Goal: Task Accomplishment & Management: Complete application form

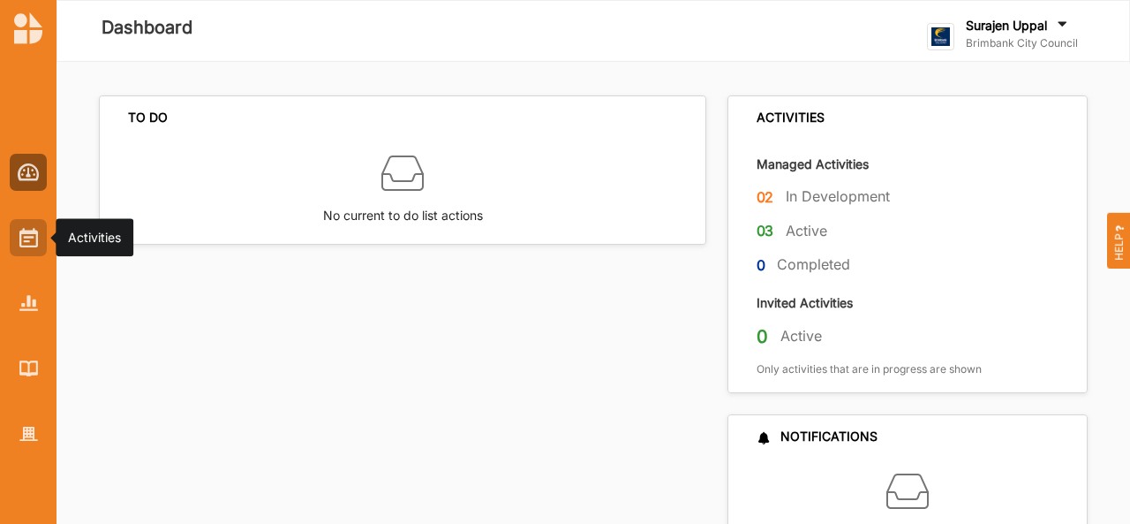
click at [38, 245] on div at bounding box center [28, 237] width 37 height 37
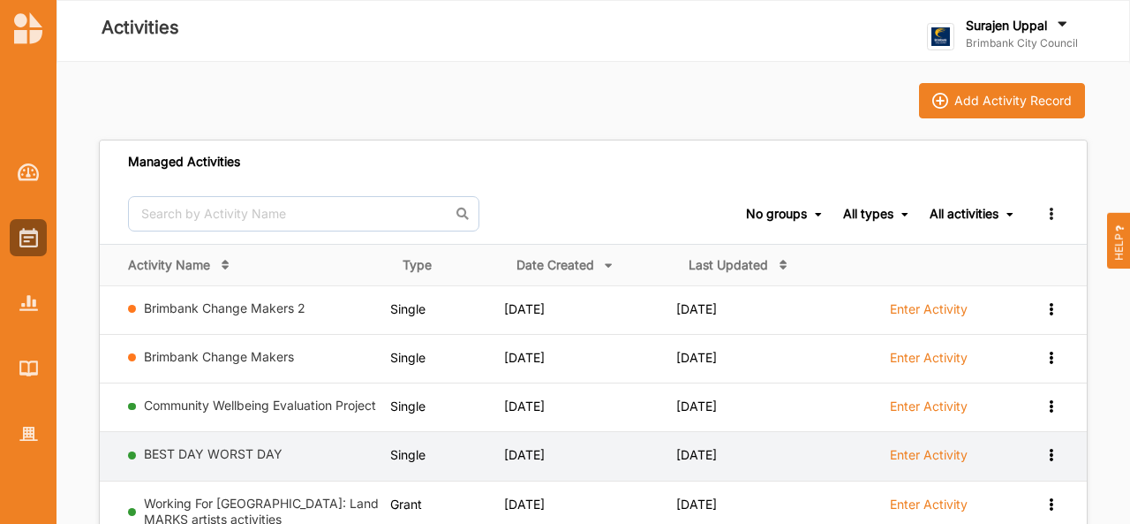
click at [917, 459] on label "Enter Activity" at bounding box center [929, 455] width 78 height 16
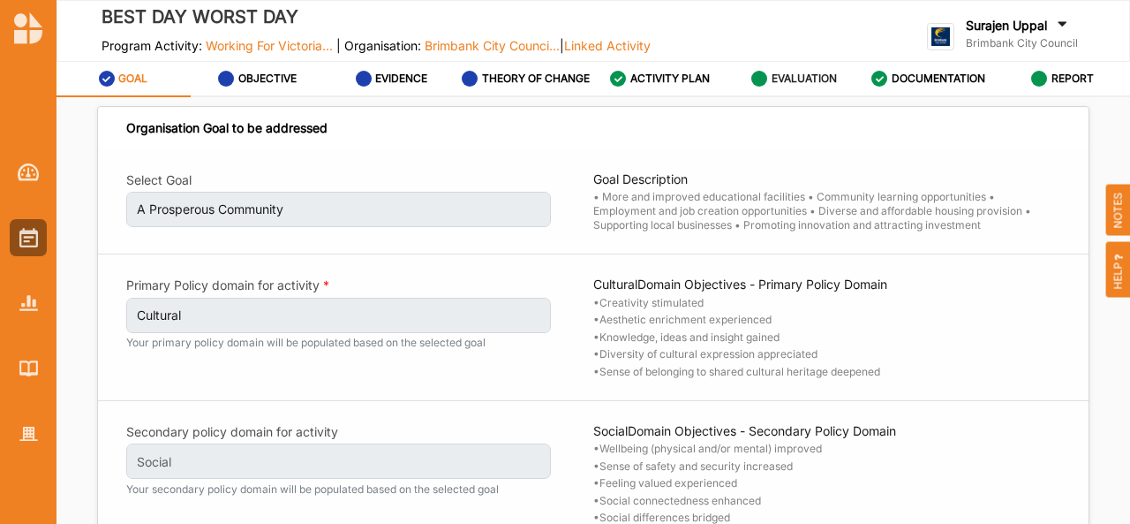
click at [795, 94] on div "EVALUATION" at bounding box center [794, 79] width 86 height 32
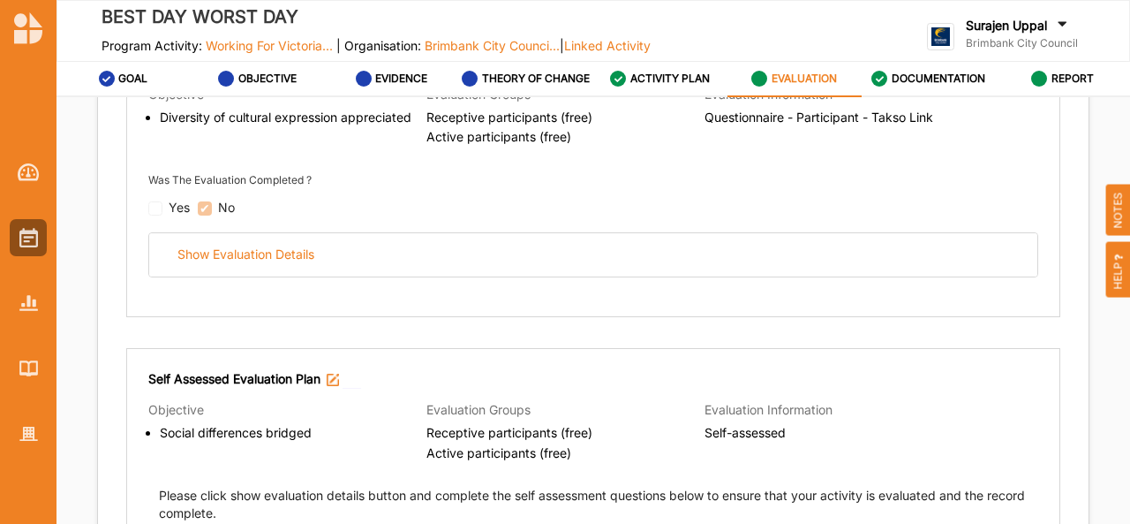
scroll to position [313, 0]
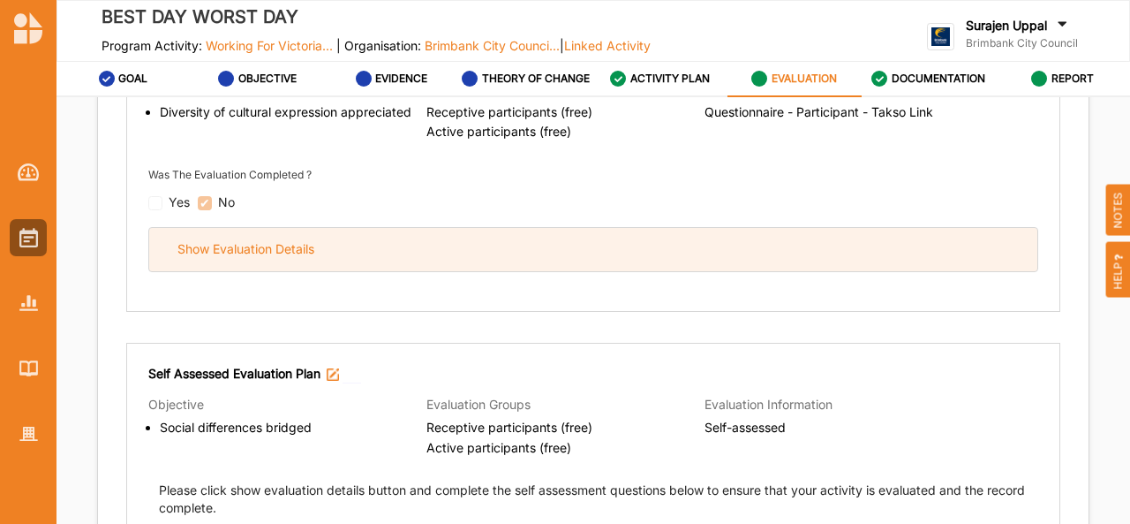
click at [543, 266] on div "Show Evaluation Details" at bounding box center [593, 249] width 888 height 43
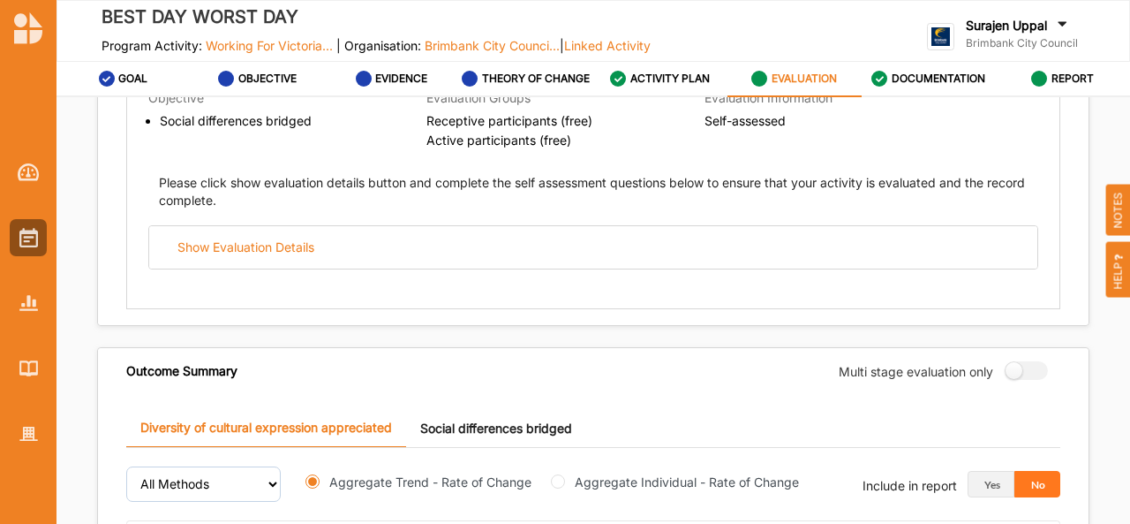
scroll to position [1982, 0]
click at [970, 75] on label "DOCUMENTATION" at bounding box center [939, 79] width 94 height 14
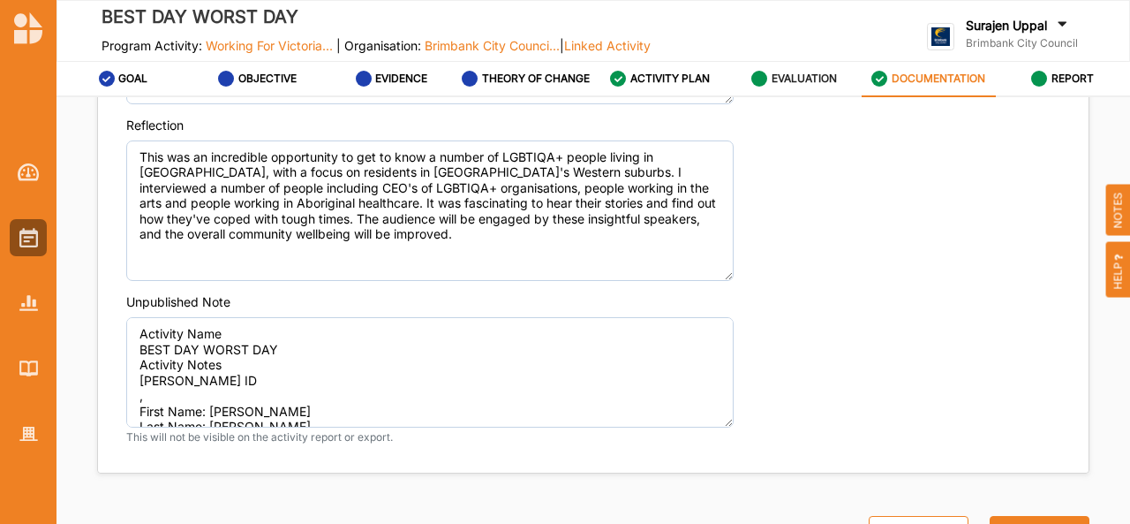
click at [791, 64] on div "EVALUATION" at bounding box center [794, 79] width 86 height 32
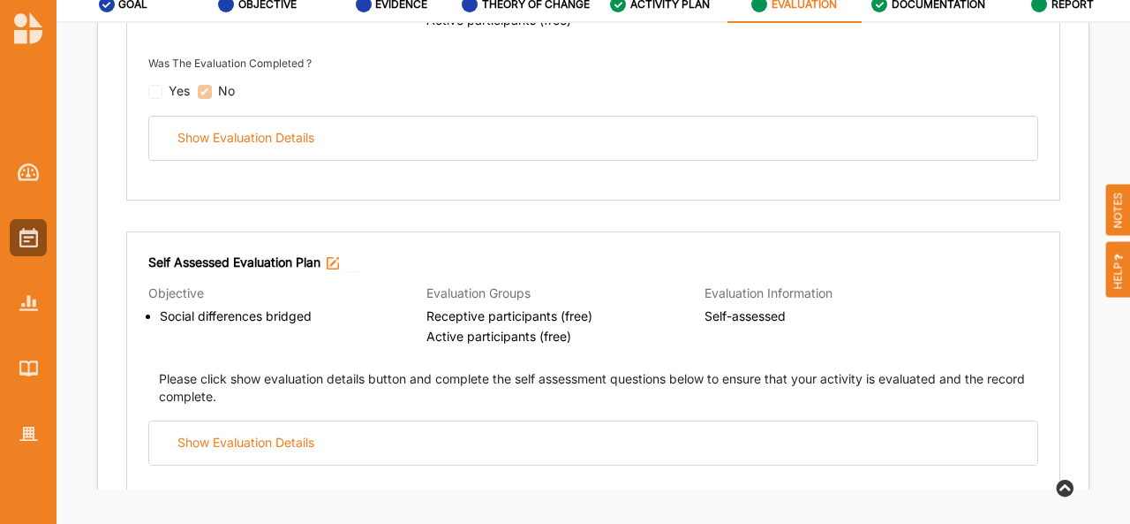
scroll to position [350, 0]
click at [401, 462] on div "Self Assessed Evaluation Plan Objective Social differences bridged Evaluation G…" at bounding box center [593, 368] width 934 height 274
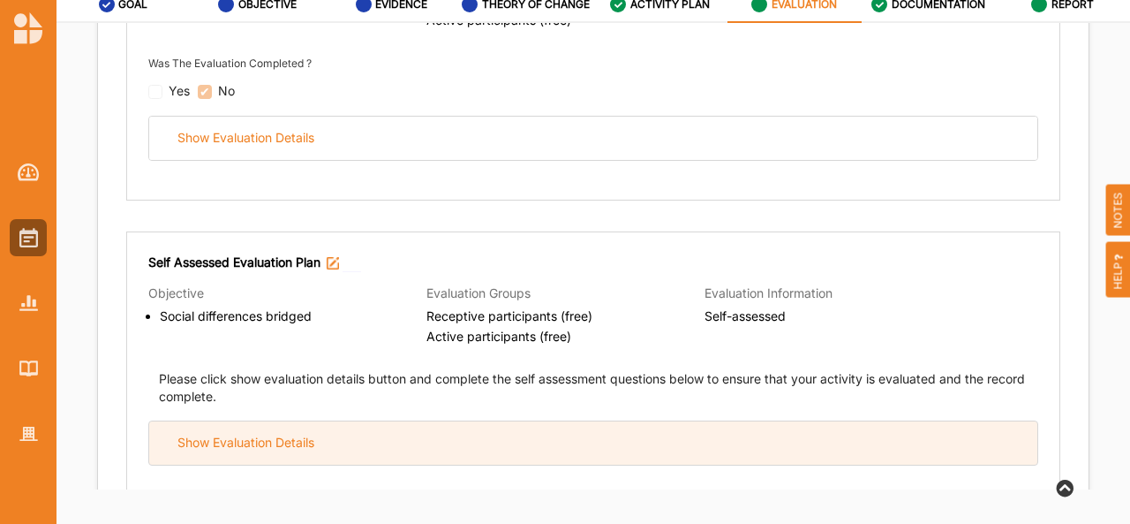
click at [419, 426] on div "Show Evaluation Details" at bounding box center [593, 442] width 888 height 43
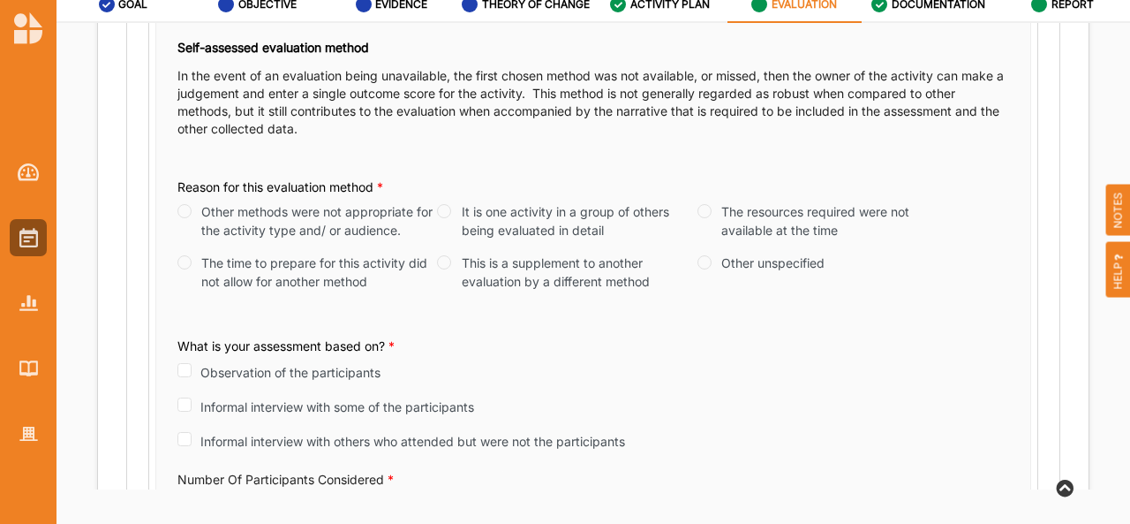
scroll to position [809, 0]
click at [704, 260] on input "Other unspecified" at bounding box center [705, 260] width 14 height 14
radio input "true"
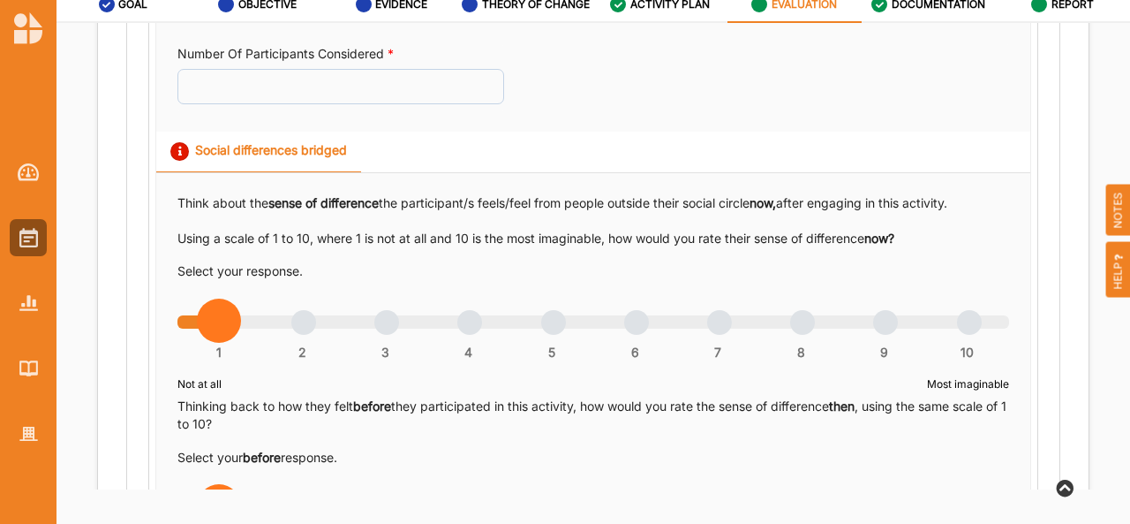
scroll to position [1233, 0]
click at [219, 77] on input "Number Of Participants Considered *" at bounding box center [340, 86] width 327 height 35
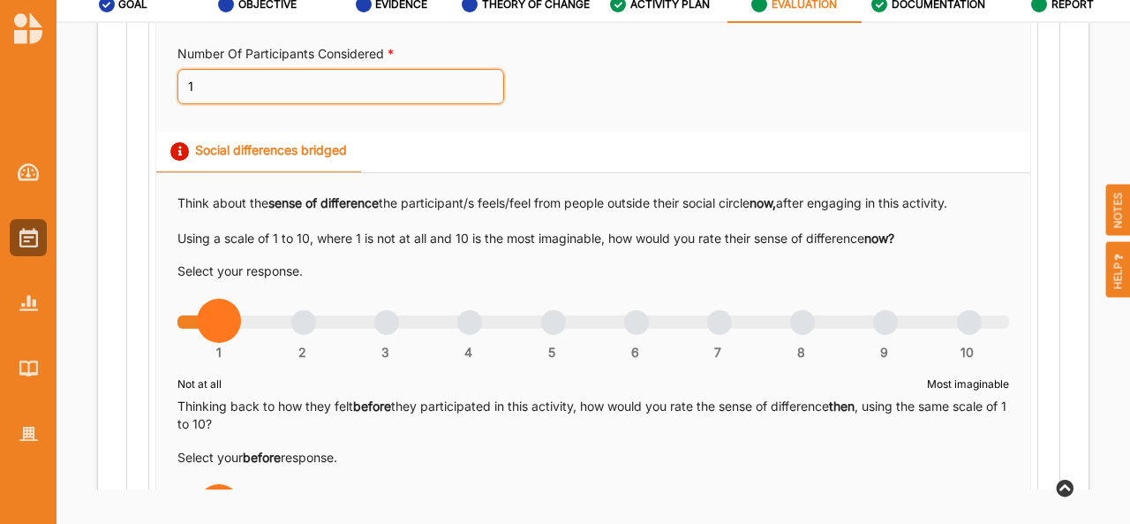
type input "1"
click at [915, 164] on div "Social differences bridged" at bounding box center [593, 153] width 874 height 42
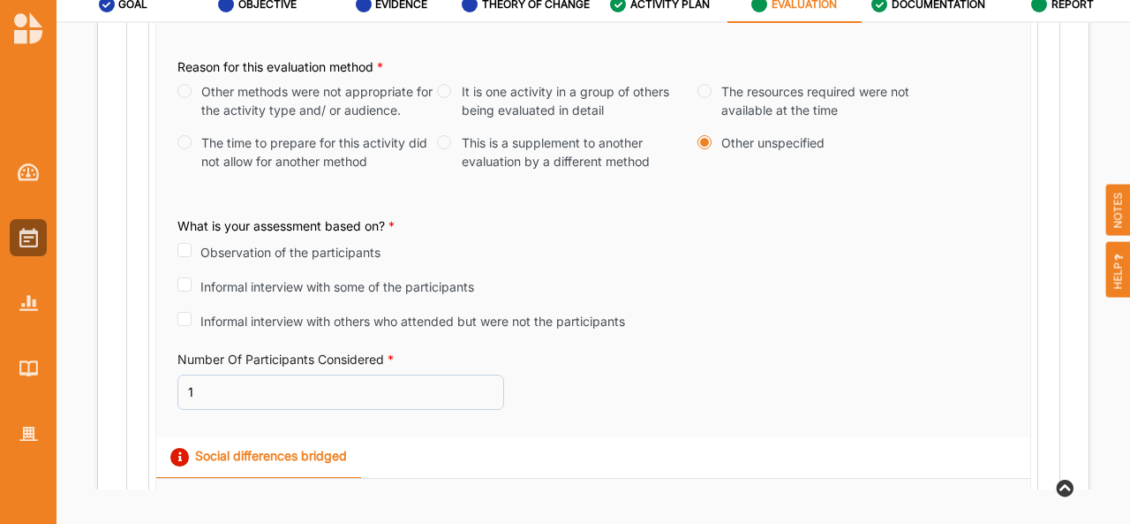
scroll to position [927, 0]
click at [189, 322] on div "Informal interview with others who attended but were not the participants" at bounding box center [401, 320] width 448 height 20
click at [185, 317] on input "Informal interview with others who attended but were not the participants" at bounding box center [184, 319] width 14 height 14
checkbox input "true"
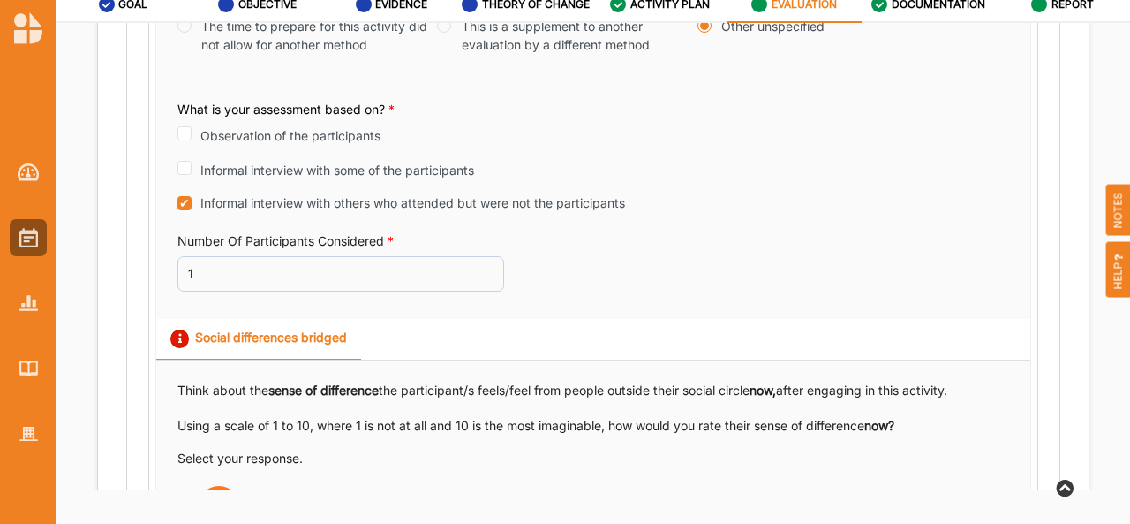
scroll to position [1044, 0]
click at [925, 9] on label "DOCUMENTATION" at bounding box center [939, 4] width 94 height 14
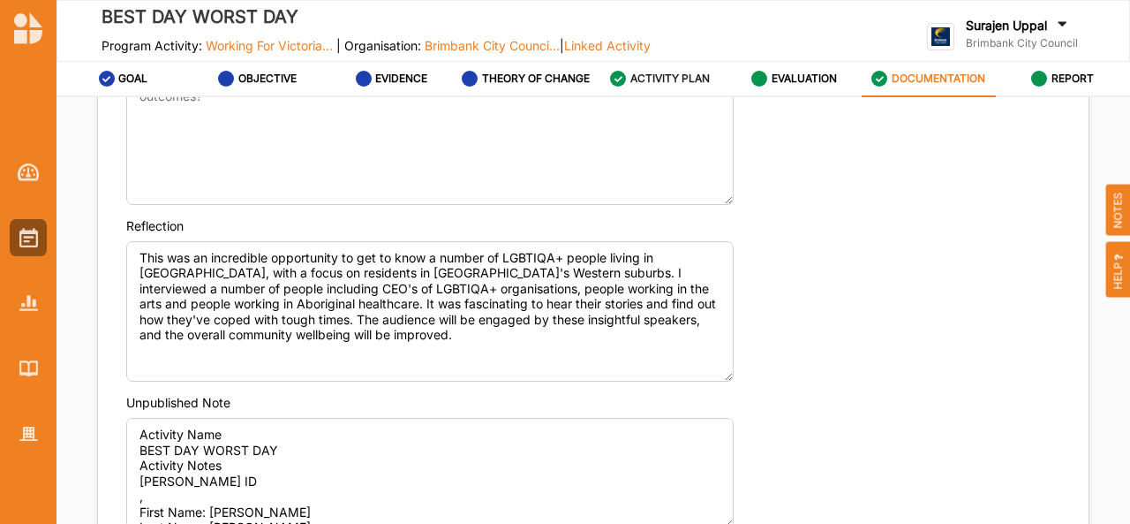
scroll to position [2, 0]
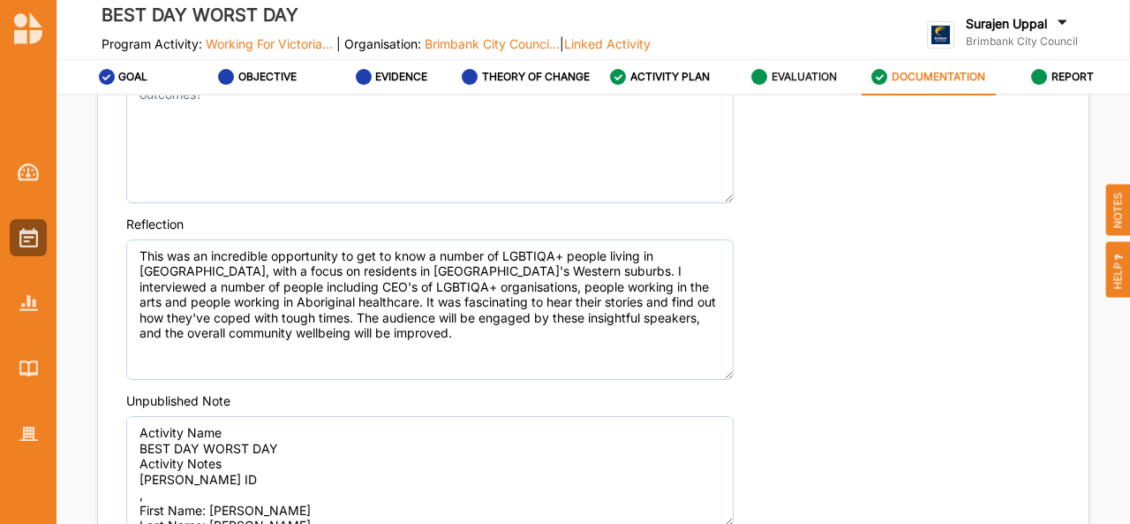
click at [784, 73] on label "EVALUATION" at bounding box center [804, 77] width 65 height 14
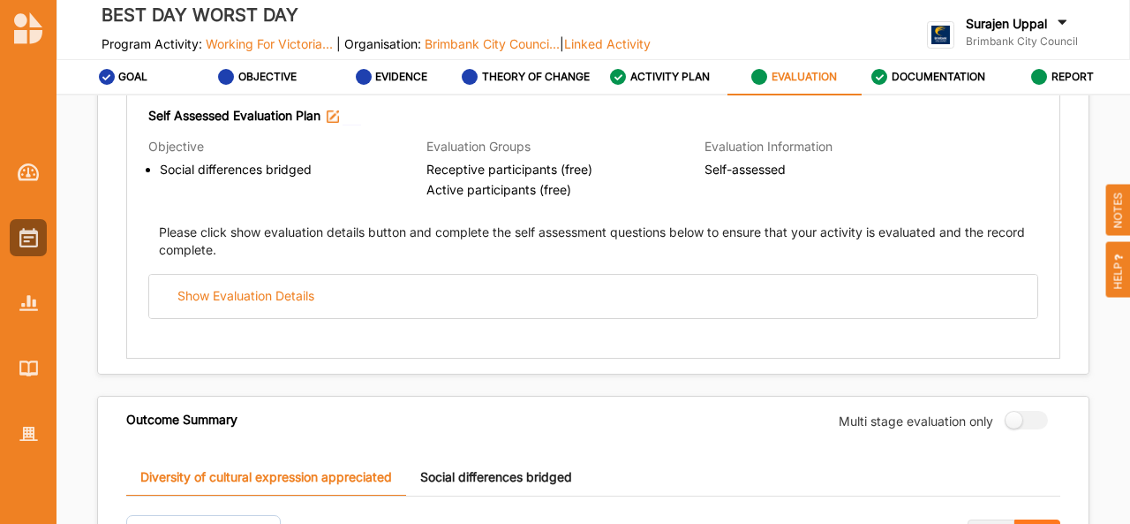
scroll to position [568, 0]
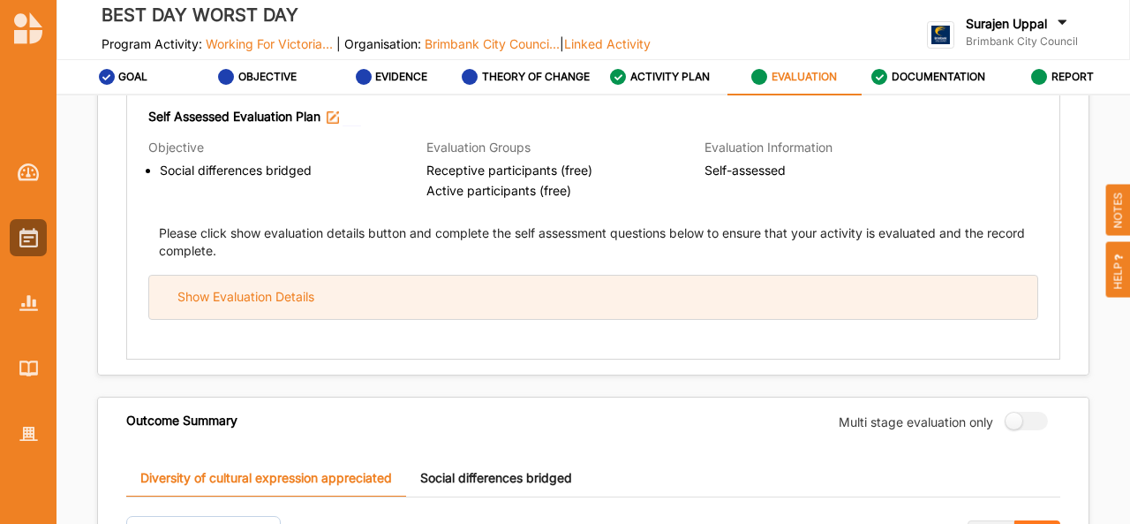
click at [650, 292] on div "Show Evaluation Details" at bounding box center [593, 297] width 888 height 43
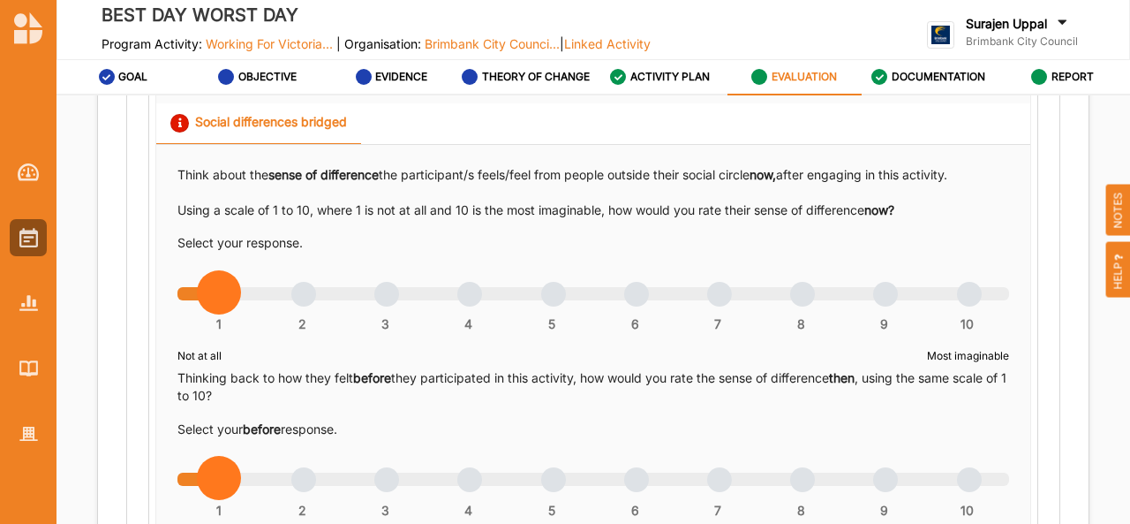
scroll to position [1332, 0]
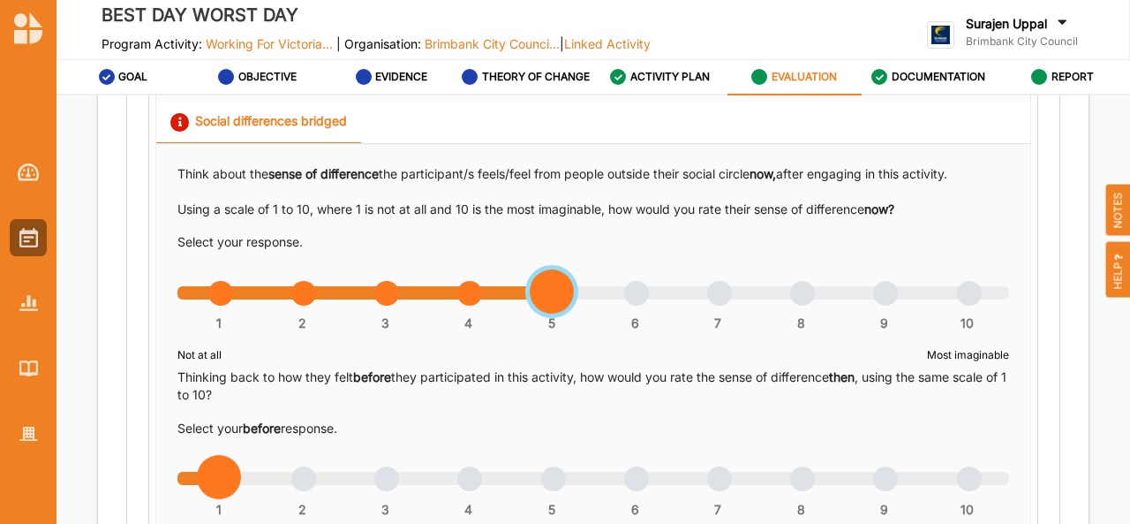
click at [545, 296] on div "1 2 3 4 5 6 7 8 9 10" at bounding box center [593, 302] width 832 height 12
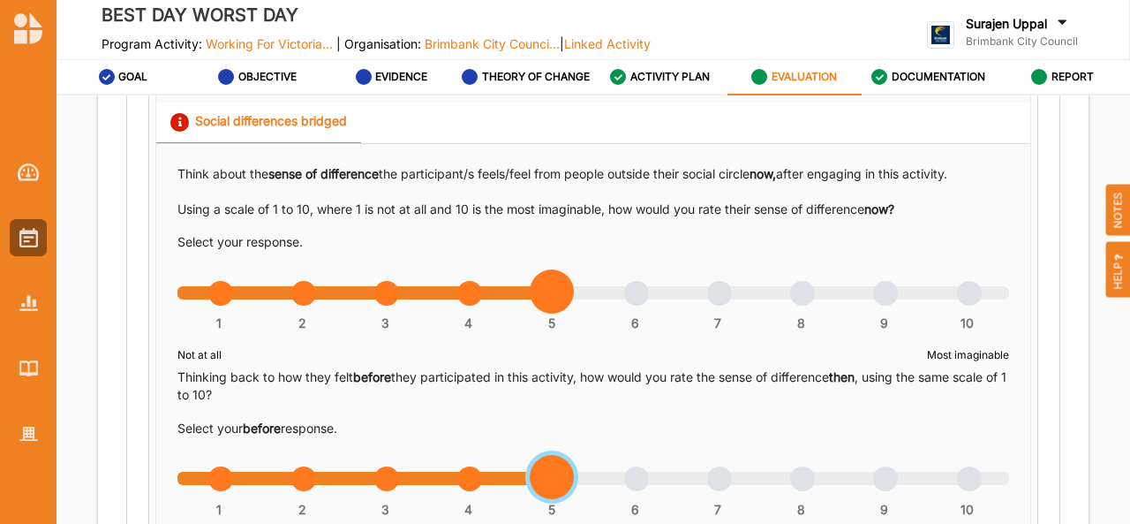
click at [551, 482] on div "1 2 3 4 5 6 7 8 9 10" at bounding box center [593, 487] width 832 height 12
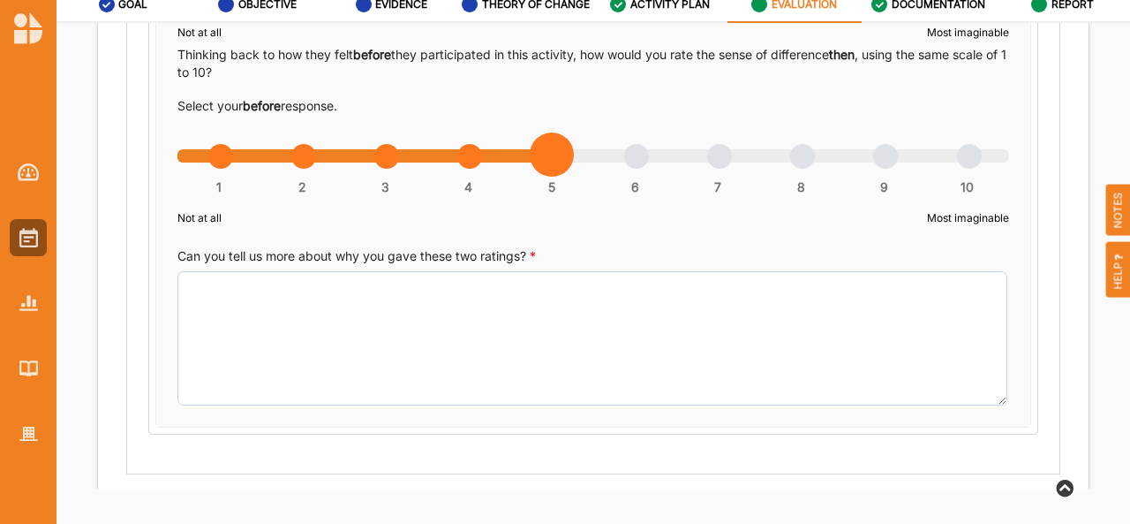
scroll to position [1581, 0]
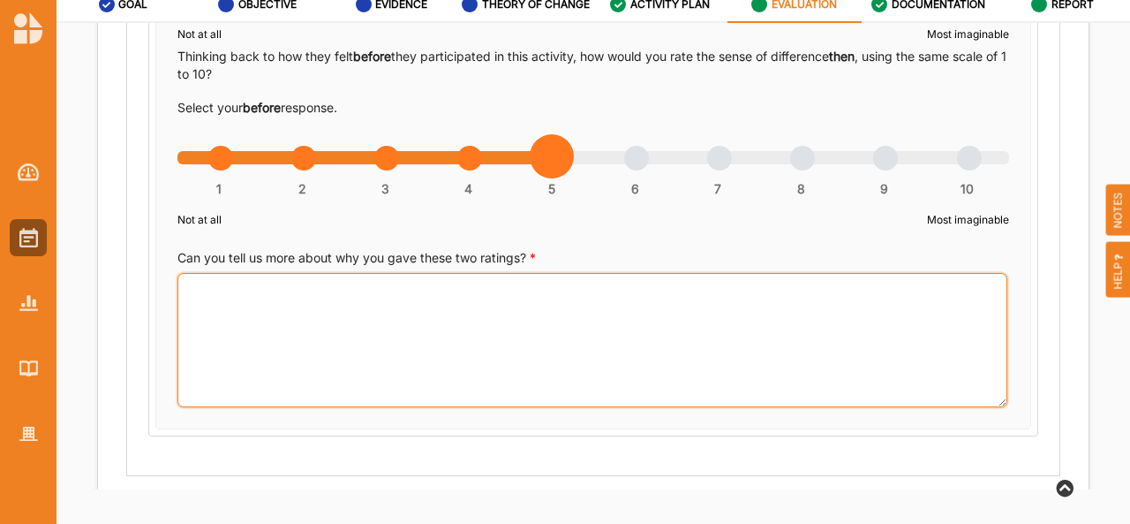
click at [418, 352] on textarea "Can you tell us more about why you gave these two ratings? *" at bounding box center [592, 340] width 830 height 134
type textarea "T"
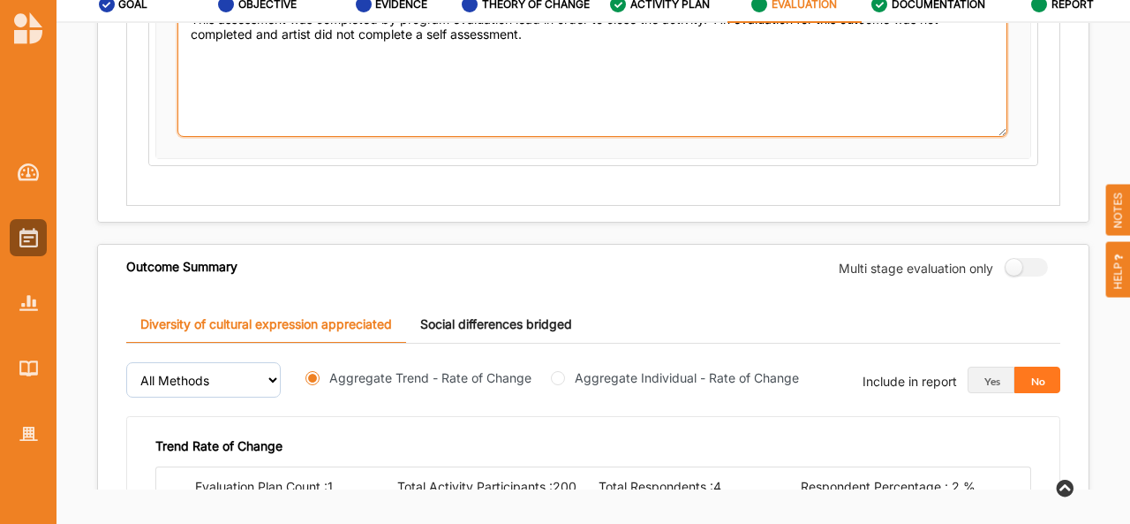
scroll to position [1853, 0]
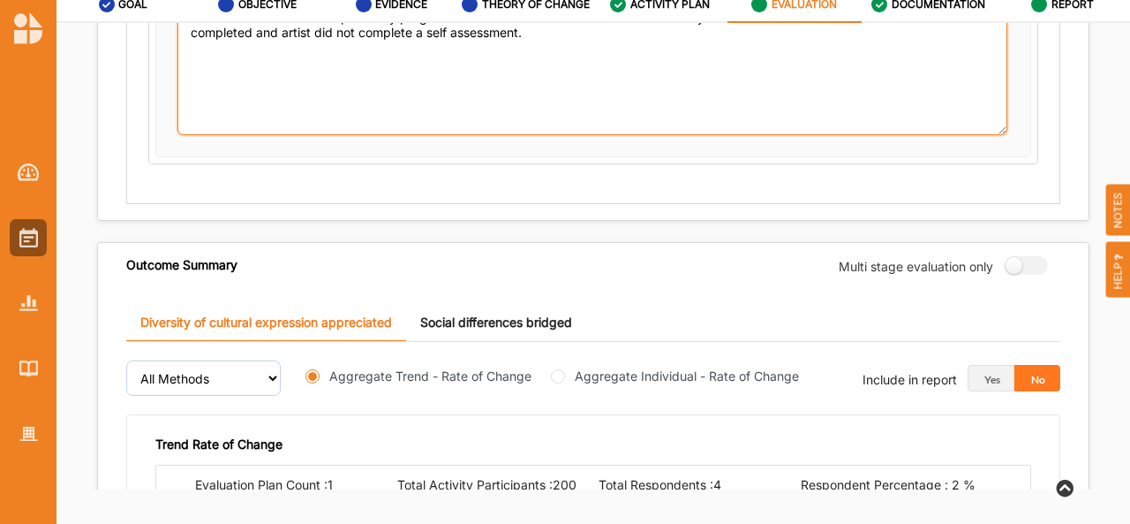
type textarea "This assessment was completed by program evaluation lead in order to close the …"
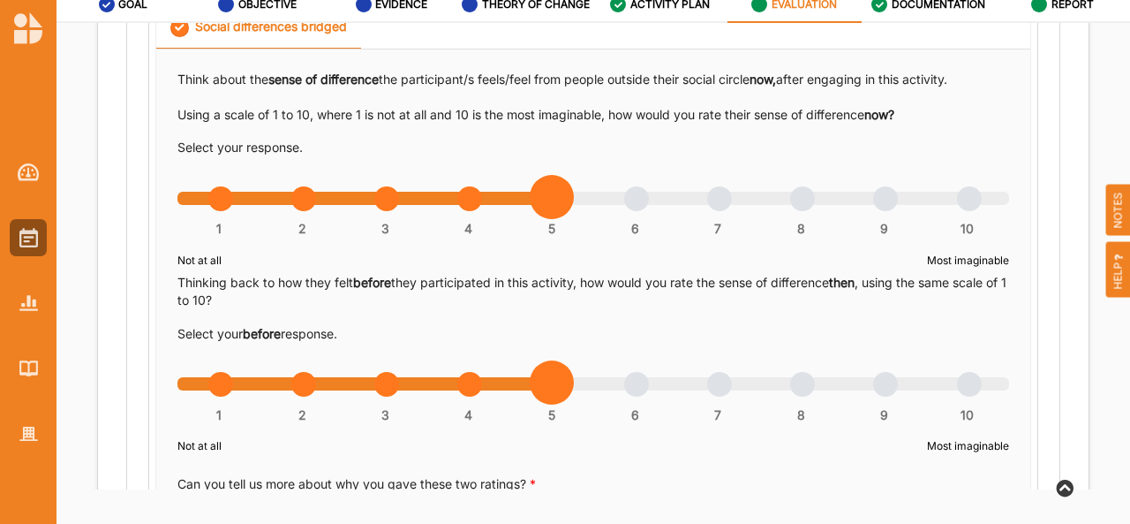
scroll to position [1356, 0]
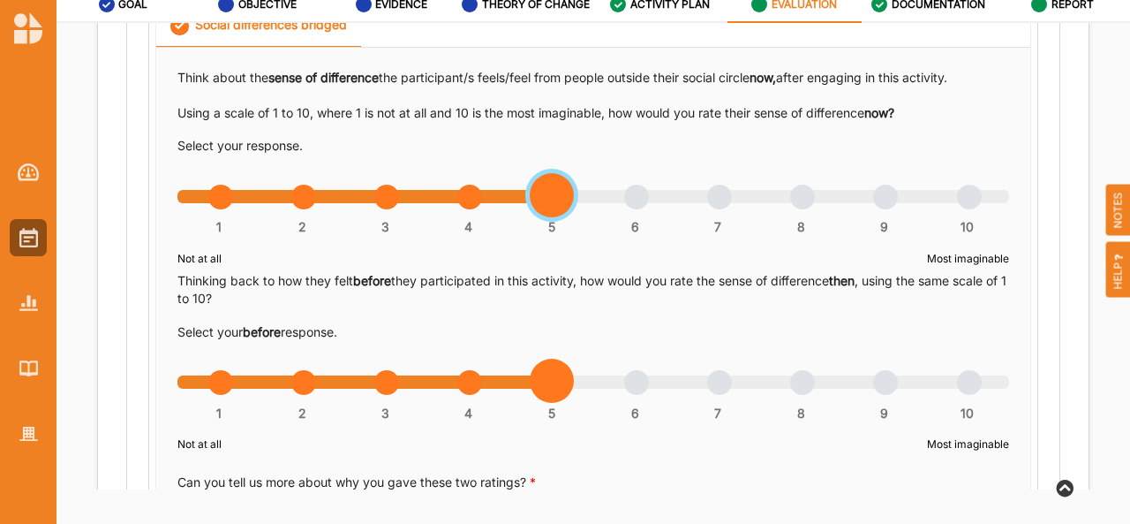
click at [548, 208] on div at bounding box center [552, 195] width 44 height 44
click at [553, 384] on div at bounding box center [552, 381] width 44 height 44
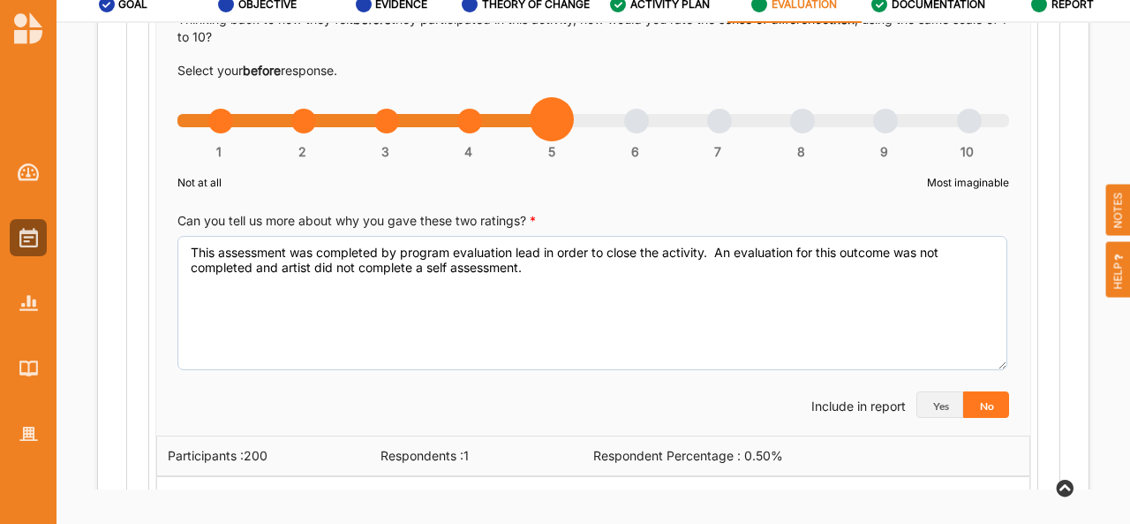
scroll to position [1616, 0]
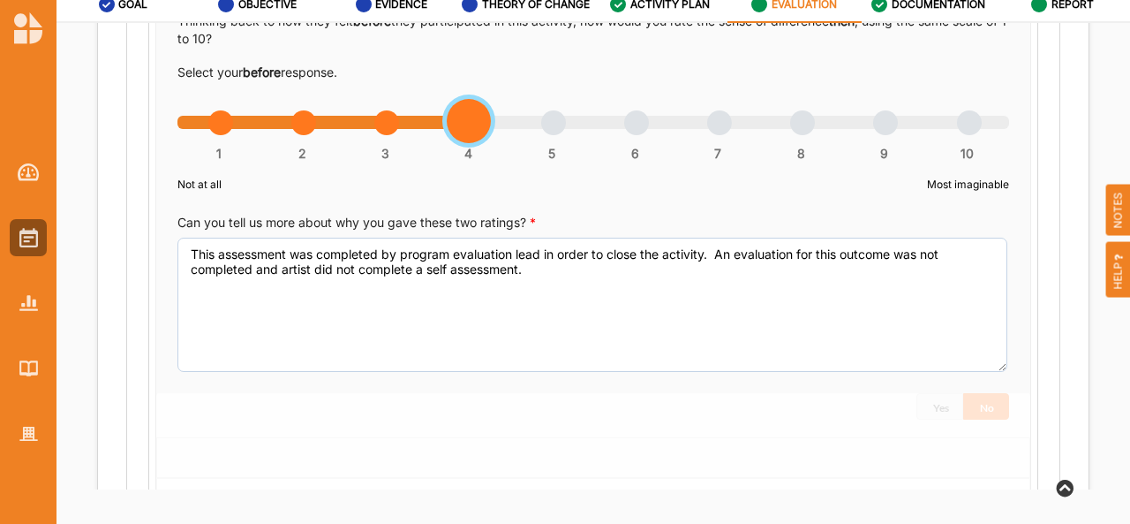
click at [458, 125] on div "1 2 3 4 5 6 7 8 9 10" at bounding box center [593, 131] width 832 height 12
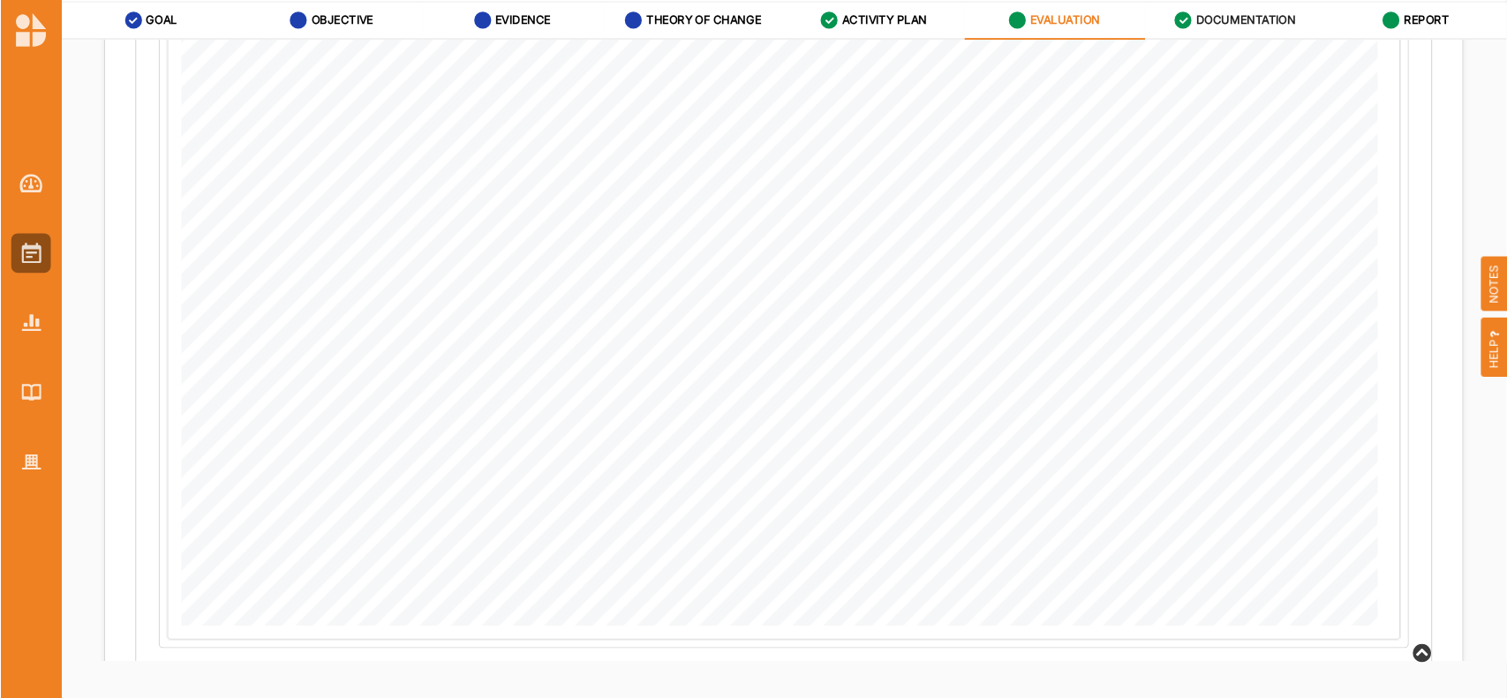
scroll to position [2162, 0]
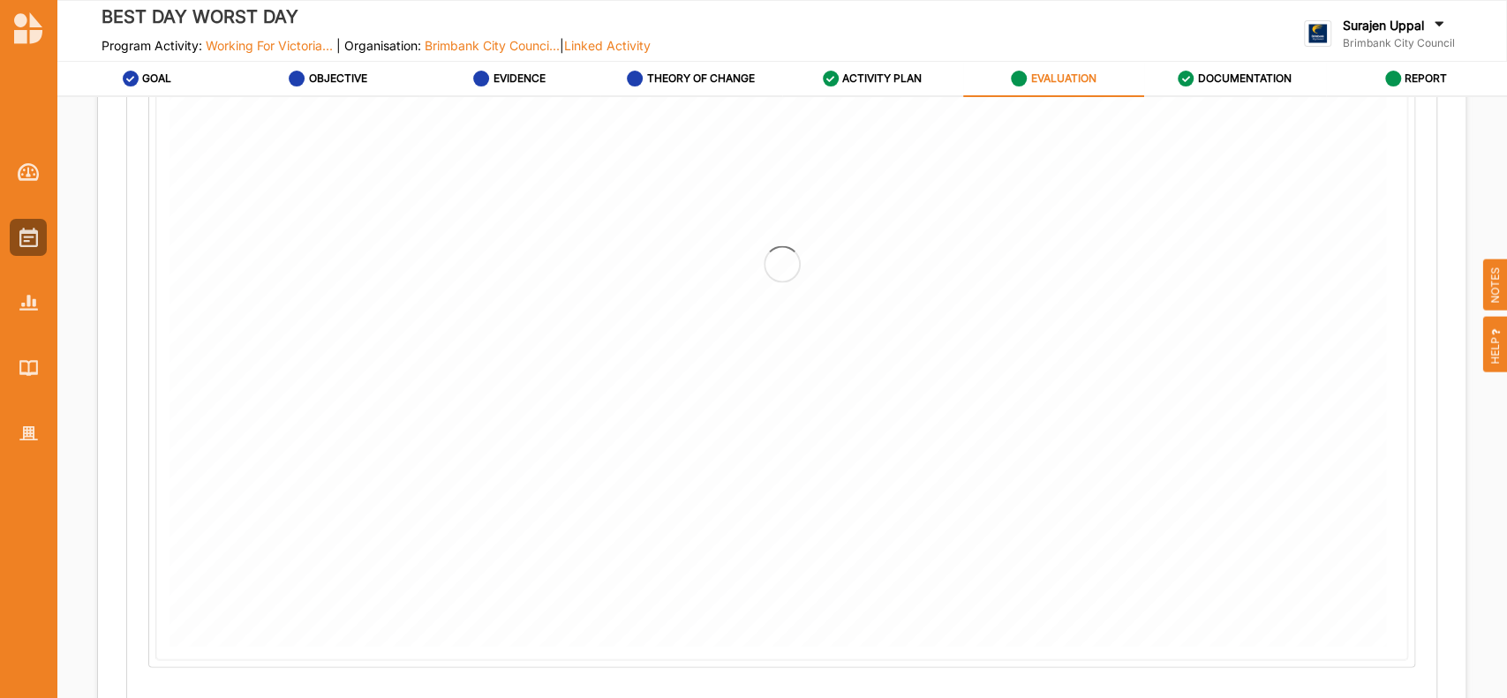
drag, startPoint x: 902, startPoint y: 1, endPoint x: 842, endPoint y: 646, distance: 648.3
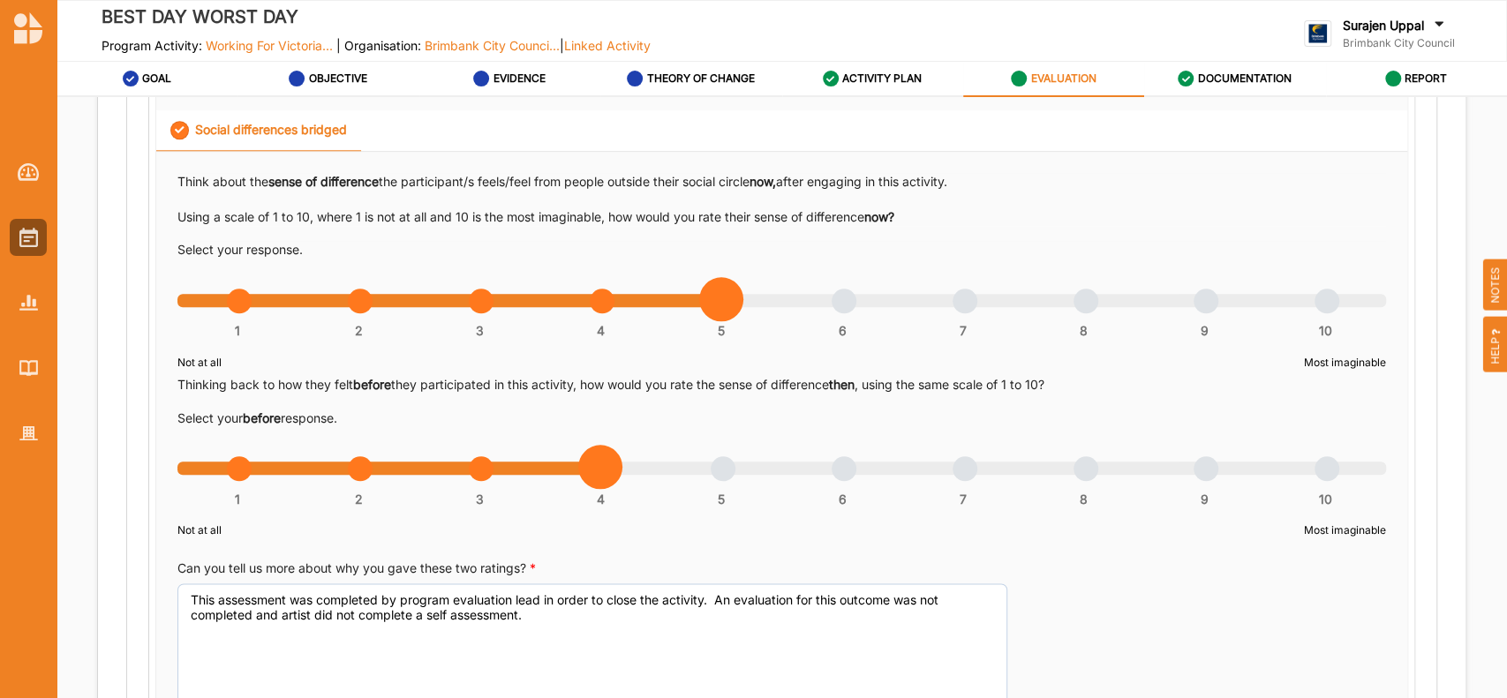
scroll to position [1286, 0]
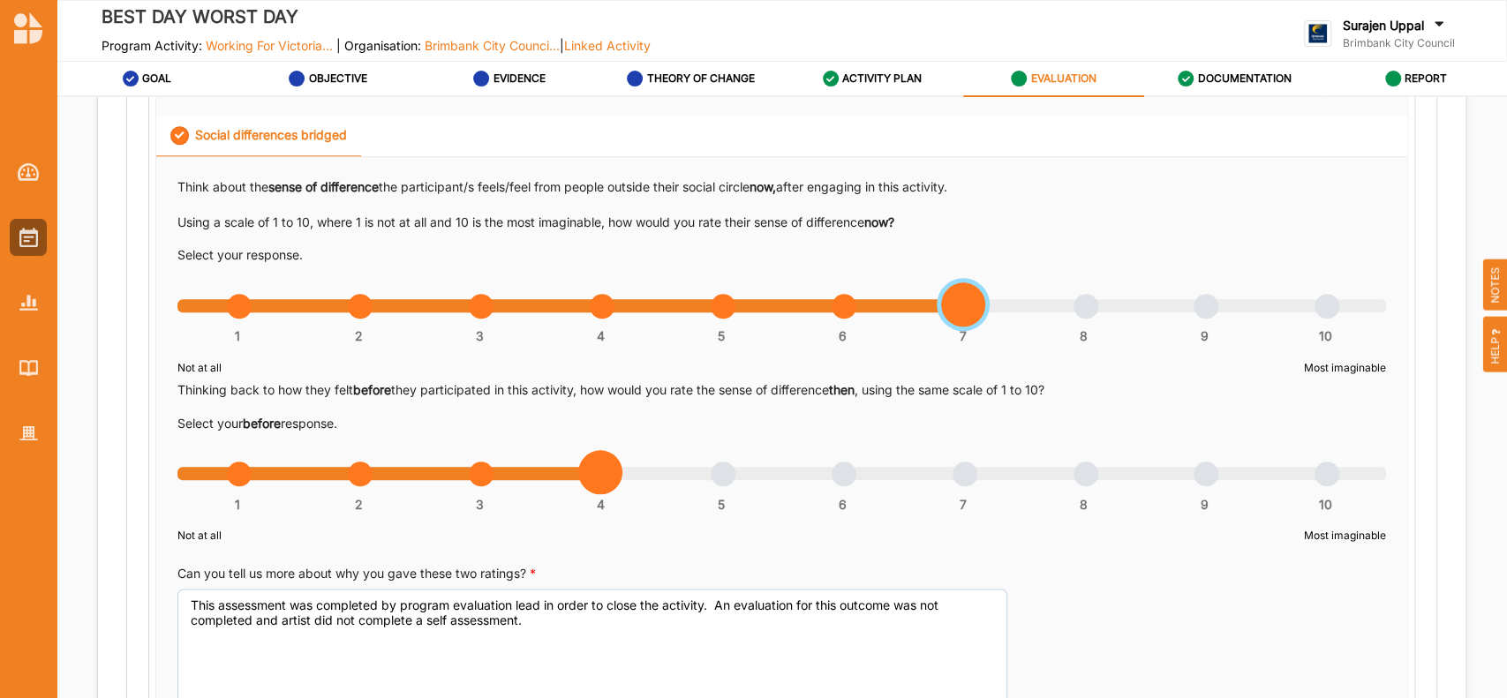
click at [967, 309] on div "1 2 3 4 5 6 7 8 9 10" at bounding box center [781, 315] width 1209 height 12
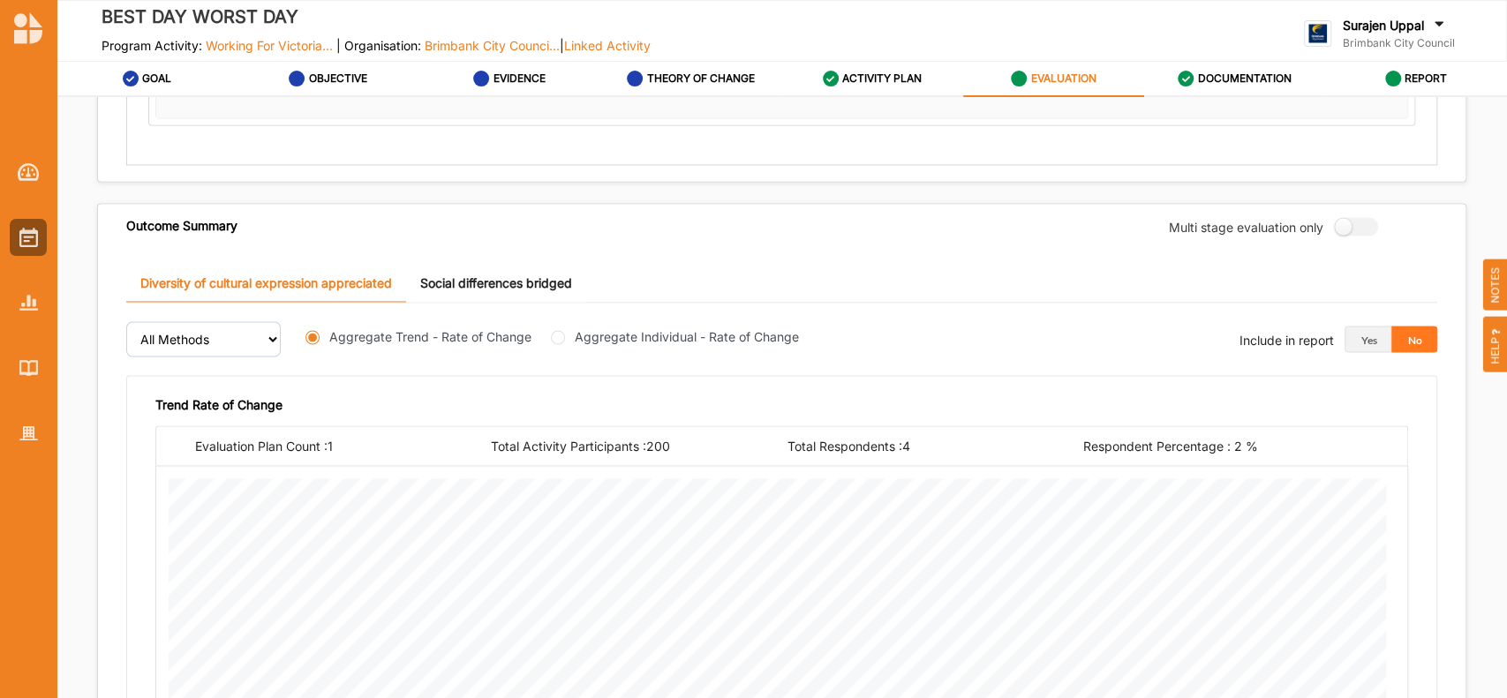
scroll to position [1914, 0]
click at [464, 280] on link "Social differences bridged" at bounding box center [496, 282] width 180 height 38
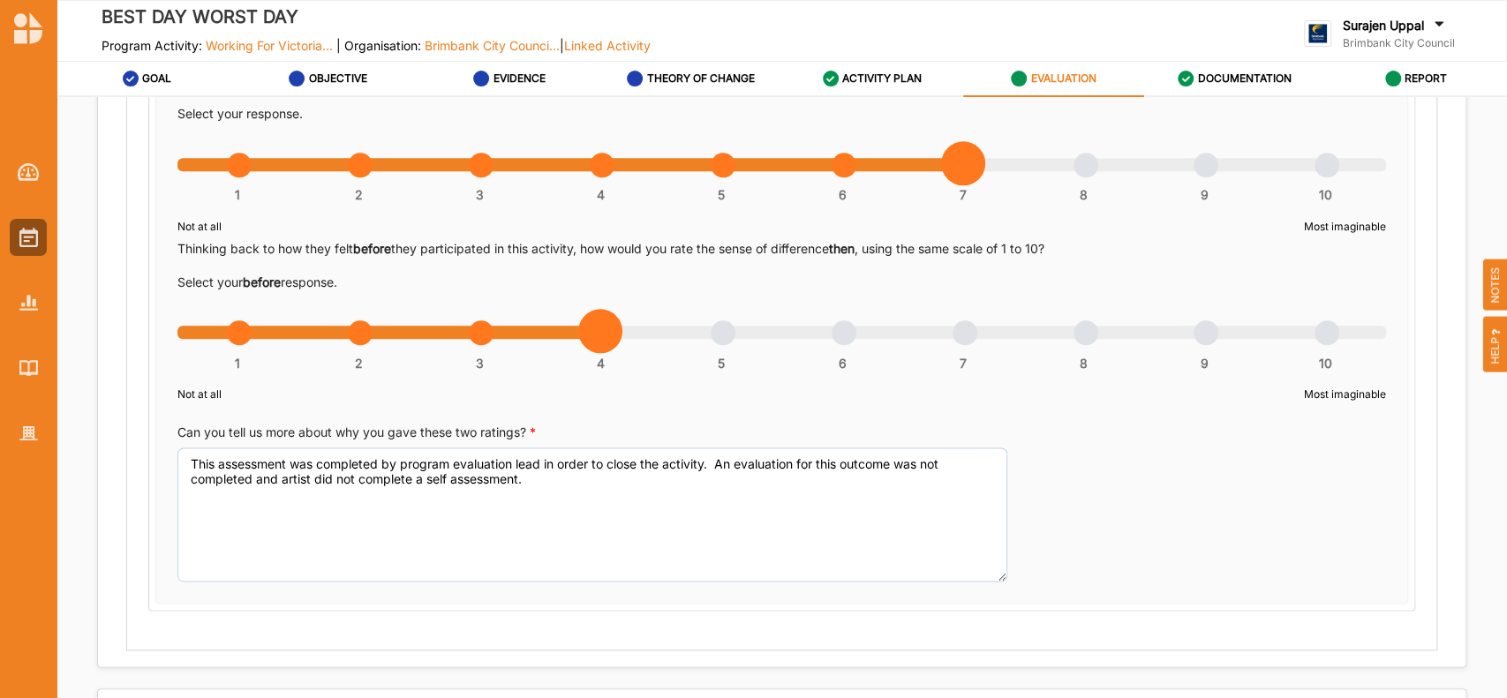
scroll to position [1427, 0]
click at [723, 336] on div "1 2 3 4 5 6 7 8 9 10" at bounding box center [781, 342] width 1209 height 12
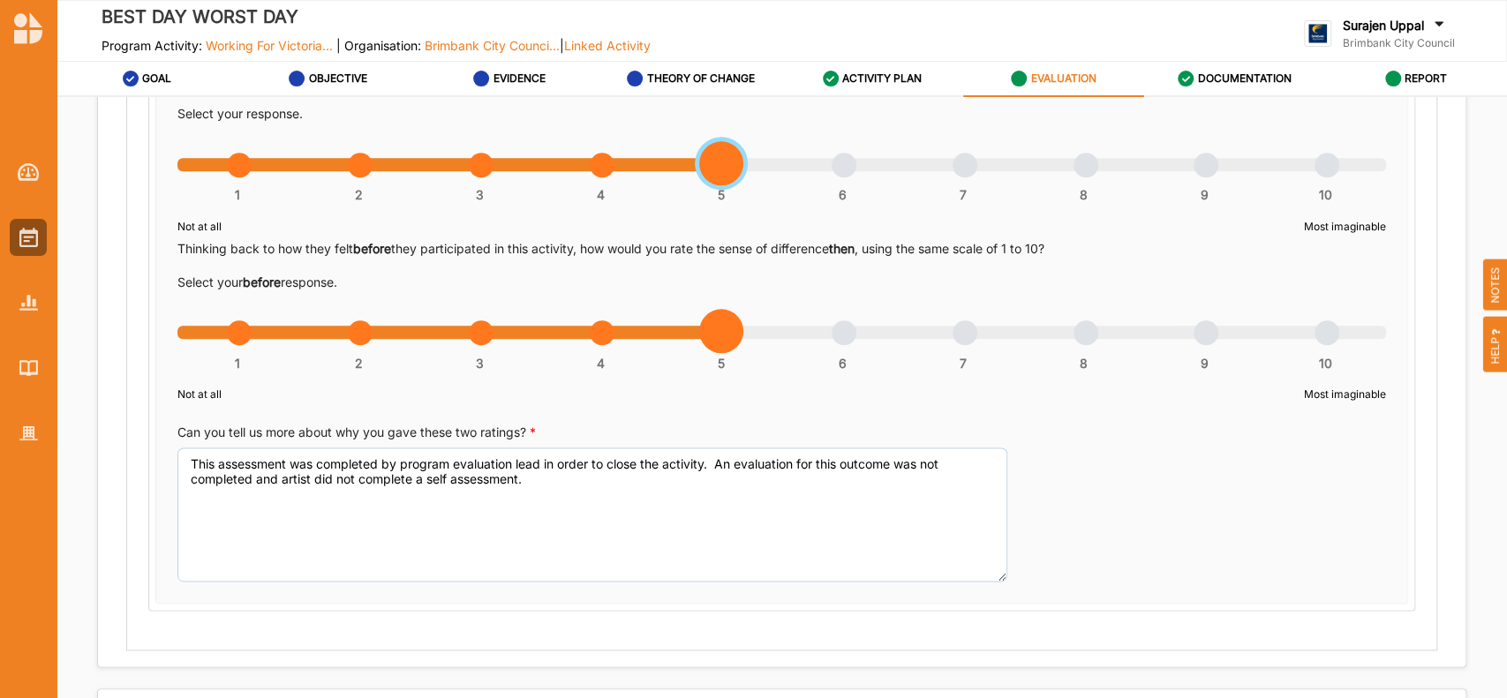
click at [720, 168] on div "1 2 3 4 5 6 7 8 9 10" at bounding box center [781, 174] width 1209 height 12
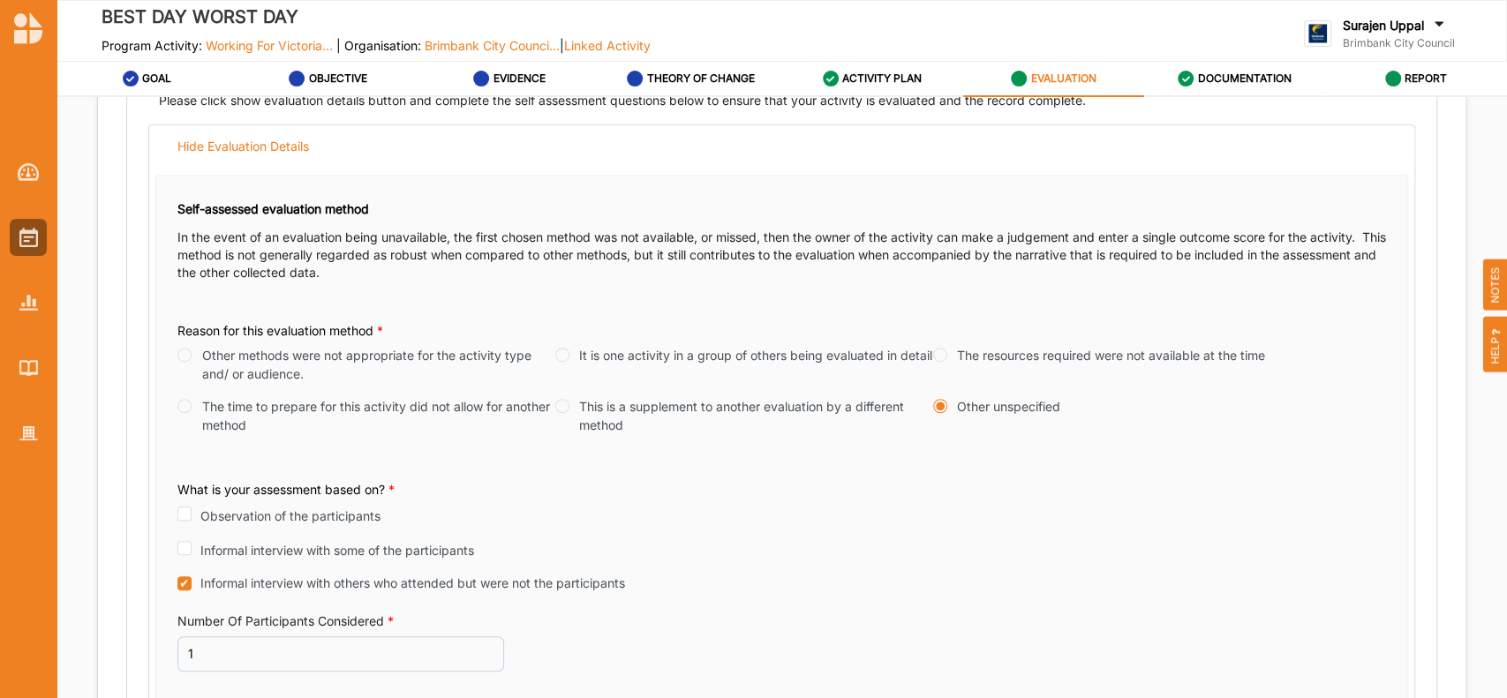
scroll to position [694, 0]
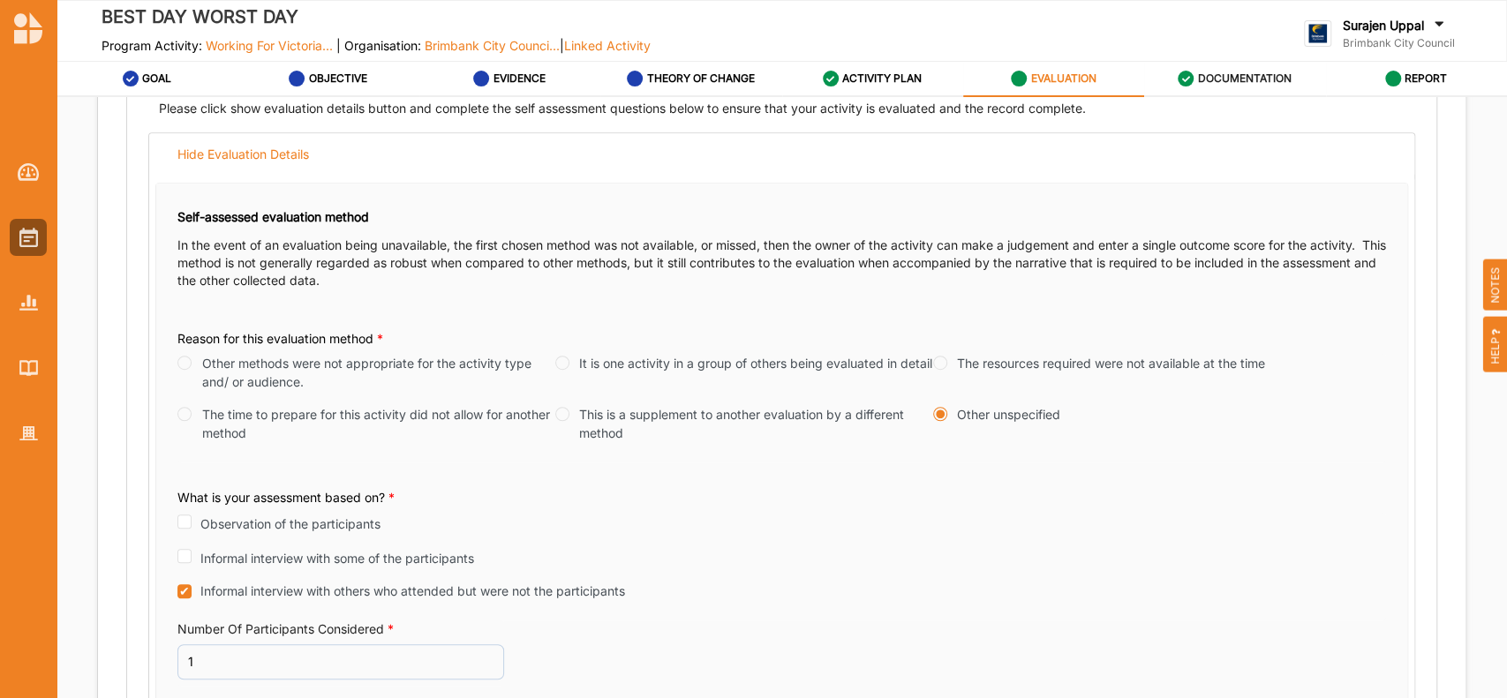
click at [1129, 87] on div "DOCUMENTATION" at bounding box center [1235, 79] width 114 height 32
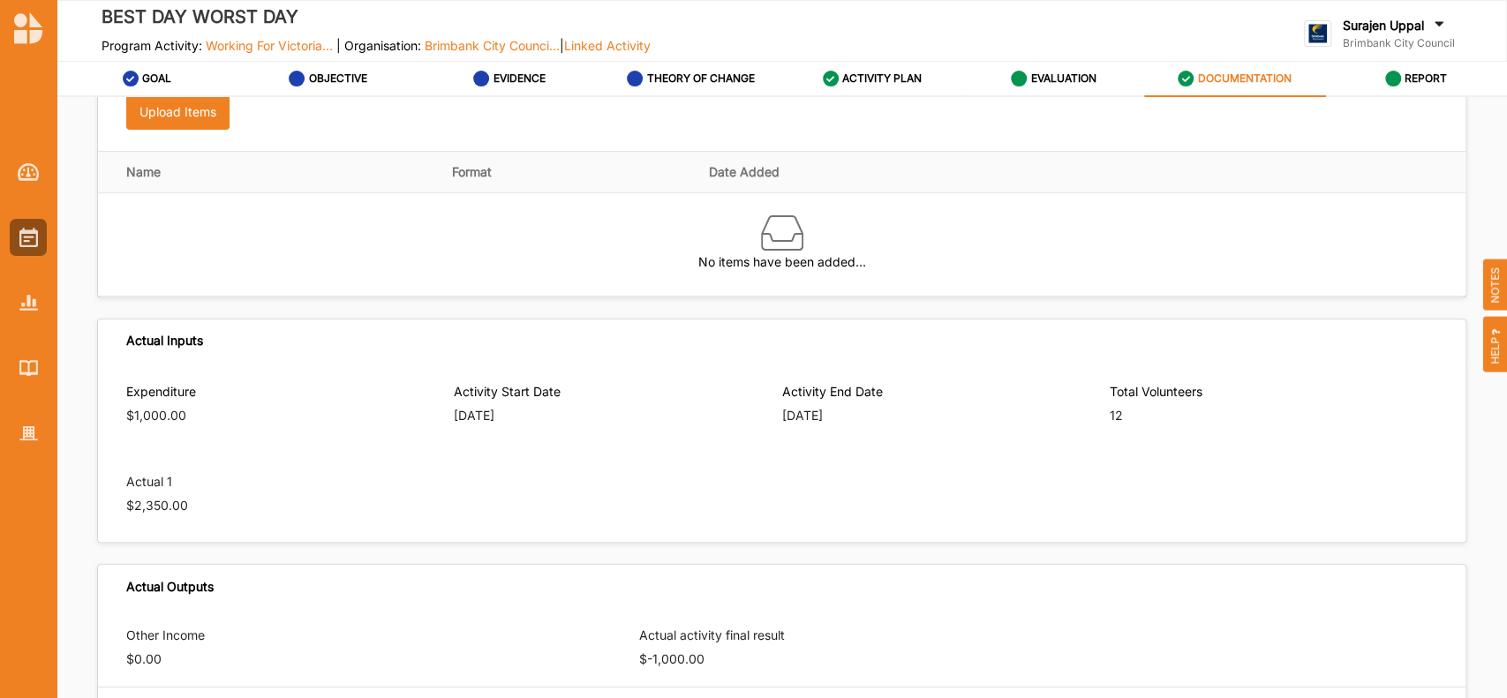
scroll to position [400, 0]
click at [1129, 88] on div "REPORT" at bounding box center [1416, 79] width 63 height 32
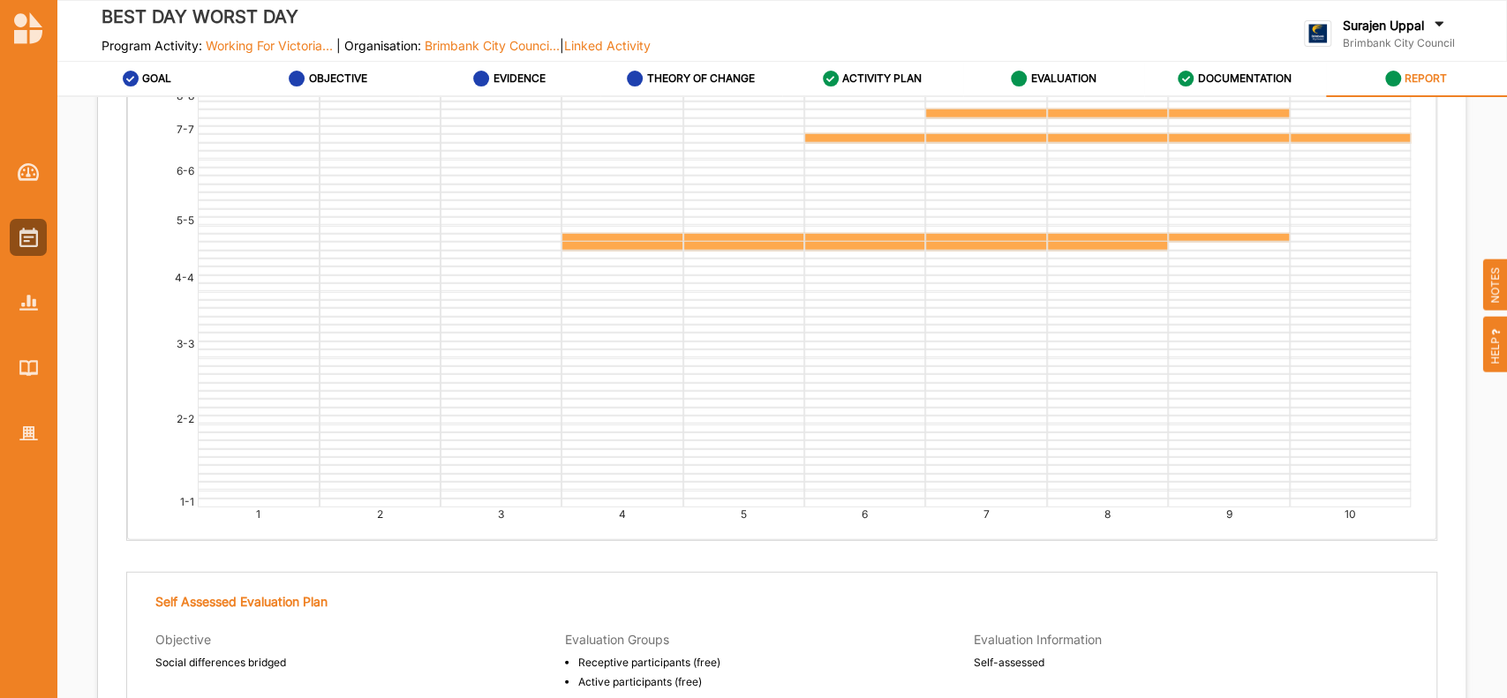
scroll to position [3651, 0]
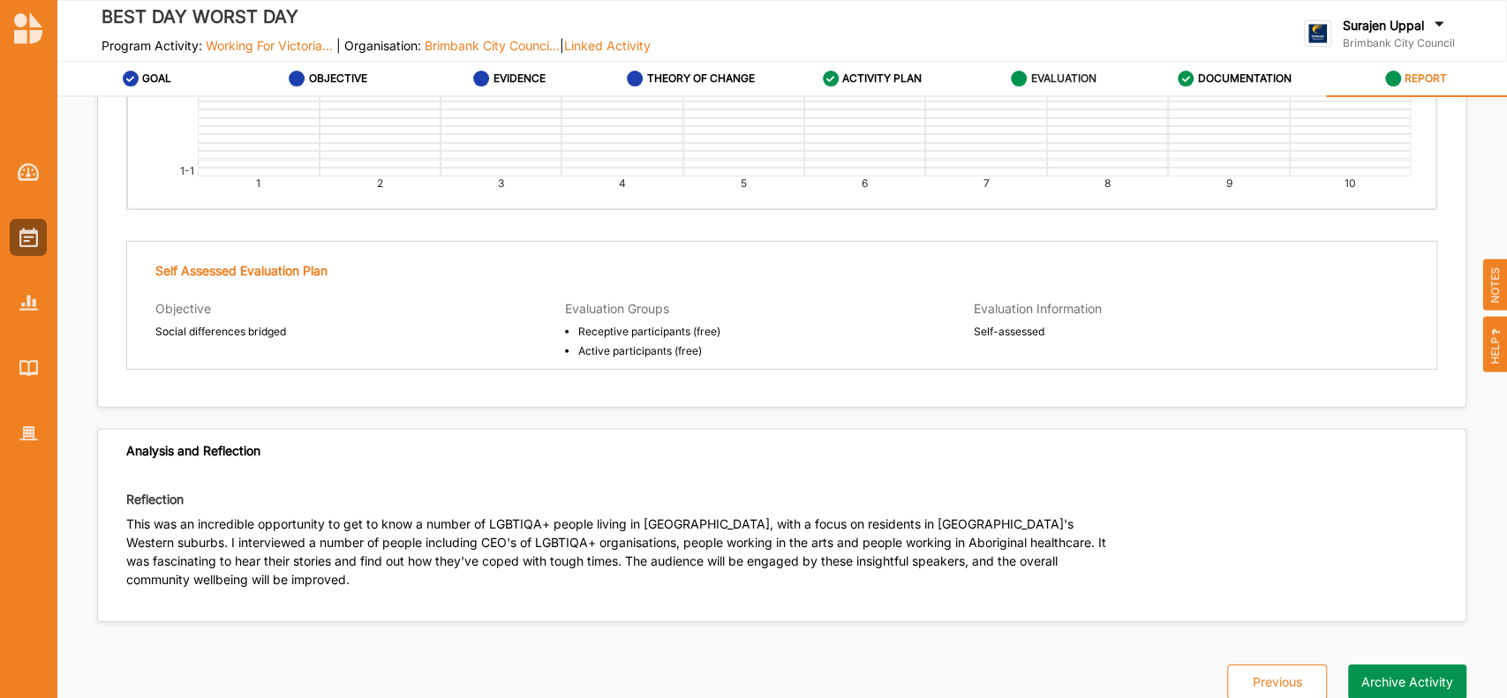
click at [1064, 84] on label "EVALUATION" at bounding box center [1063, 79] width 65 height 14
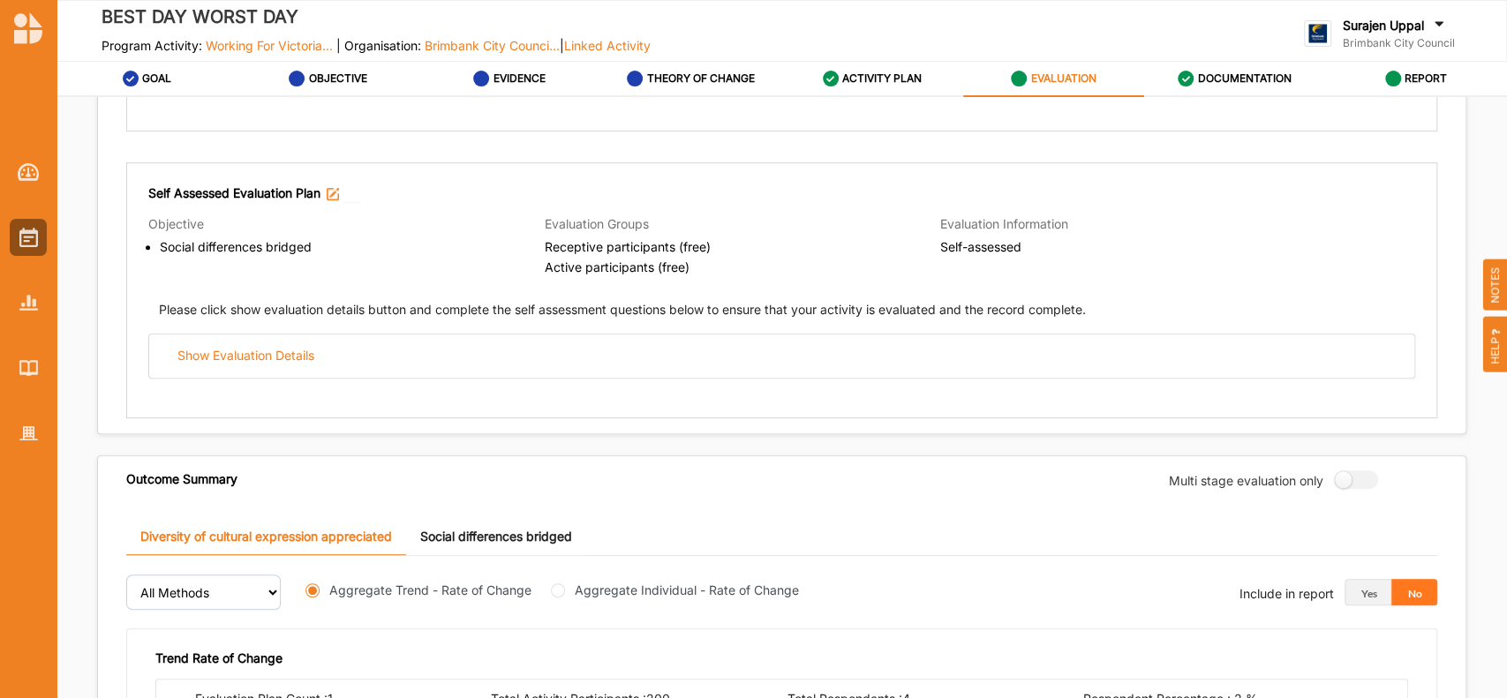
scroll to position [494, 0]
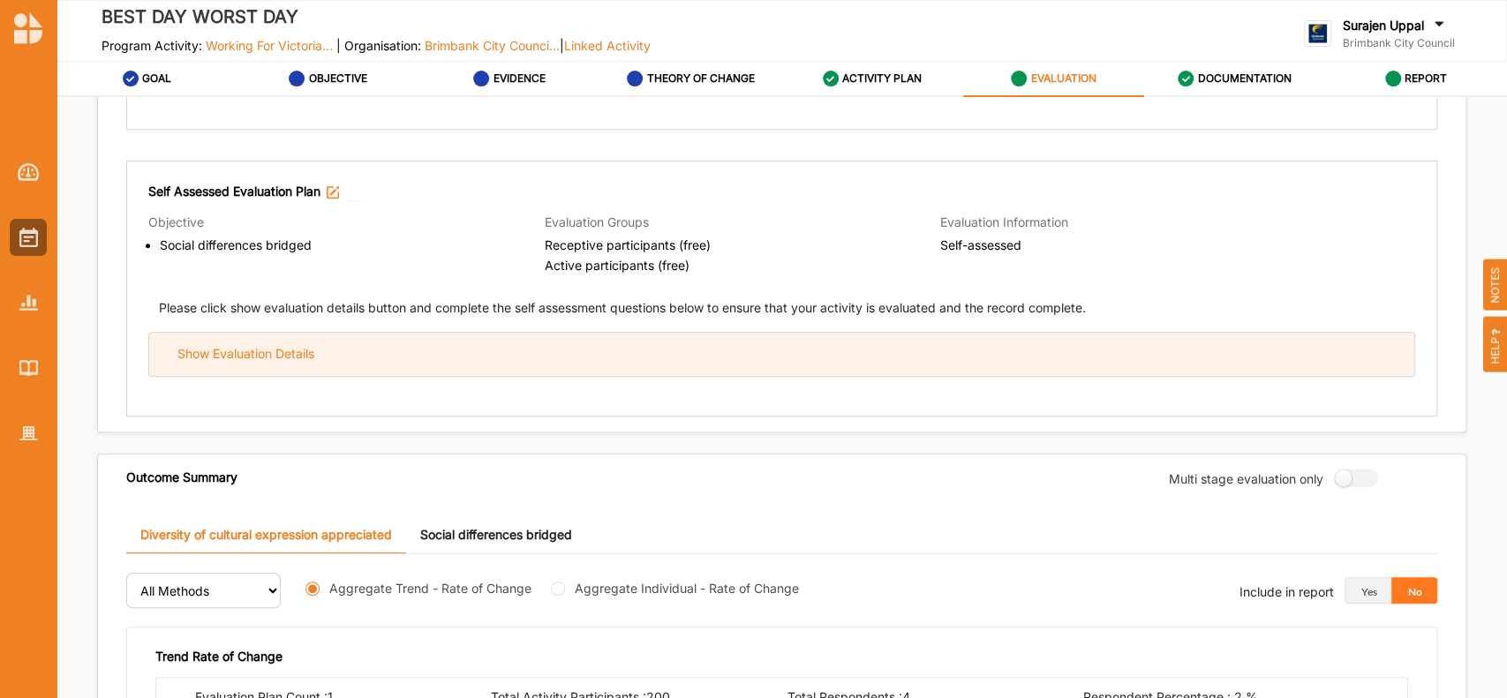
click at [690, 371] on div "Show Evaluation Details" at bounding box center [781, 354] width 1265 height 43
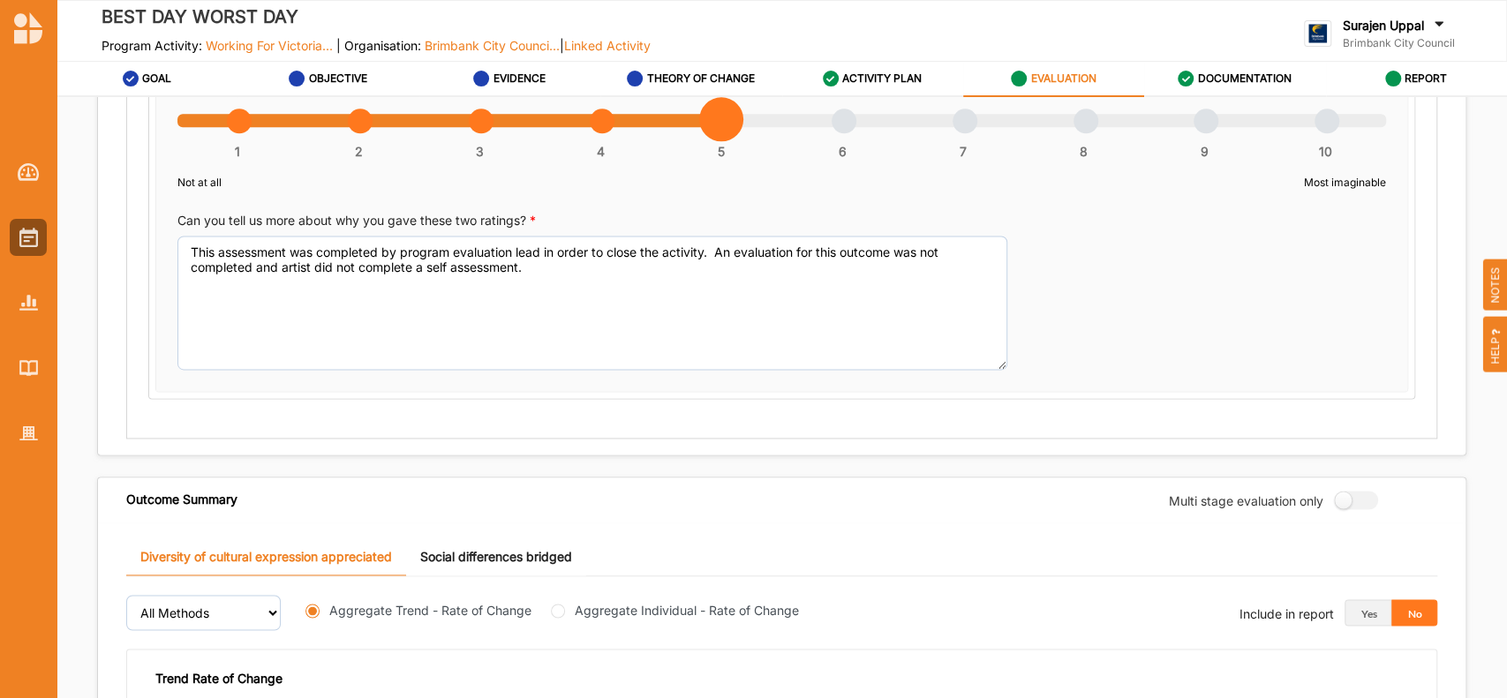
scroll to position [1646, 0]
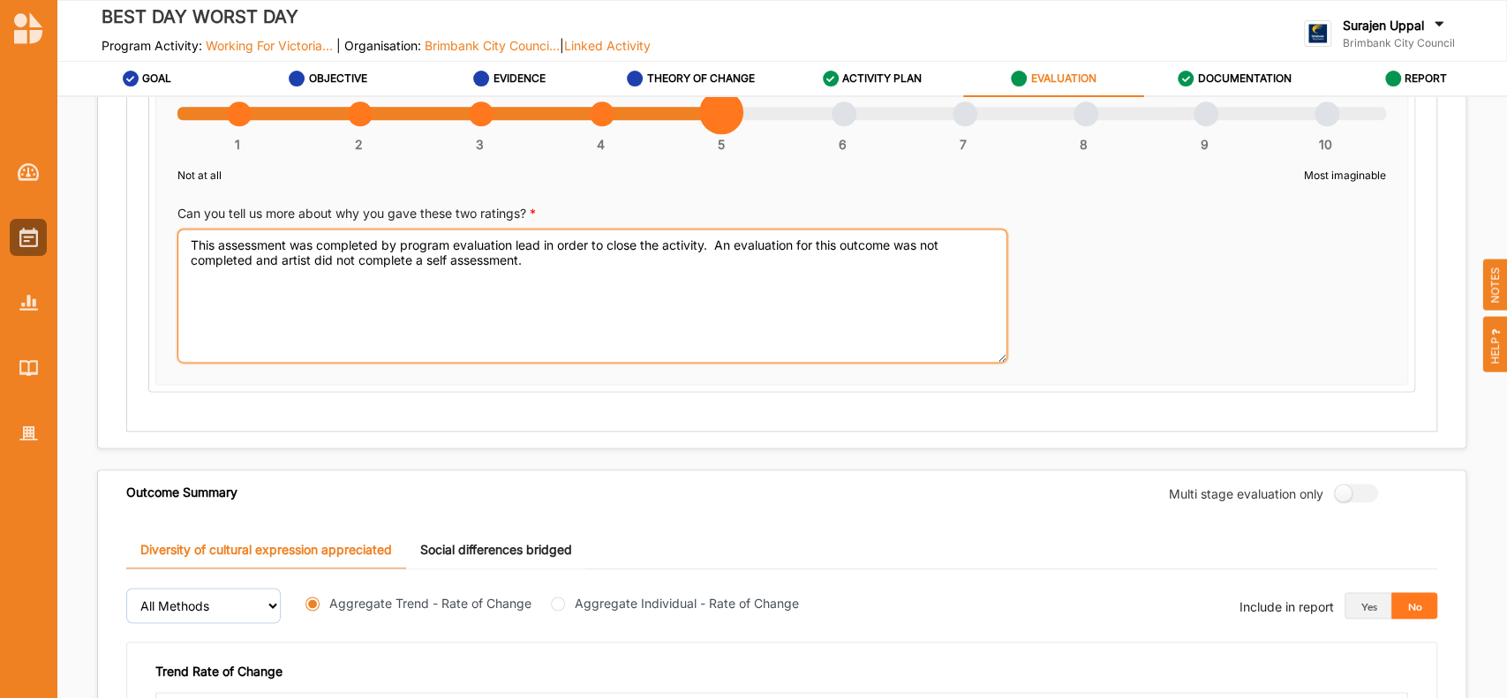
click at [544, 273] on textarea "This assessment was completed by program evaluation lead in order to close the …" at bounding box center [592, 296] width 830 height 134
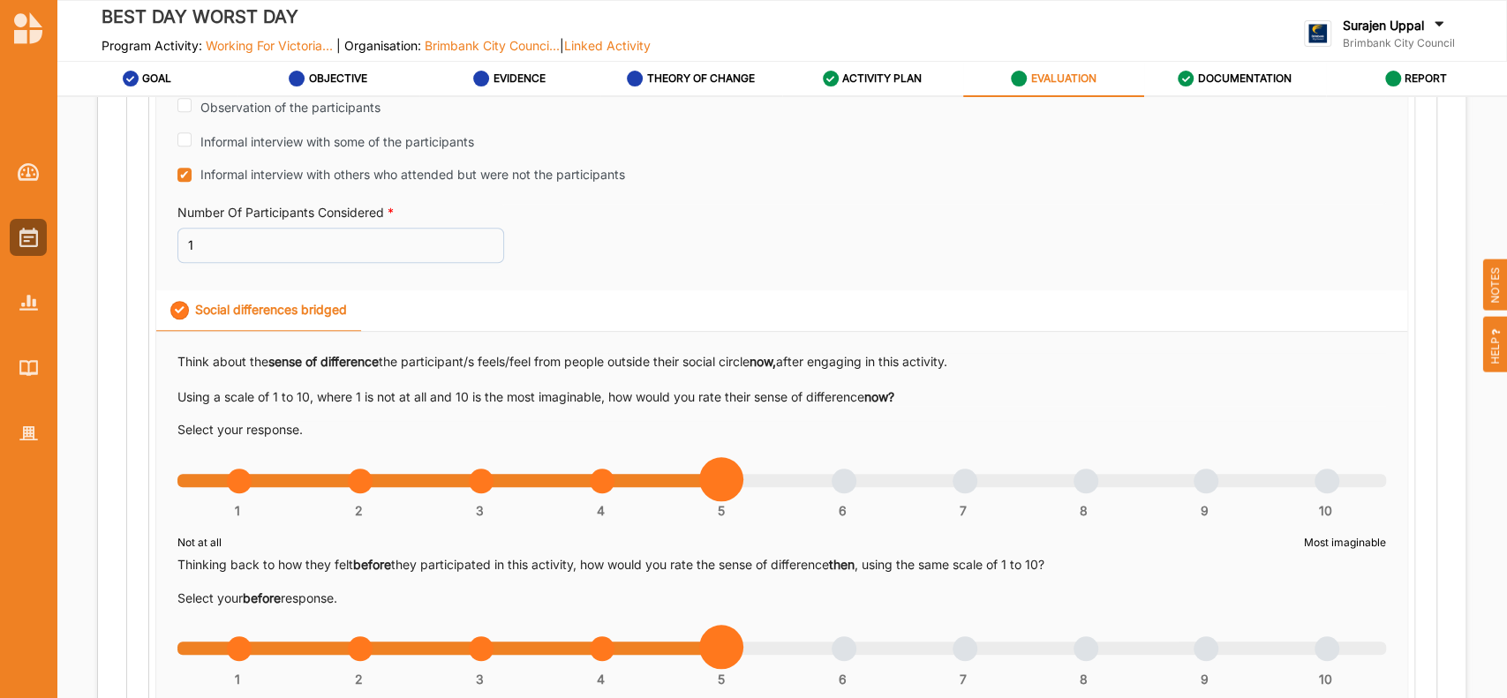
scroll to position [1112, 0]
type textarea "This assessment was completed by program evaluation lead in order to close the …"
click at [277, 303] on div "Social differences bridged" at bounding box center [258, 309] width 177 height 19
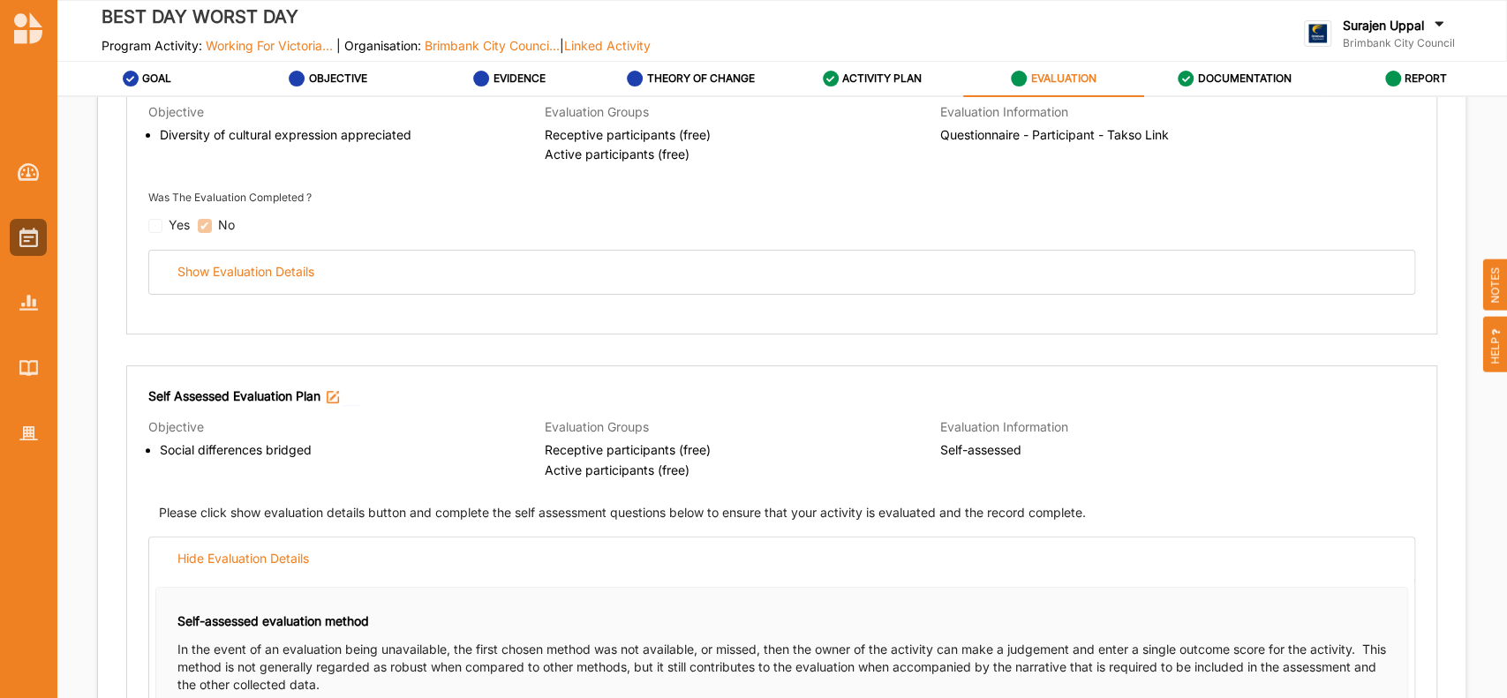
scroll to position [290, 0]
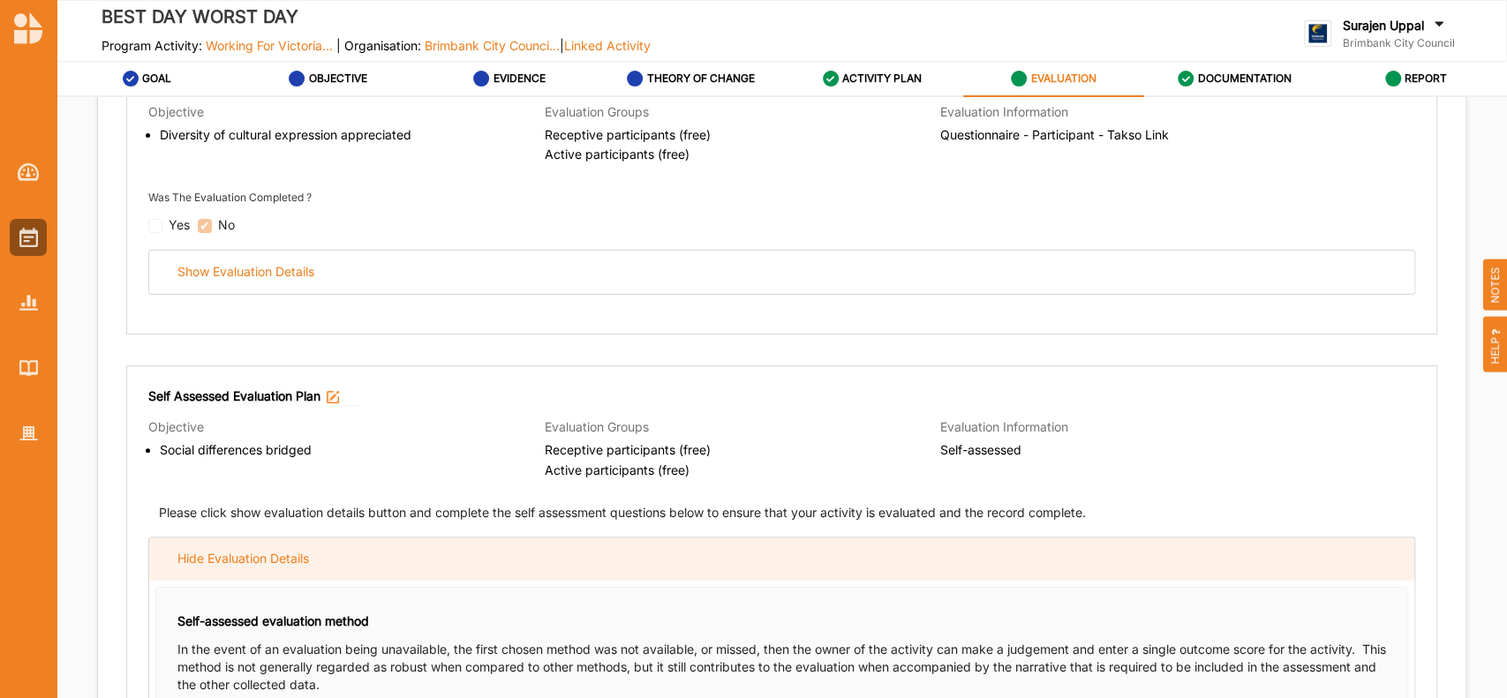
click at [185, 523] on div "Hide Evaluation Details" at bounding box center [243, 559] width 132 height 16
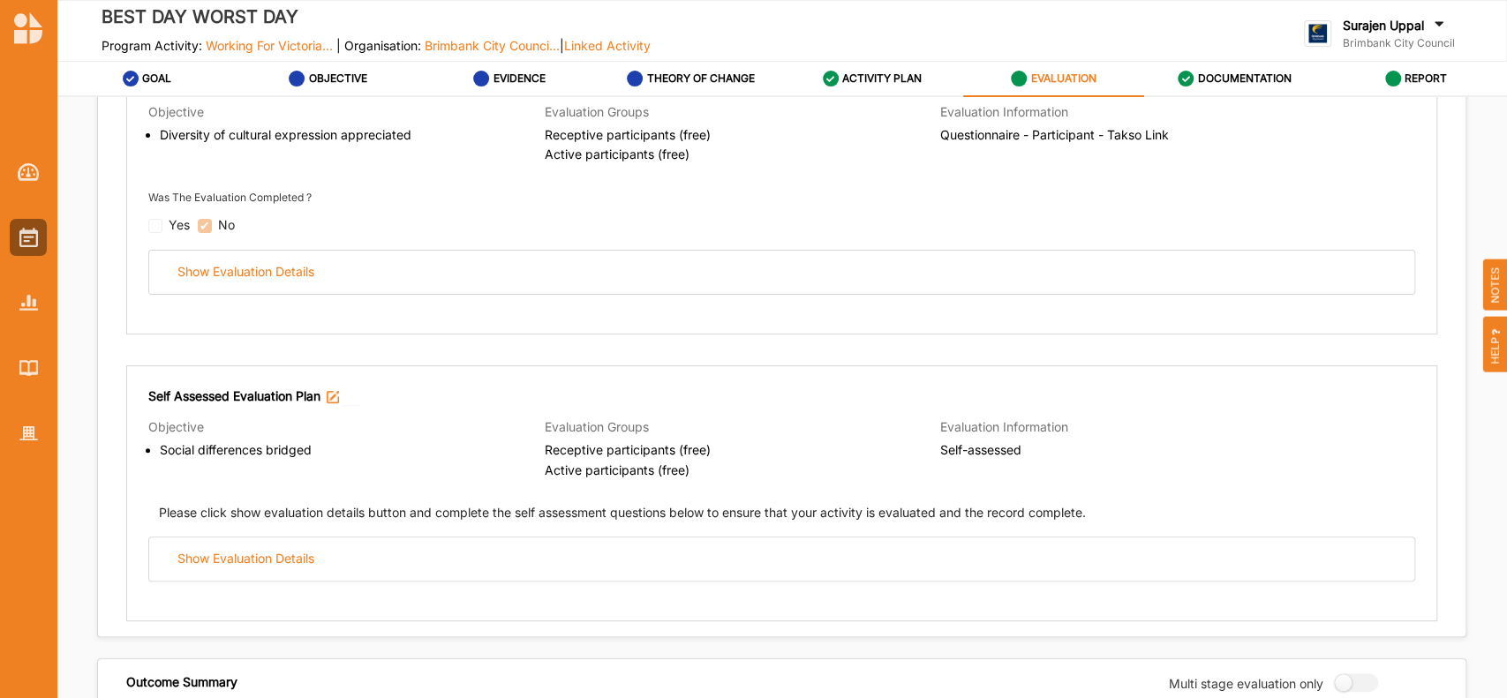
click at [1060, 72] on label "EVALUATION" at bounding box center [1063, 79] width 65 height 14
click at [1129, 77] on label "DOCUMENTATION" at bounding box center [1245, 79] width 94 height 14
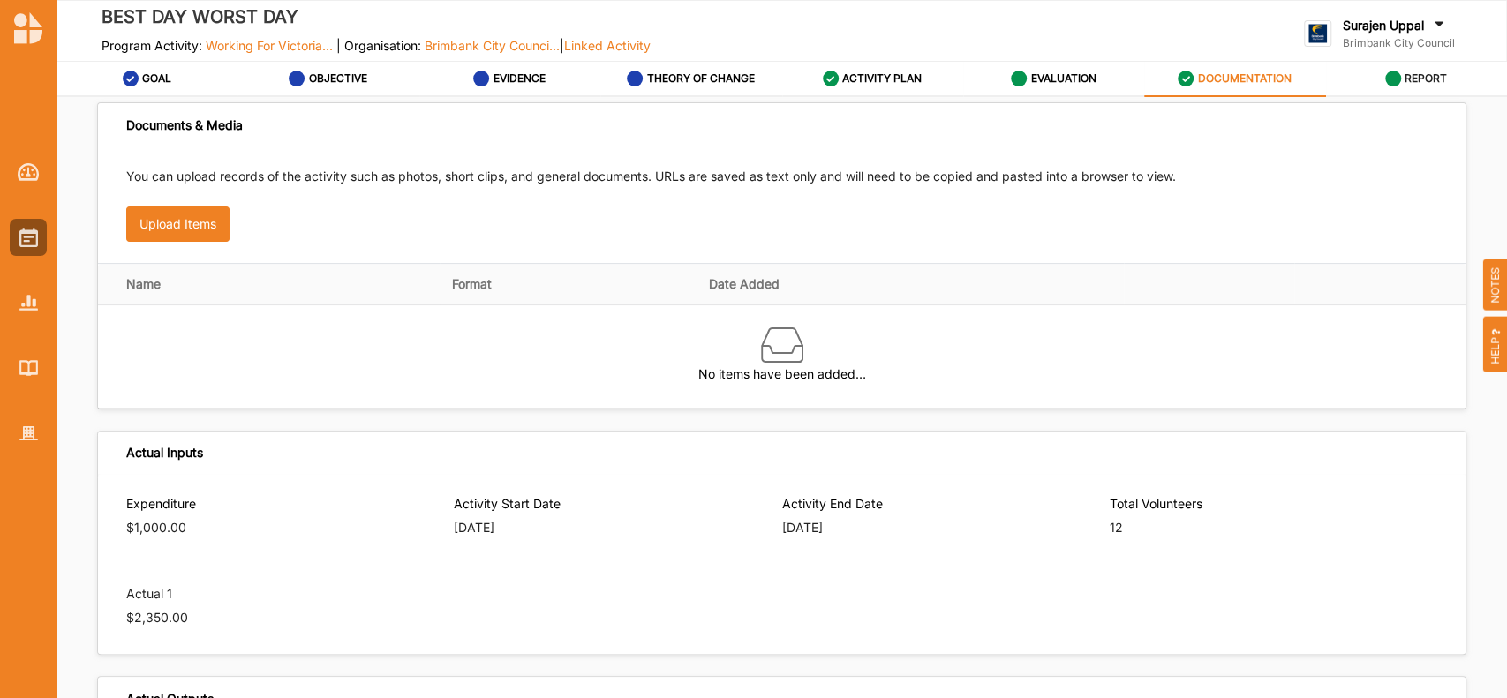
click at [1129, 74] on label "REPORT" at bounding box center [1426, 79] width 42 height 14
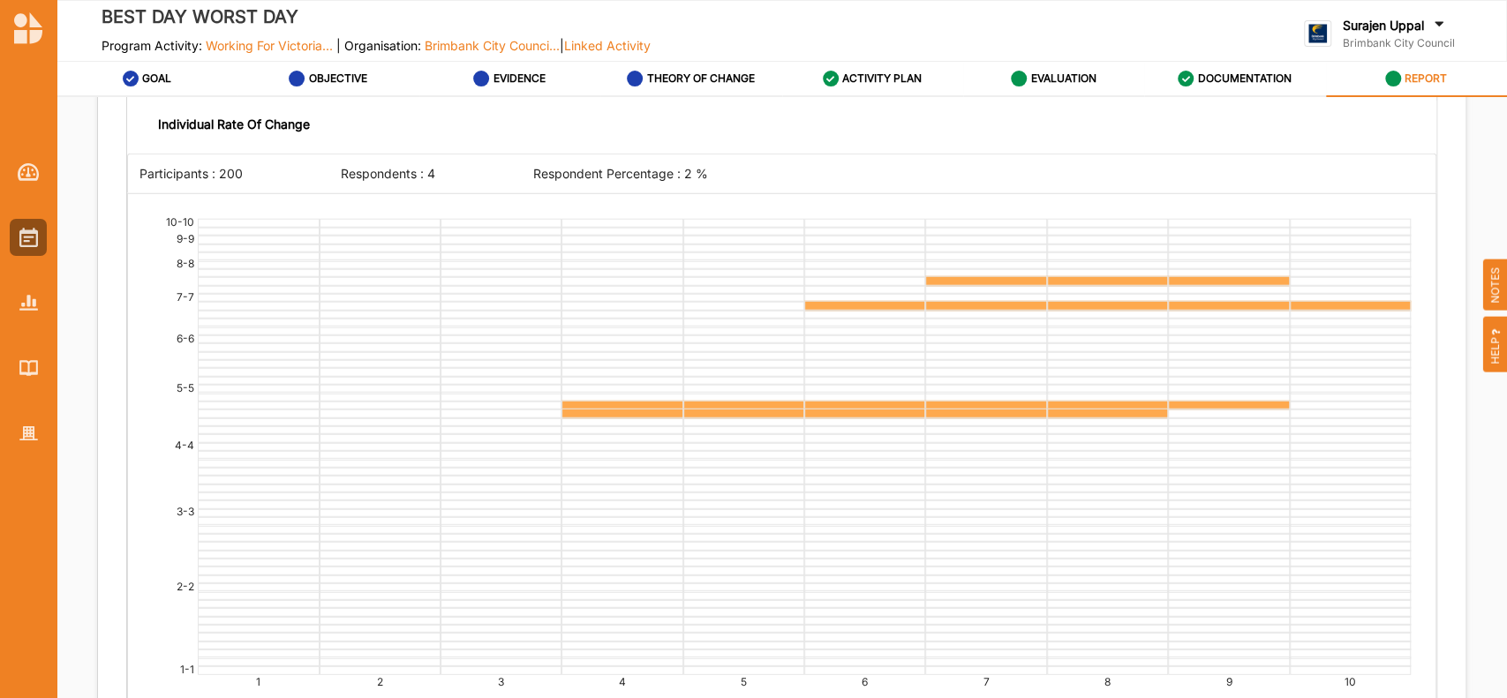
scroll to position [3651, 0]
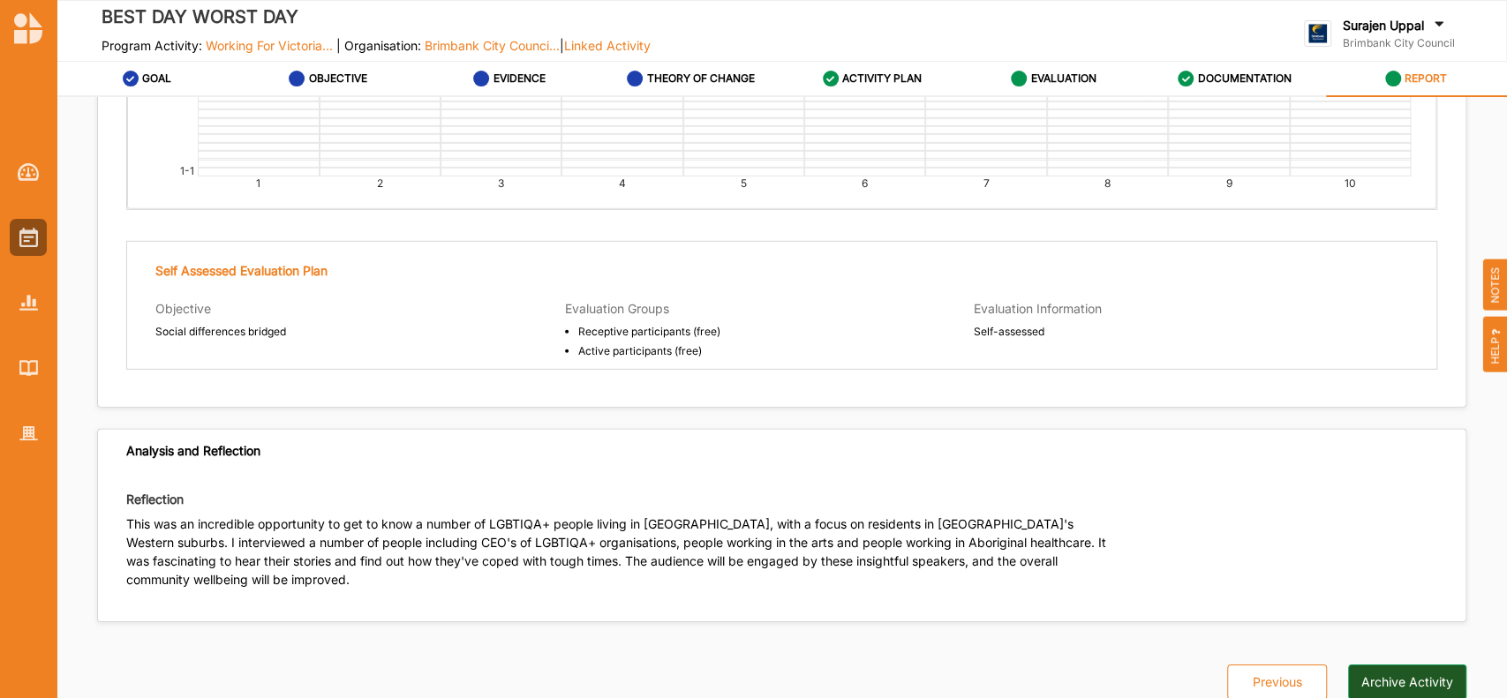
click at [1129, 523] on button "Archive Activity" at bounding box center [1407, 682] width 118 height 35
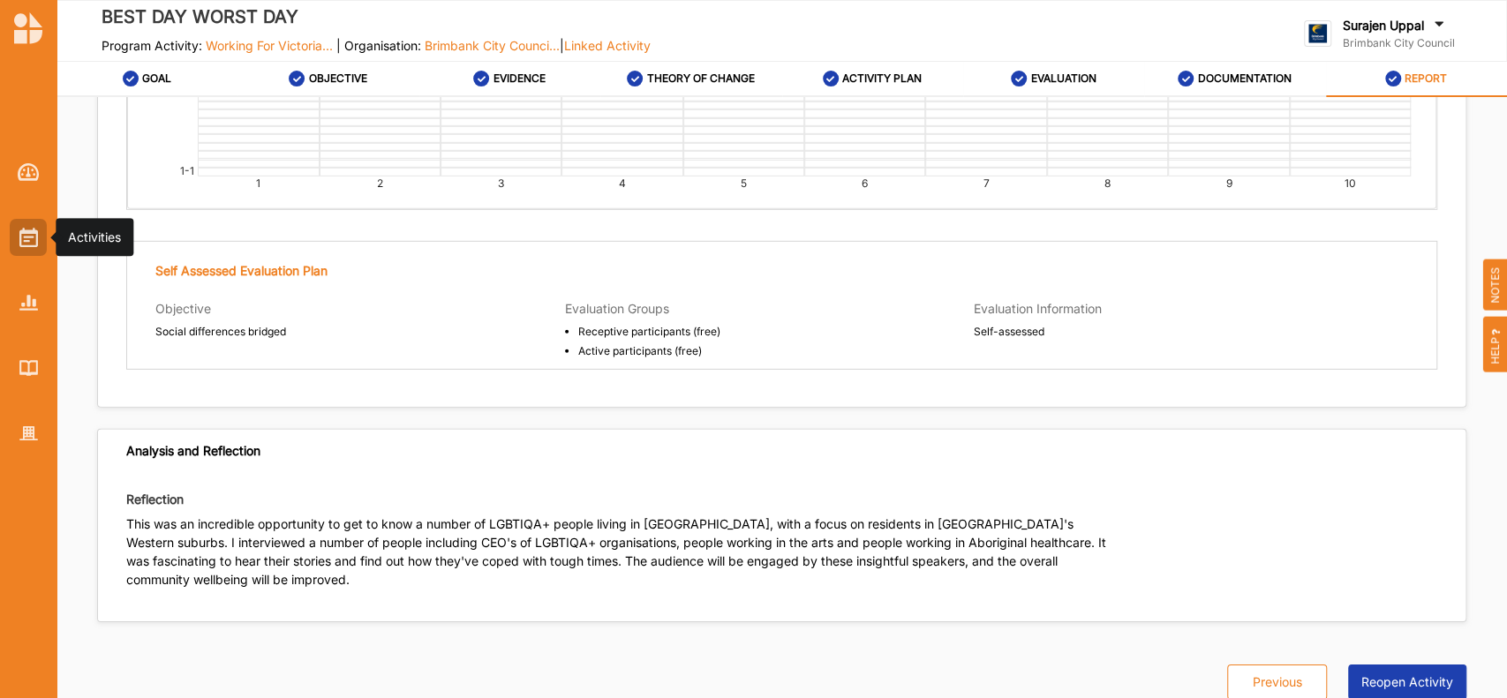
click at [16, 250] on div at bounding box center [28, 237] width 37 height 37
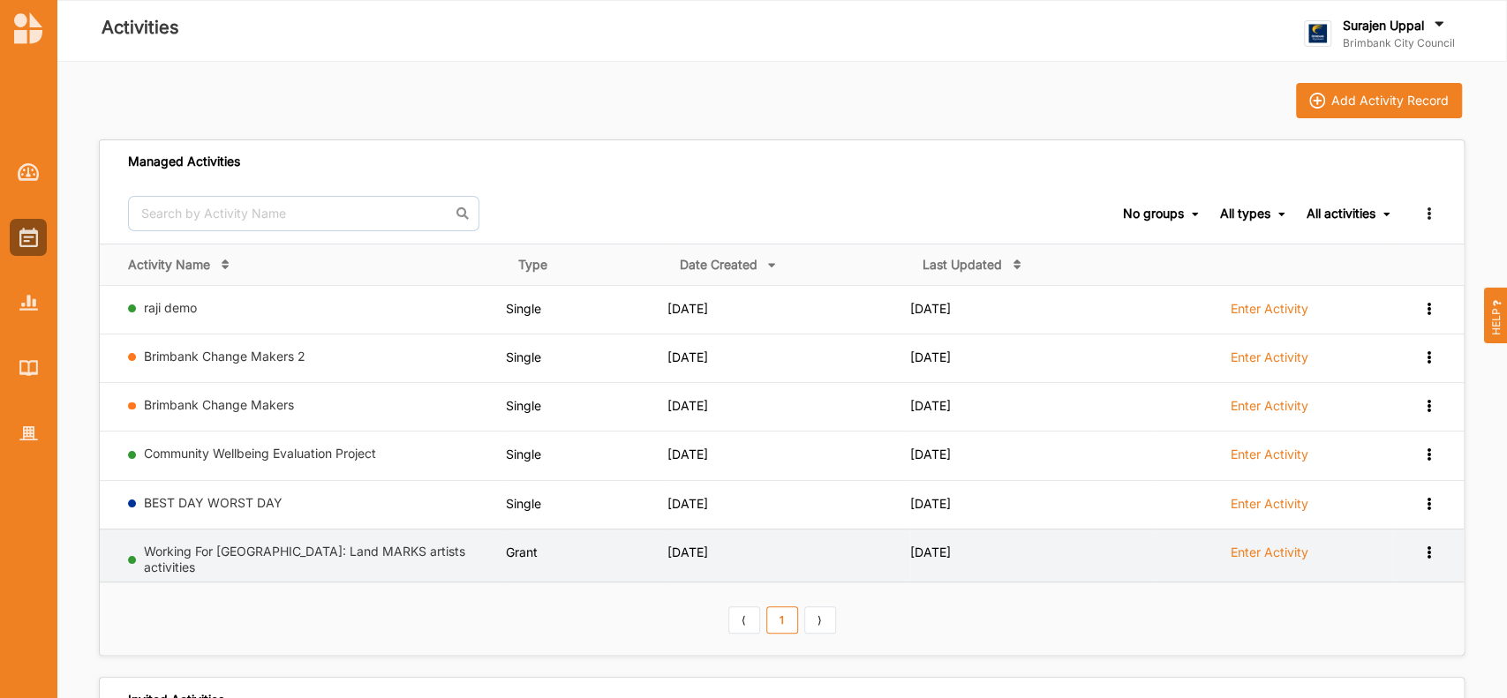
click at [1129, 523] on label "Enter Activity" at bounding box center [1270, 553] width 78 height 16
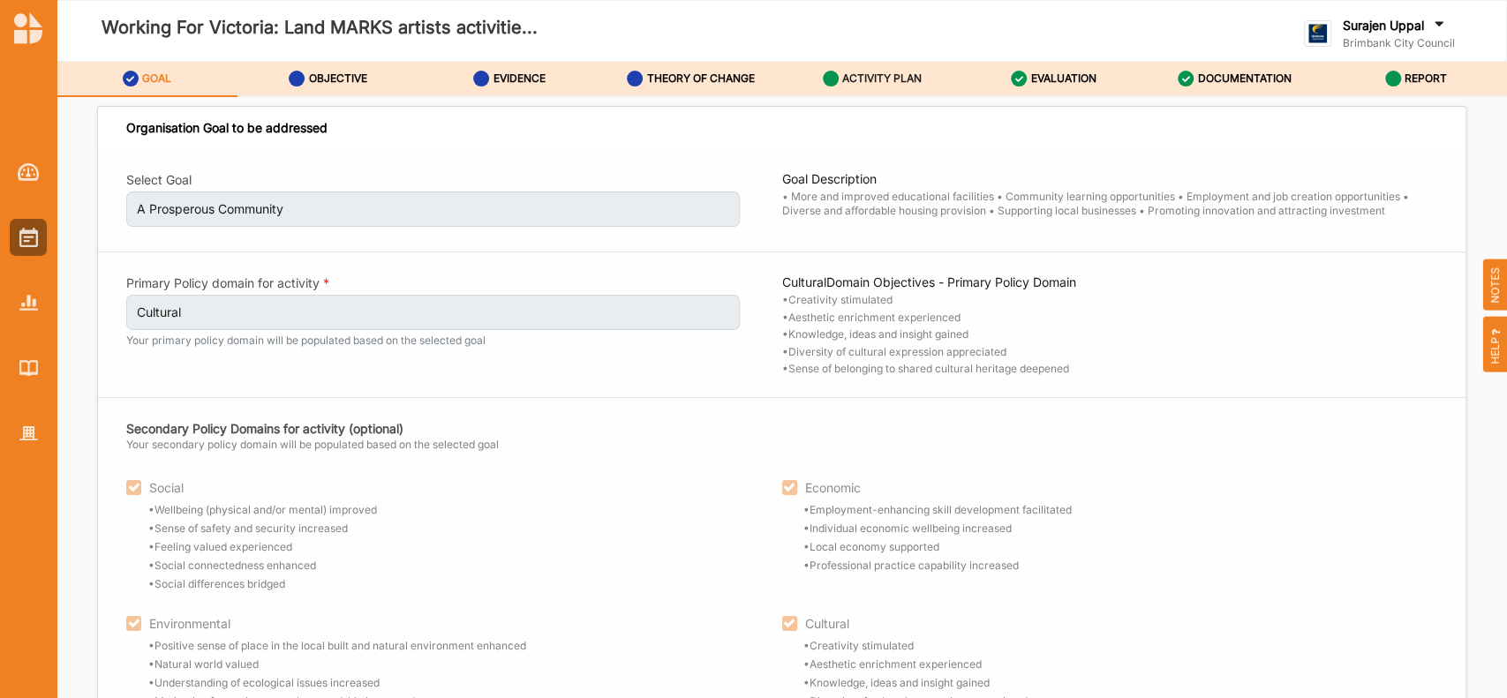
click at [861, 81] on label "ACTIVITY PLAN" at bounding box center [881, 79] width 79 height 14
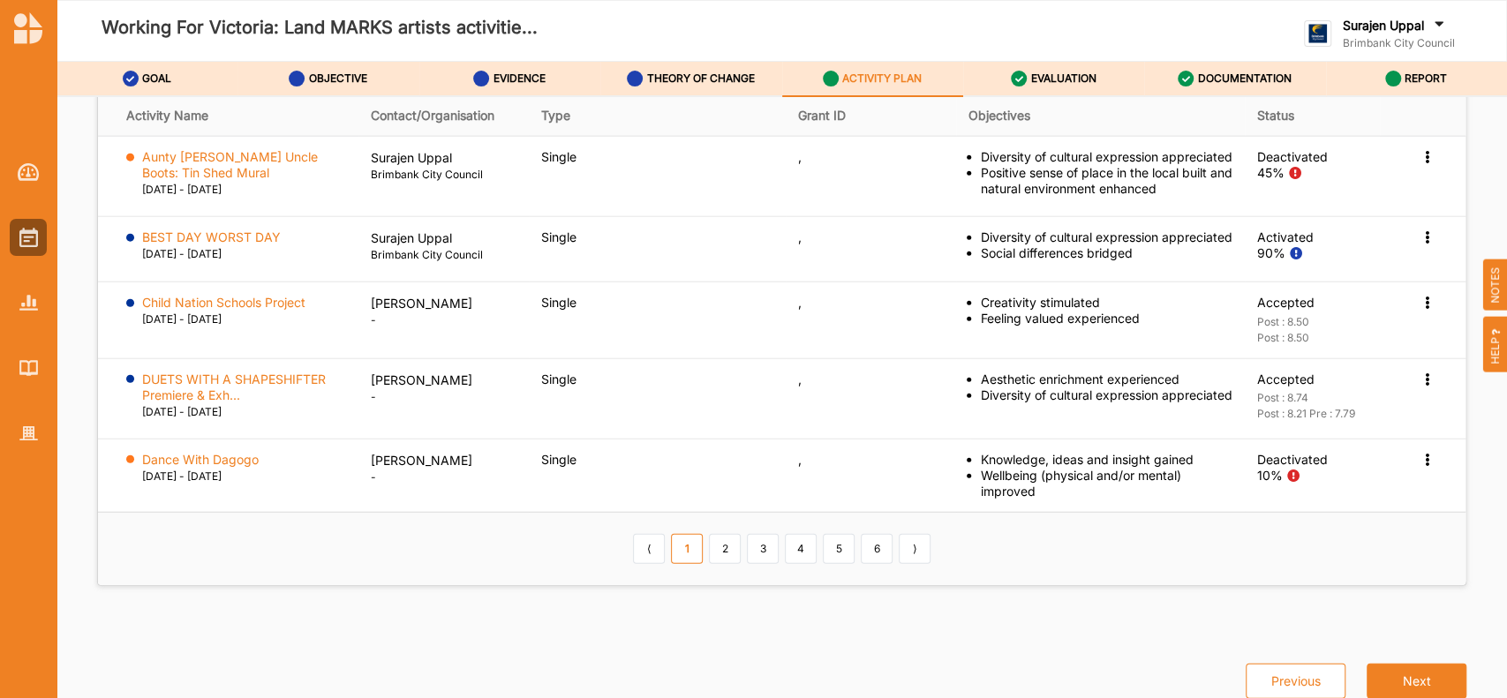
scroll to position [2960, 0]
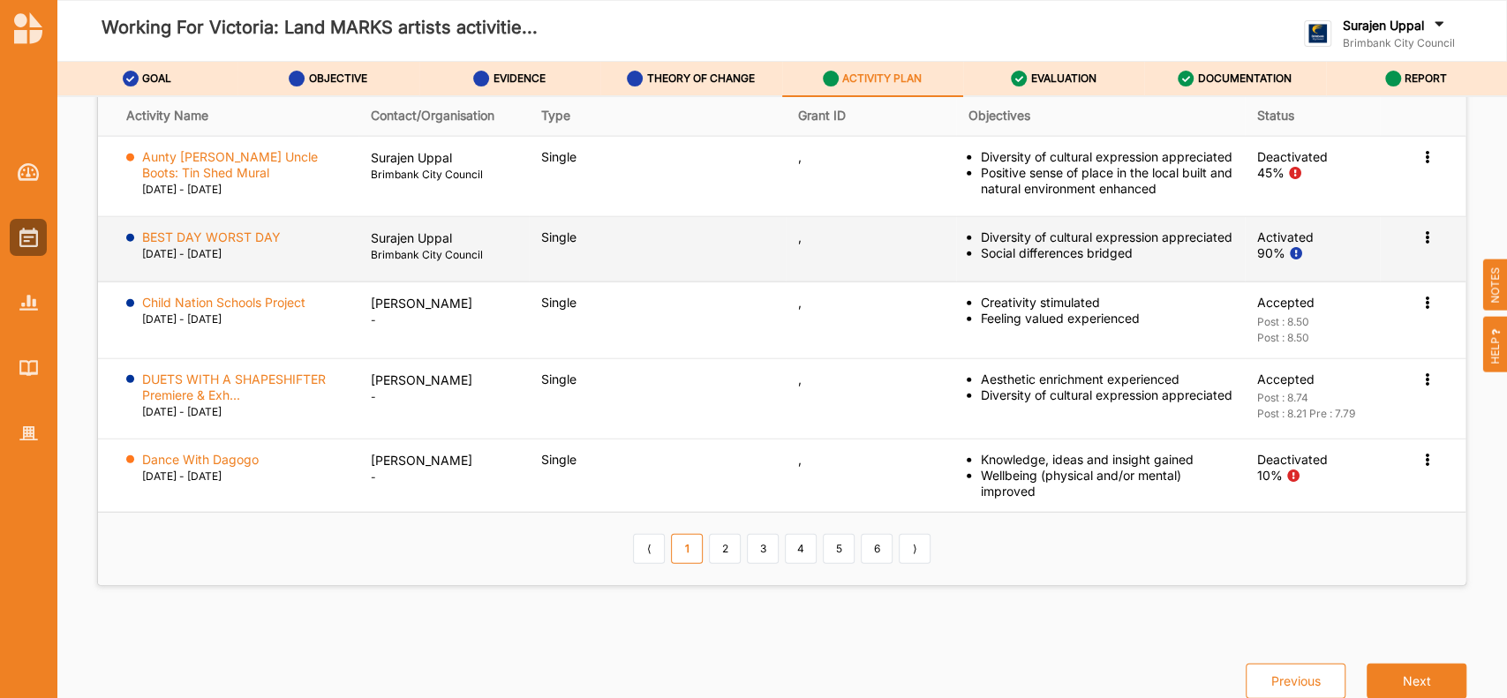
click at [1129, 242] on icon at bounding box center [1427, 236] width 15 height 12
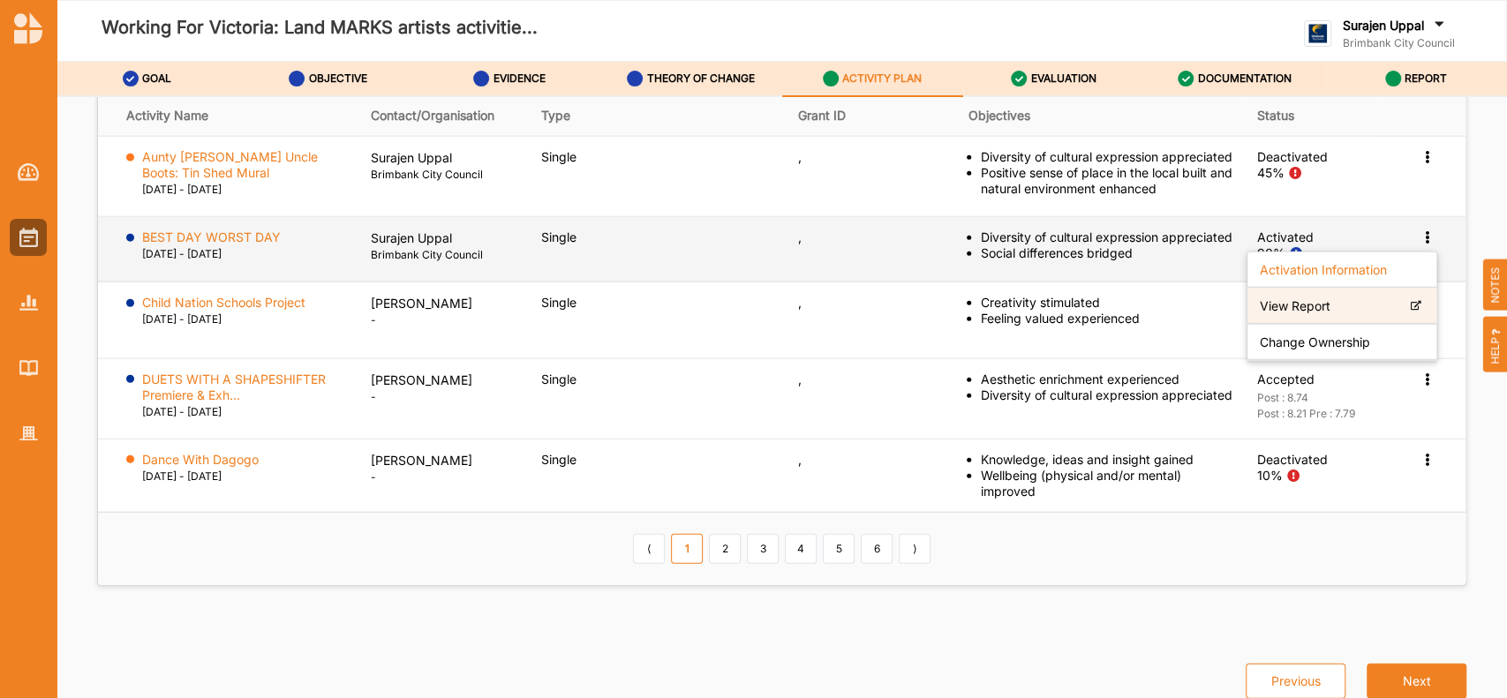
click at [1129, 314] on label "View Report" at bounding box center [1295, 306] width 71 height 16
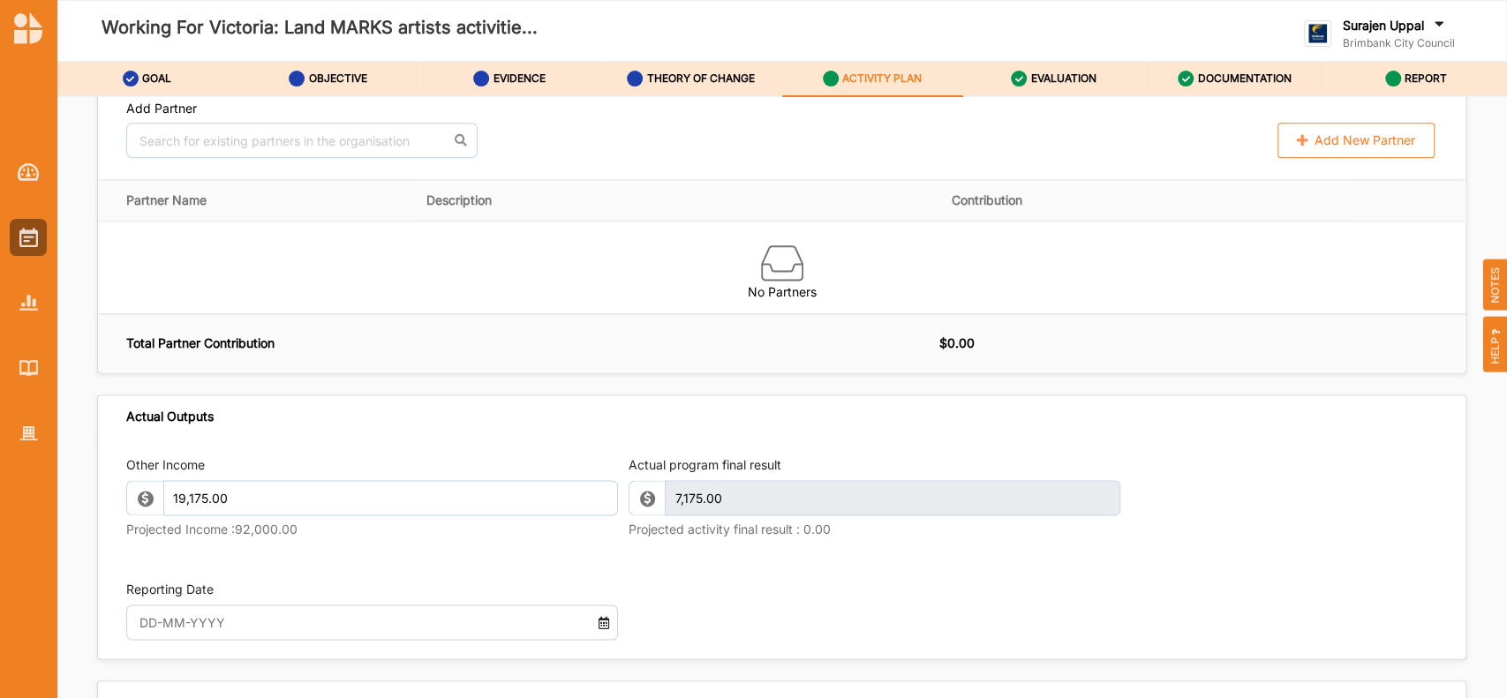
scroll to position [1540, 0]
click at [487, 523] on div "Other Income 19,175.00 Projected Income : 92,000.00" at bounding box center [372, 501] width 492 height 87
click at [1129, 87] on div "DOCUMENTATION" at bounding box center [1235, 79] width 114 height 32
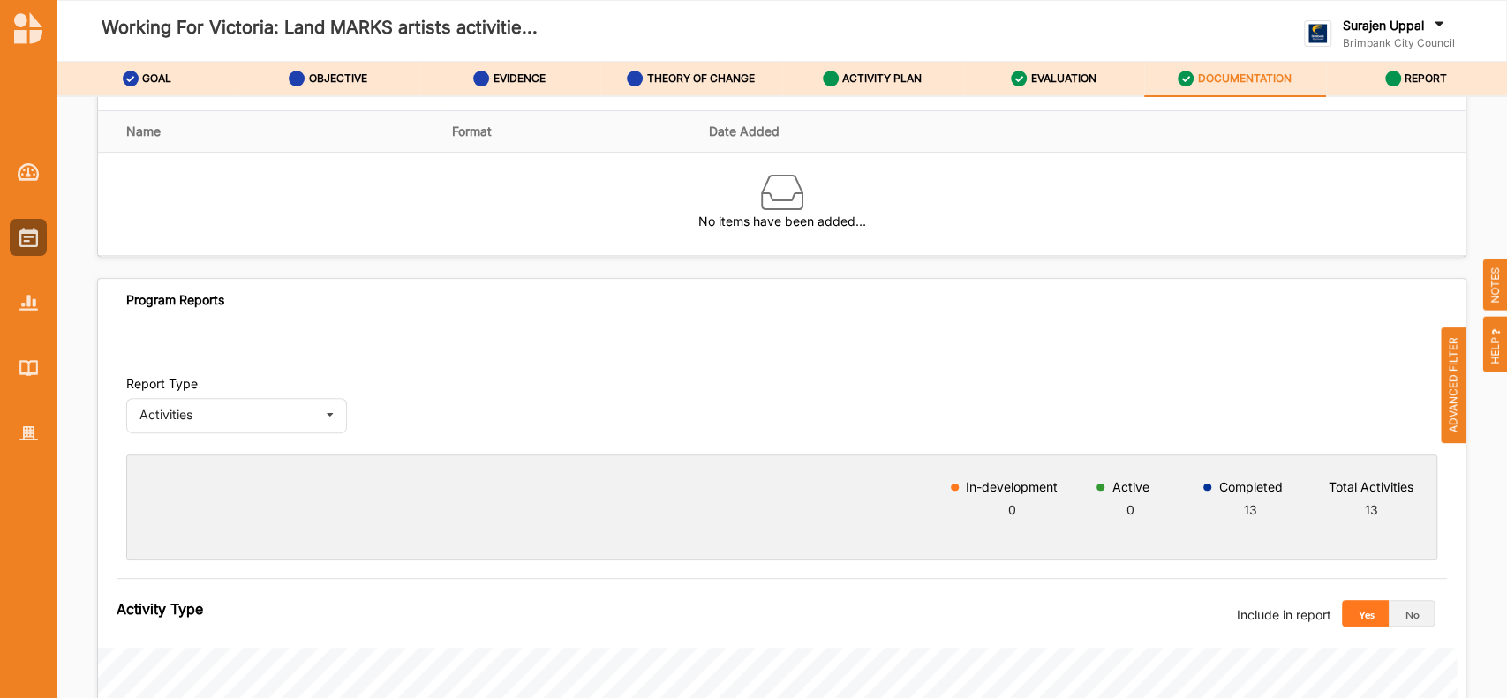
scroll to position [410, 0]
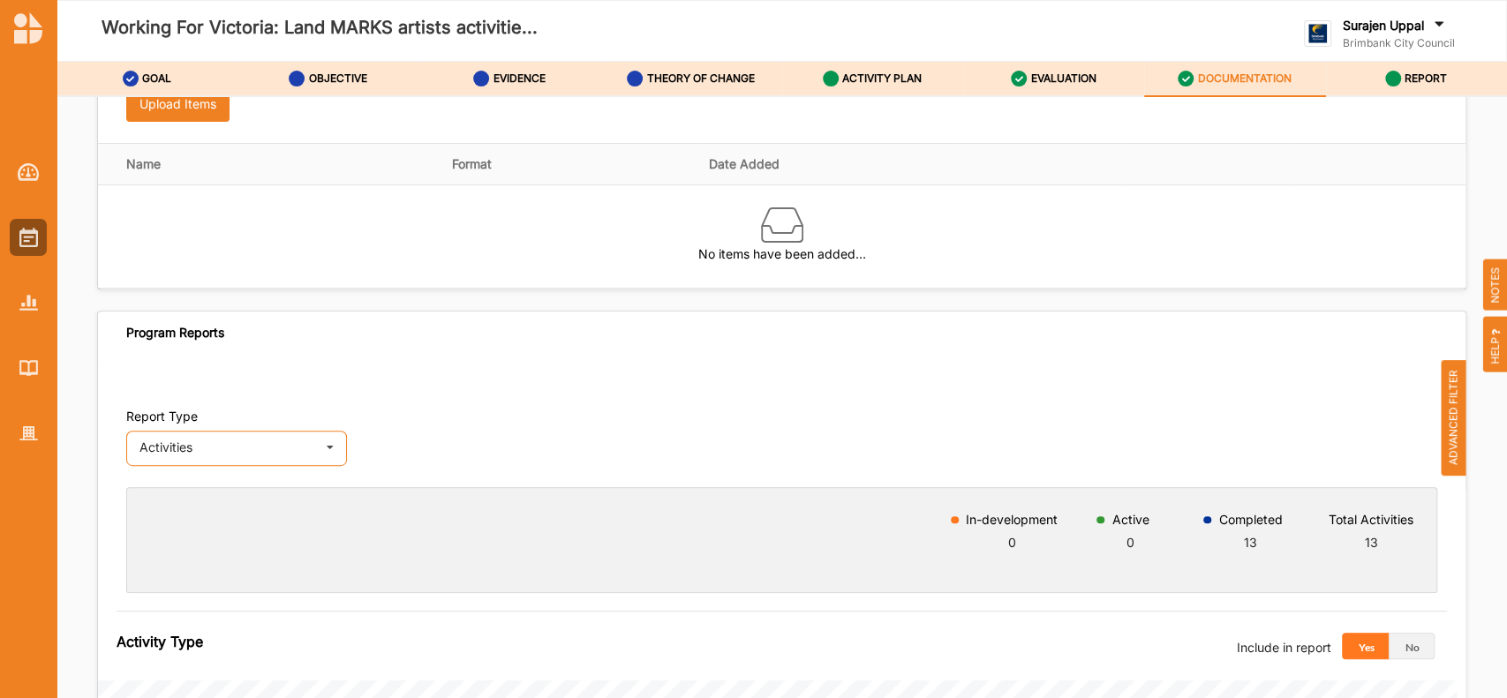
click at [320, 452] on icon at bounding box center [330, 448] width 26 height 33
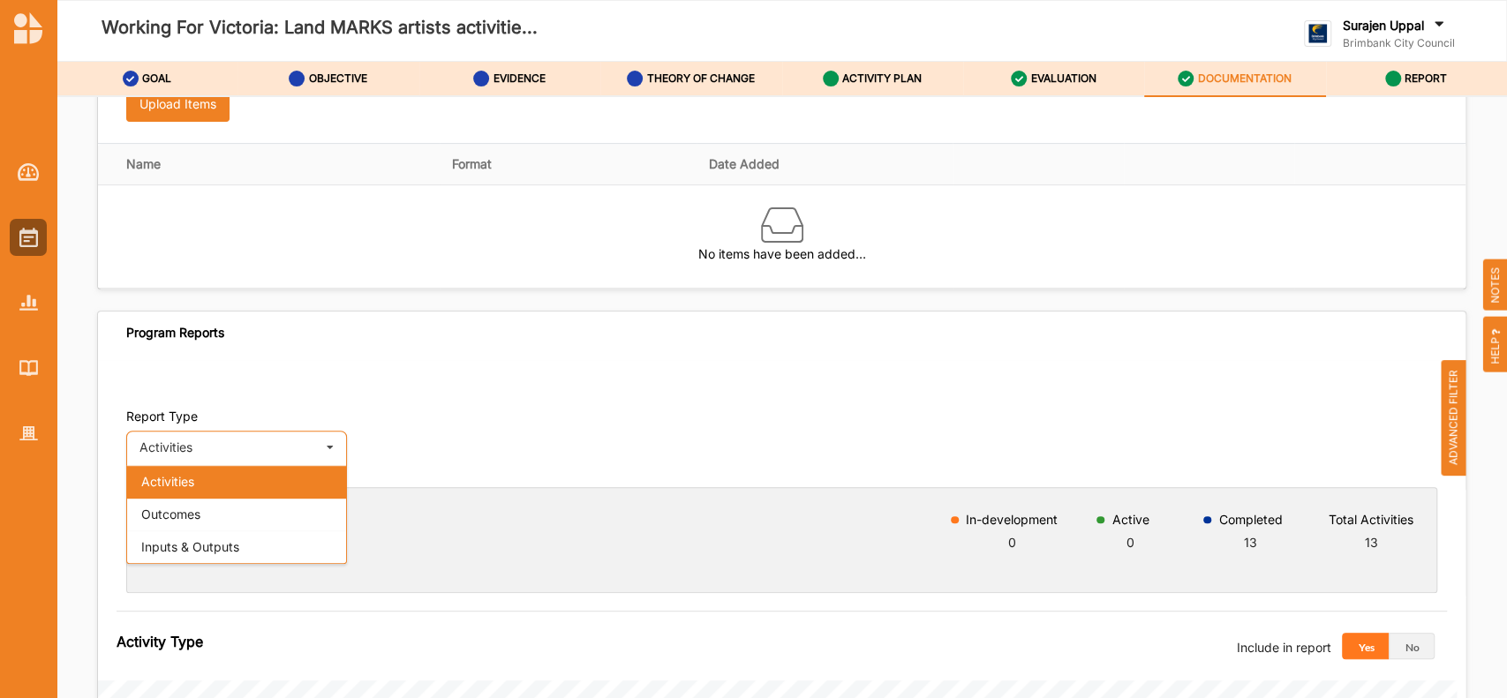
click at [230, 523] on div "Activities Outcomes Inputs & Outputs" at bounding box center [236, 514] width 221 height 99
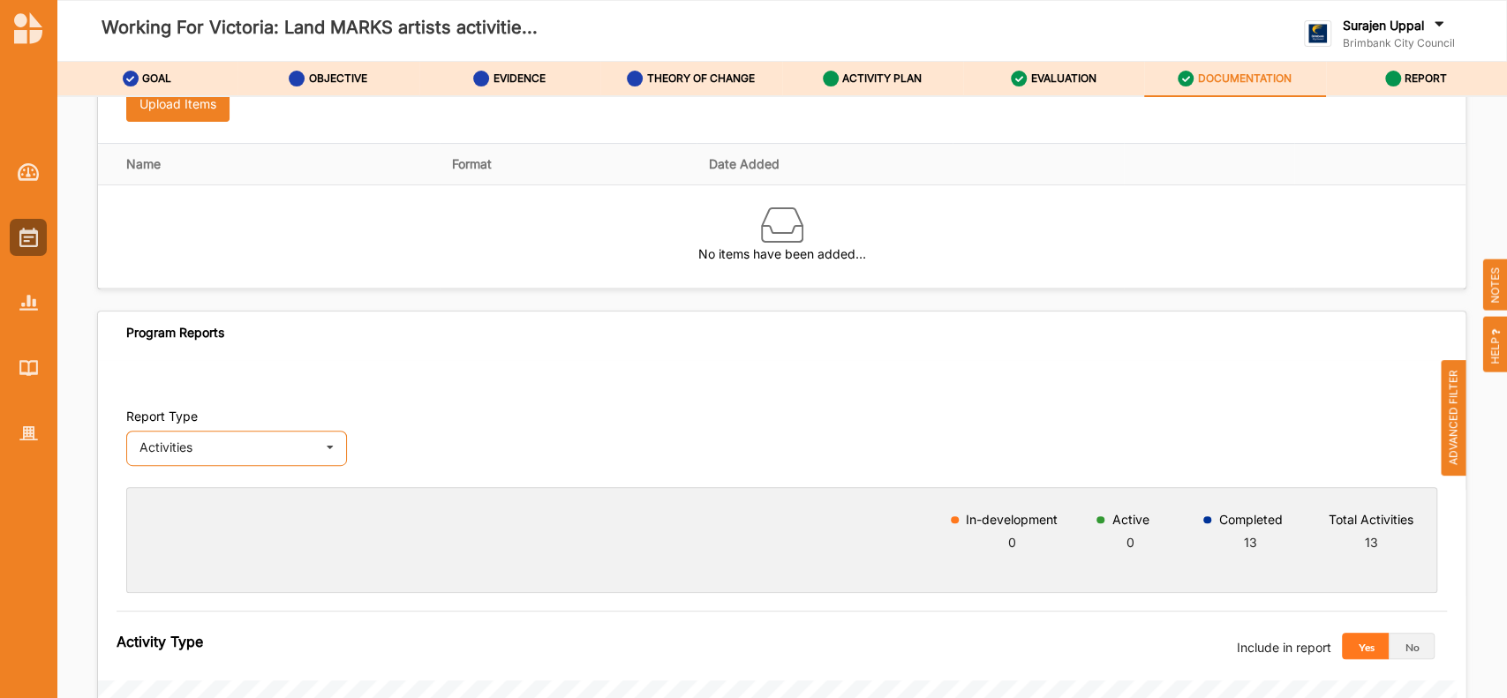
click at [238, 459] on div "Activities Activities Outcomes Inputs & Outputs" at bounding box center [236, 448] width 221 height 35
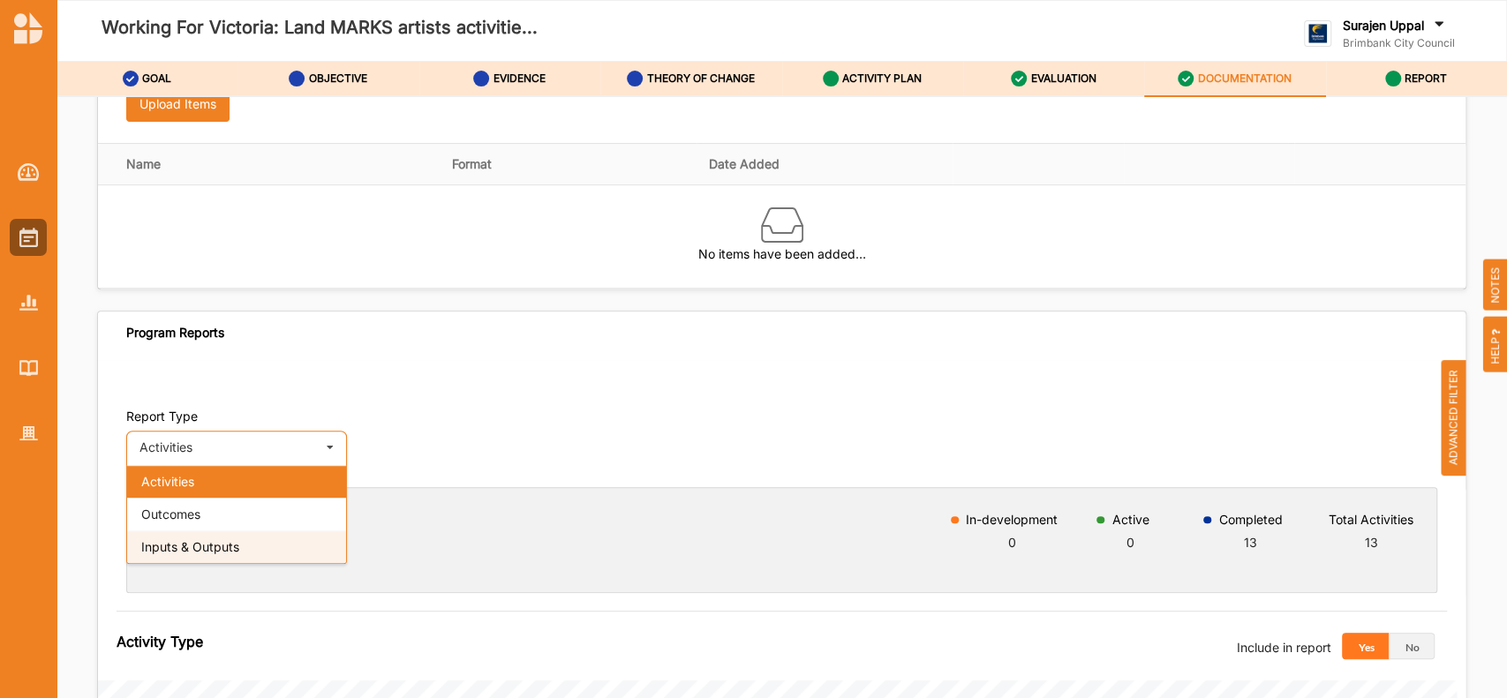
click at [206, 523] on div "Inputs & Outputs" at bounding box center [236, 547] width 219 height 33
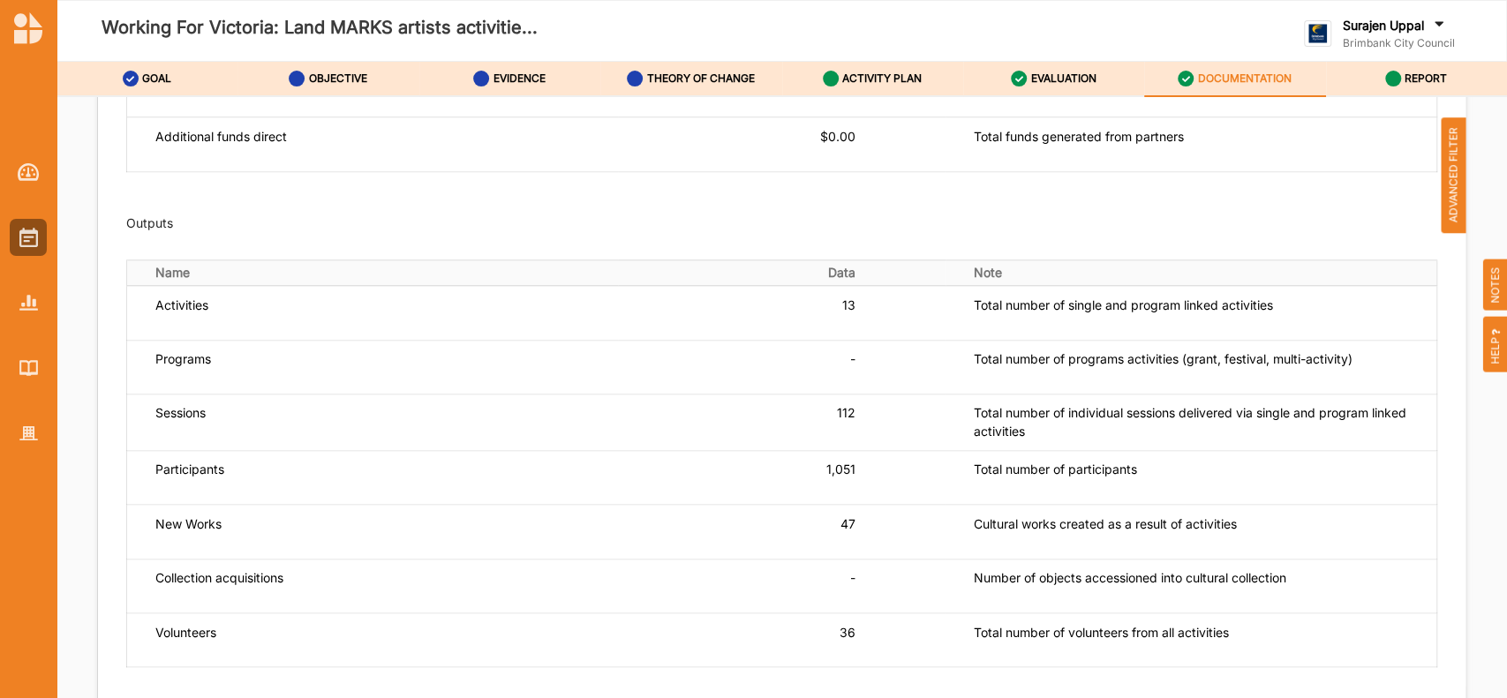
scroll to position [703, 0]
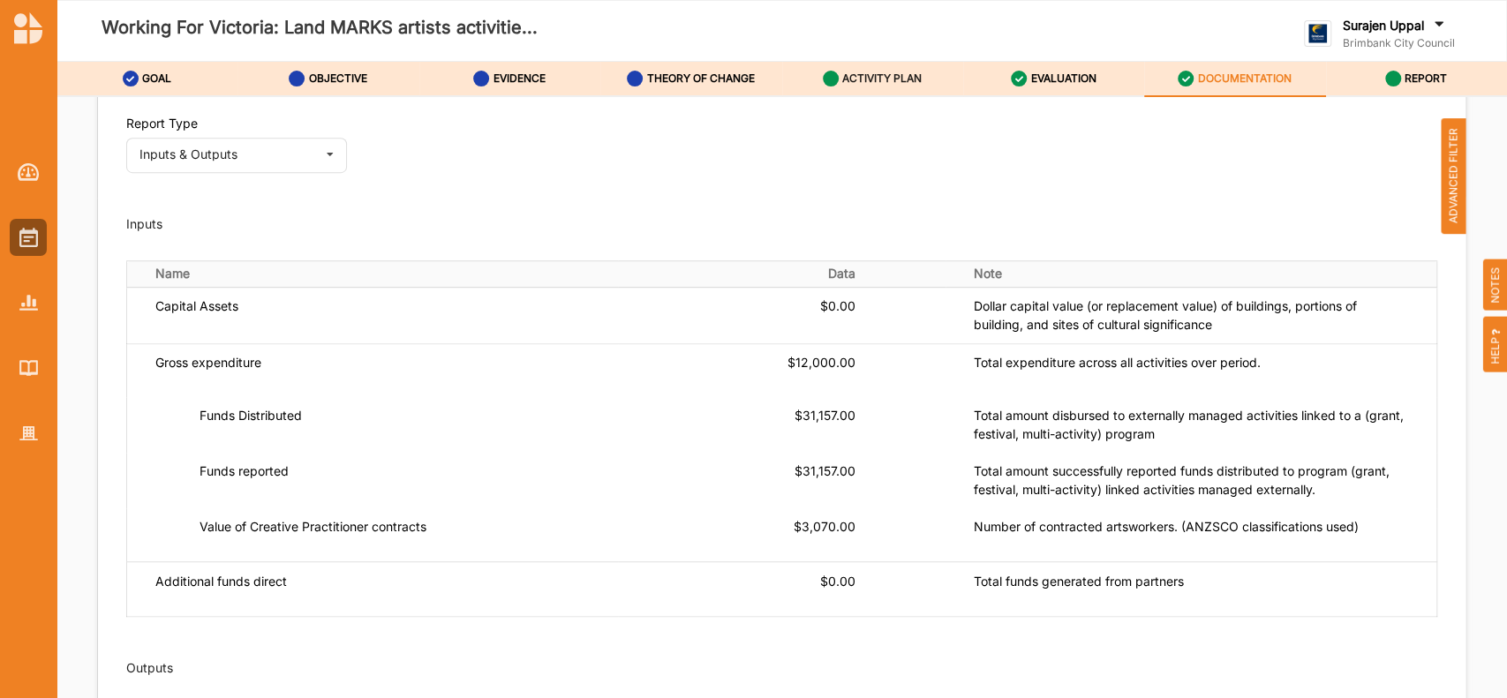
click at [869, 86] on div "ACTIVITY PLAN" at bounding box center [873, 79] width 100 height 32
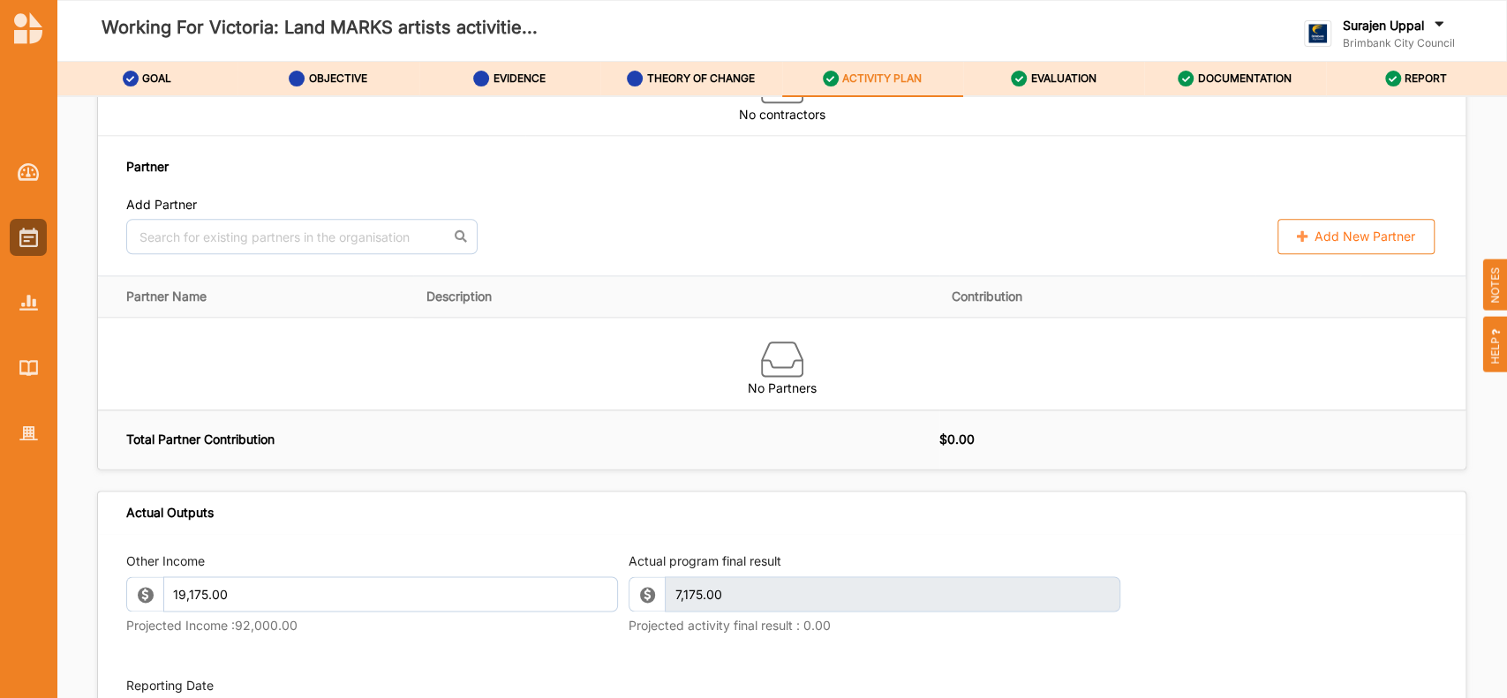
scroll to position [1445, 0]
click at [1129, 255] on button "Add New Partner" at bounding box center [1356, 237] width 157 height 35
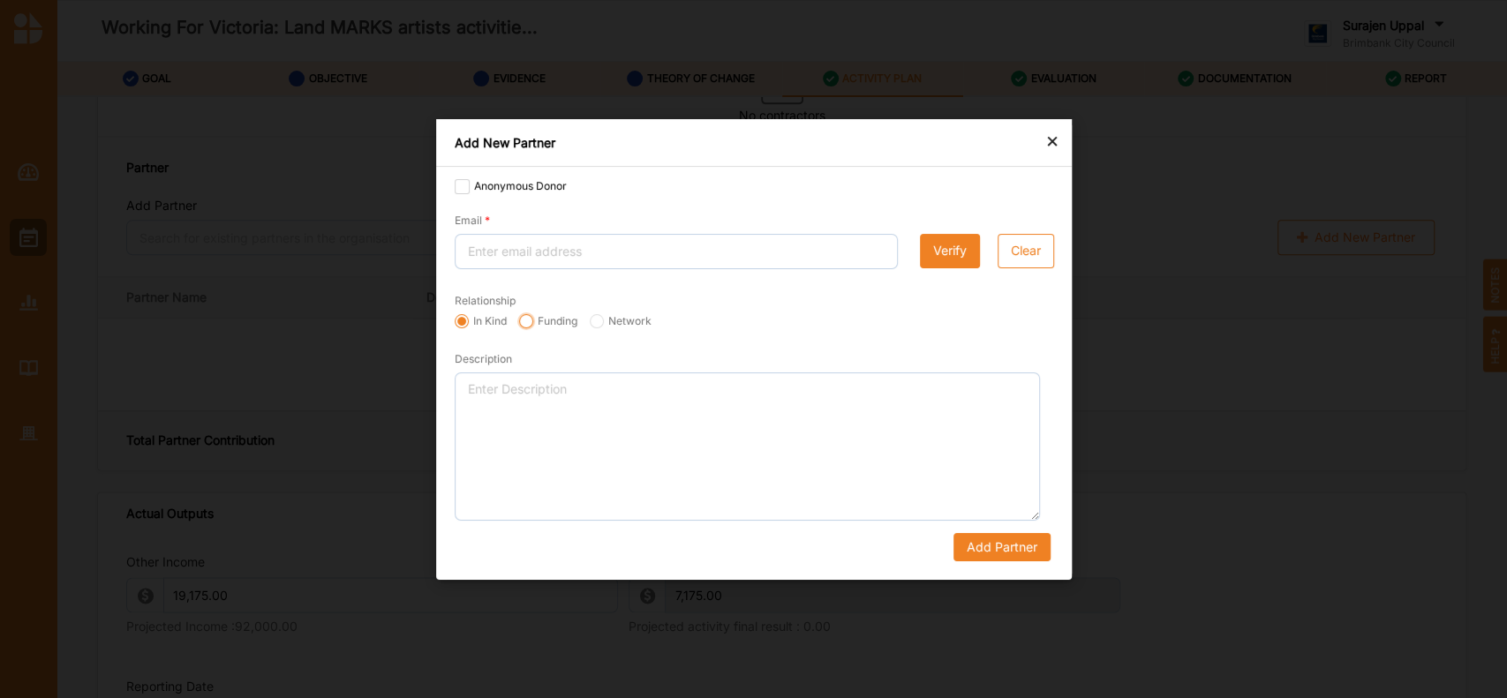
click at [520, 322] on input "Funding" at bounding box center [526, 320] width 14 height 14
radio input "true"
click at [457, 186] on label "Anonymous Donor" at bounding box center [511, 186] width 112 height 14
click at [457, 186] on input "Anonymous Donor" at bounding box center [462, 186] width 14 height 14
checkbox input "true"
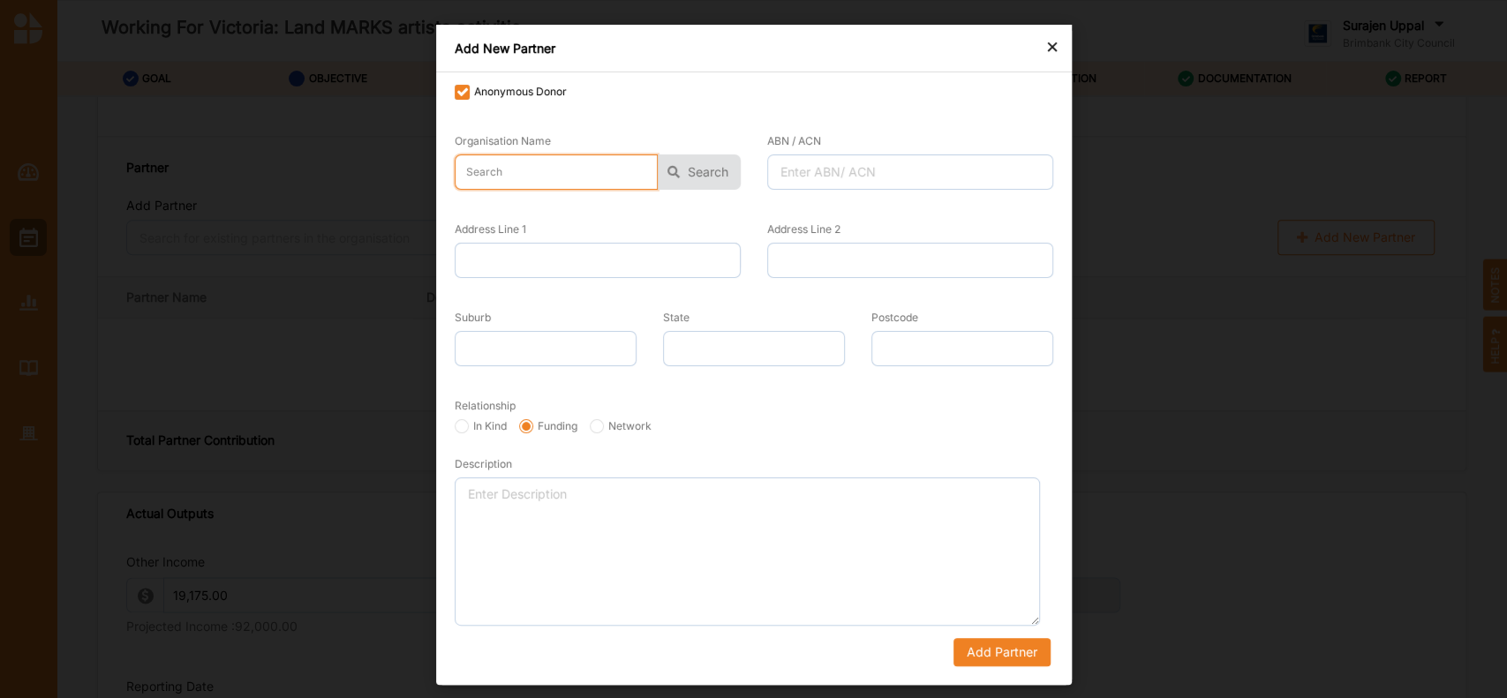
click at [494, 170] on input "text" at bounding box center [556, 172] width 203 height 35
click at [724, 167] on button "Search" at bounding box center [699, 172] width 83 height 35
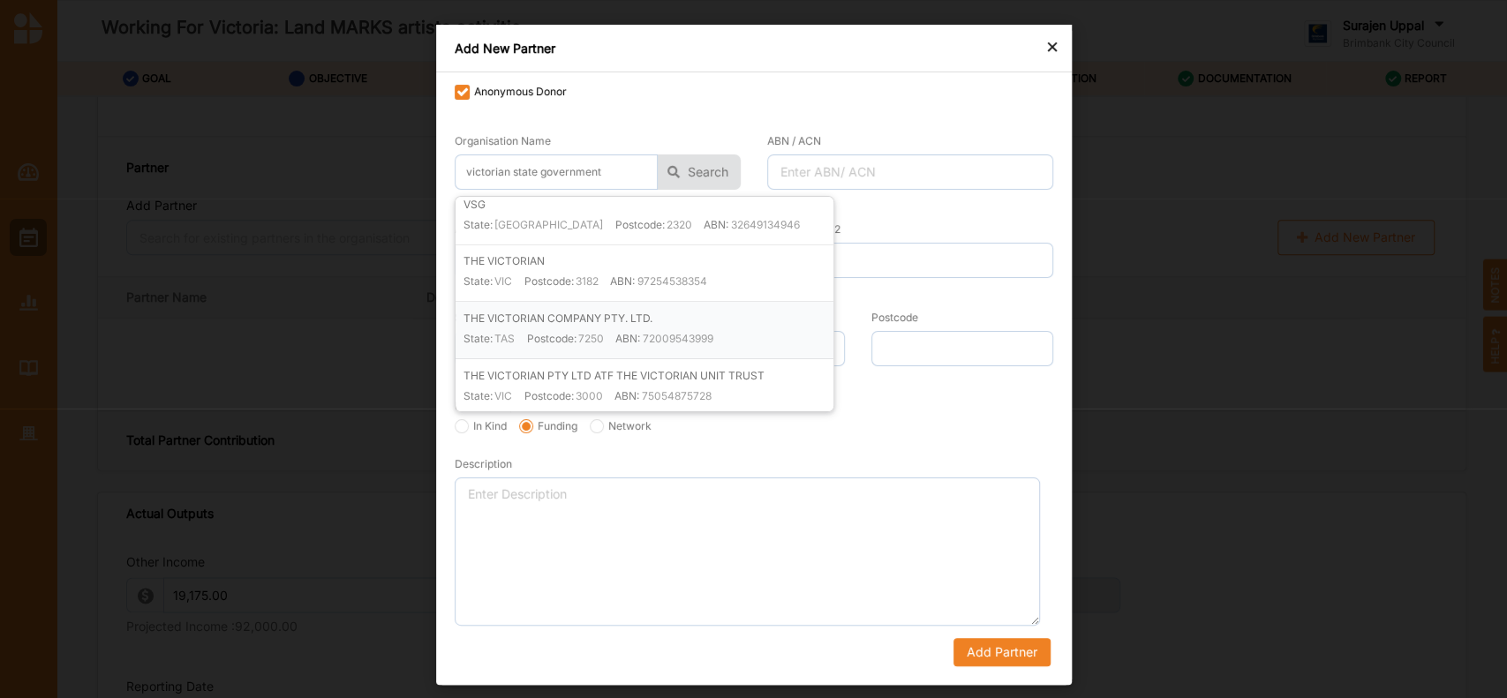
scroll to position [0, 0]
click at [510, 172] on input "victorian state government" at bounding box center [556, 172] width 203 height 35
type input "state government of victoria"
click at [953, 523] on button "Add Partner" at bounding box center [1001, 652] width 97 height 28
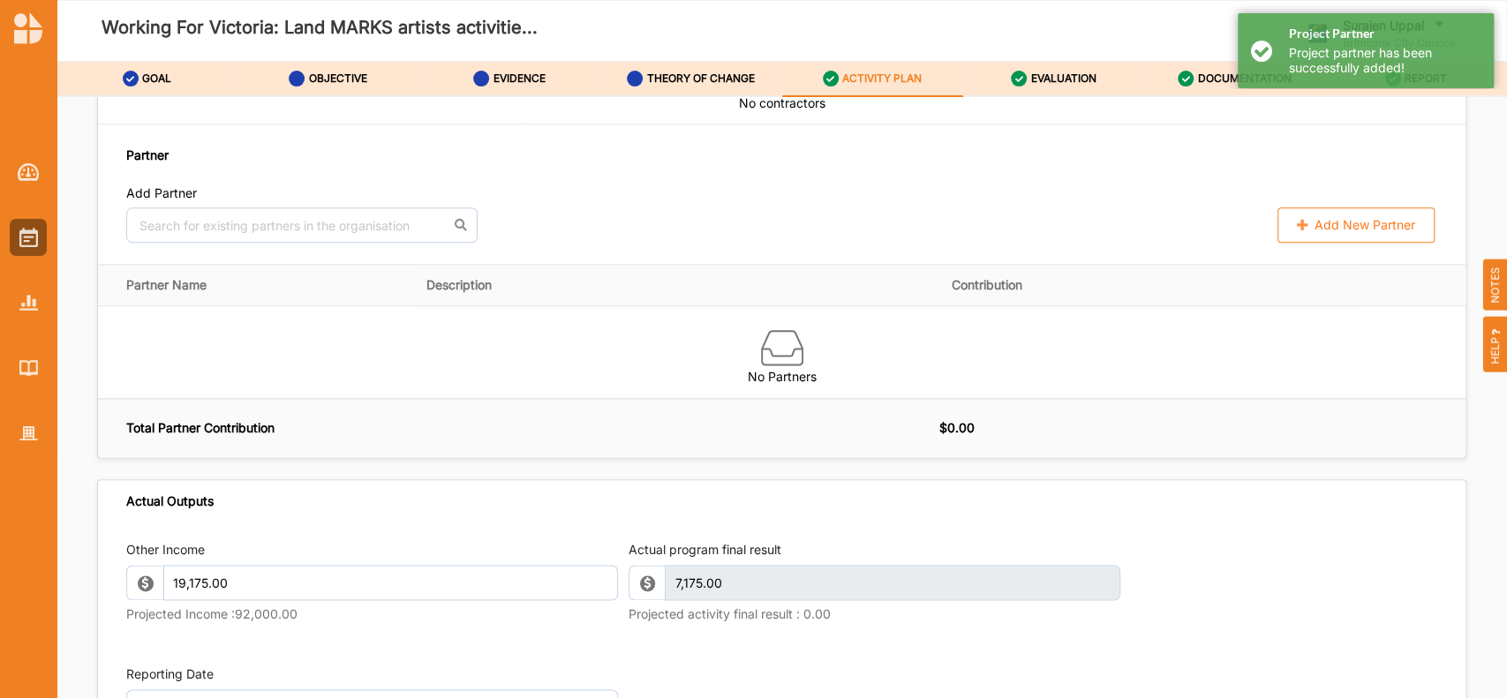
scroll to position [1445, 0]
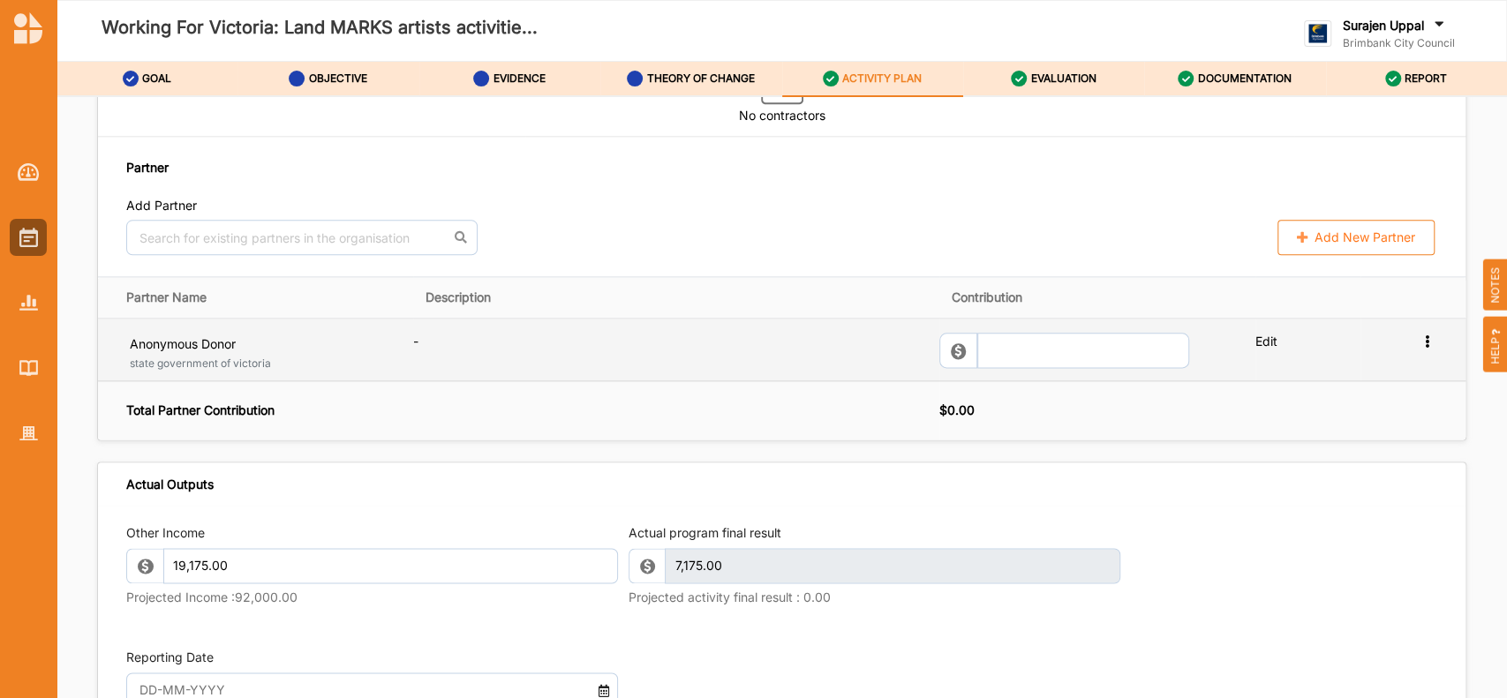
click at [1129, 350] on label "Edit" at bounding box center [1305, 341] width 98 height 17
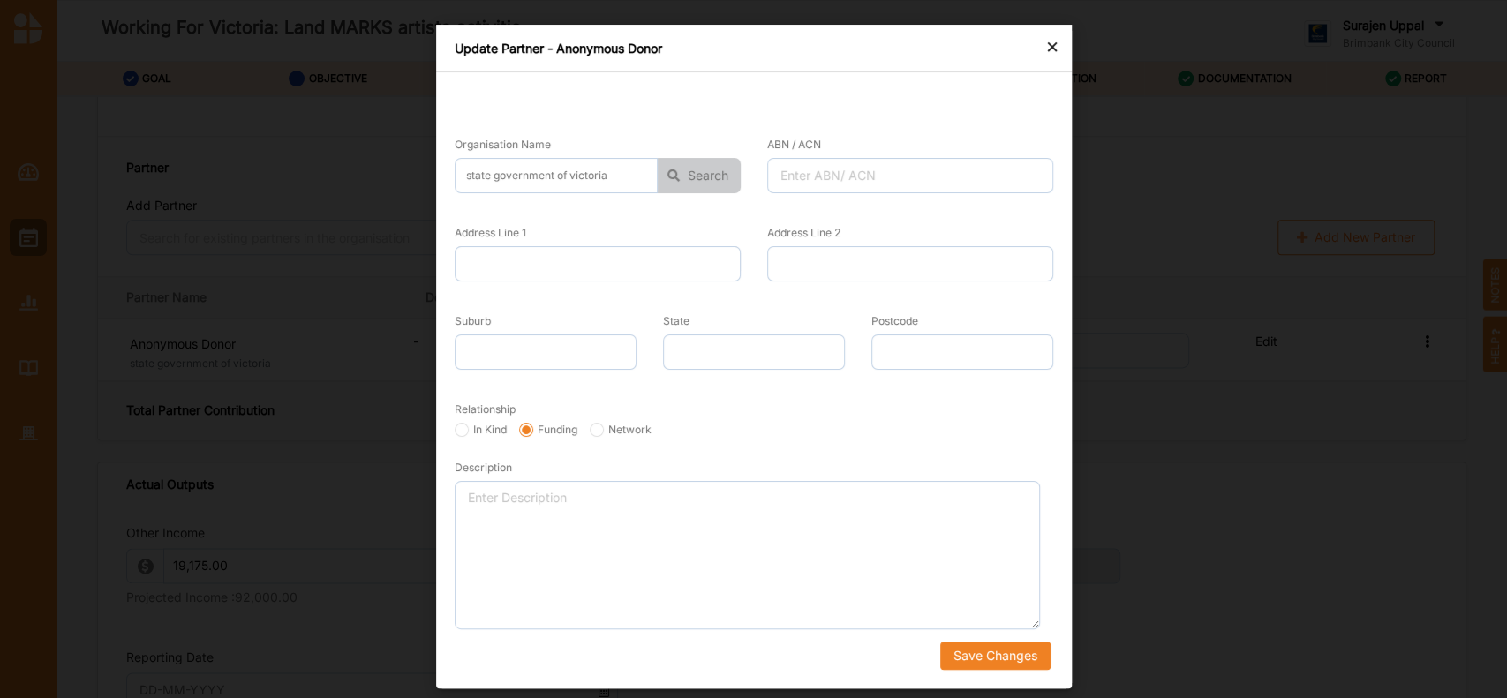
click at [704, 174] on button "Search" at bounding box center [699, 175] width 83 height 35
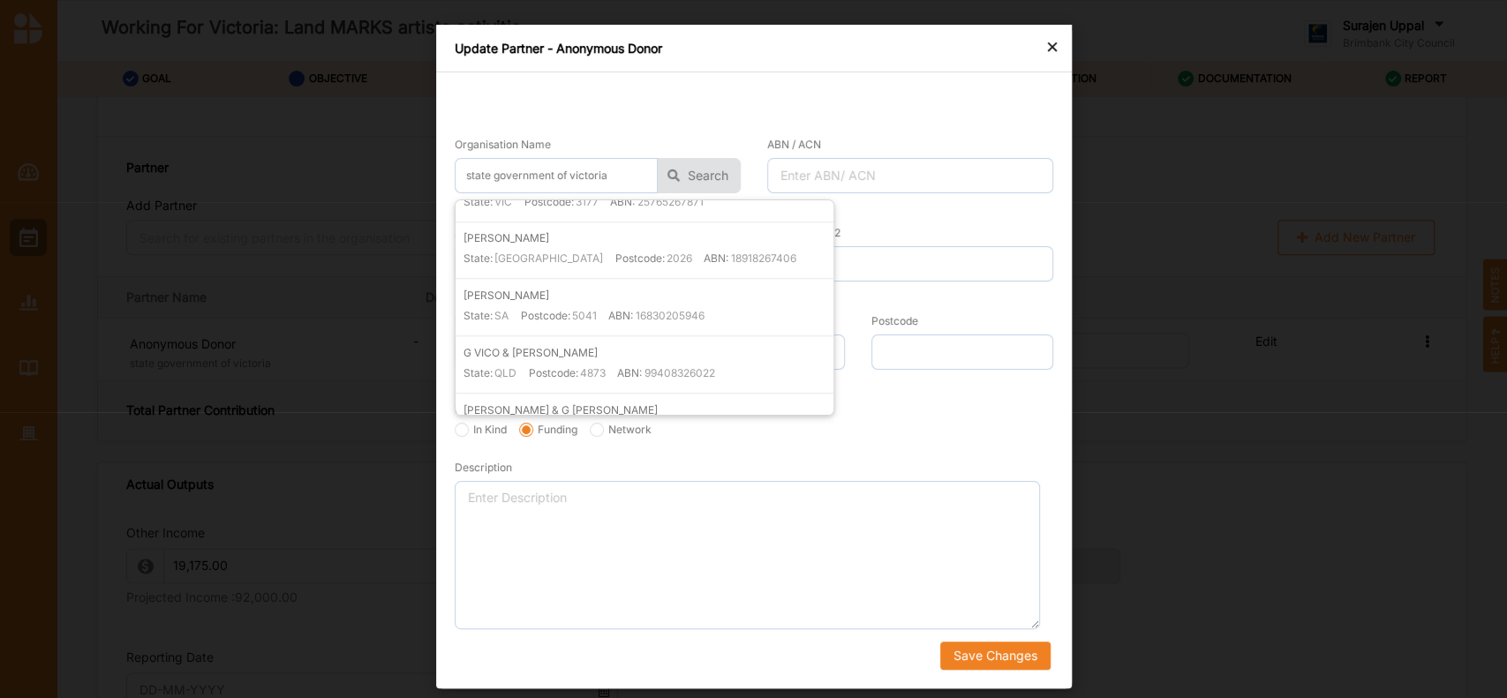
scroll to position [751, 0]
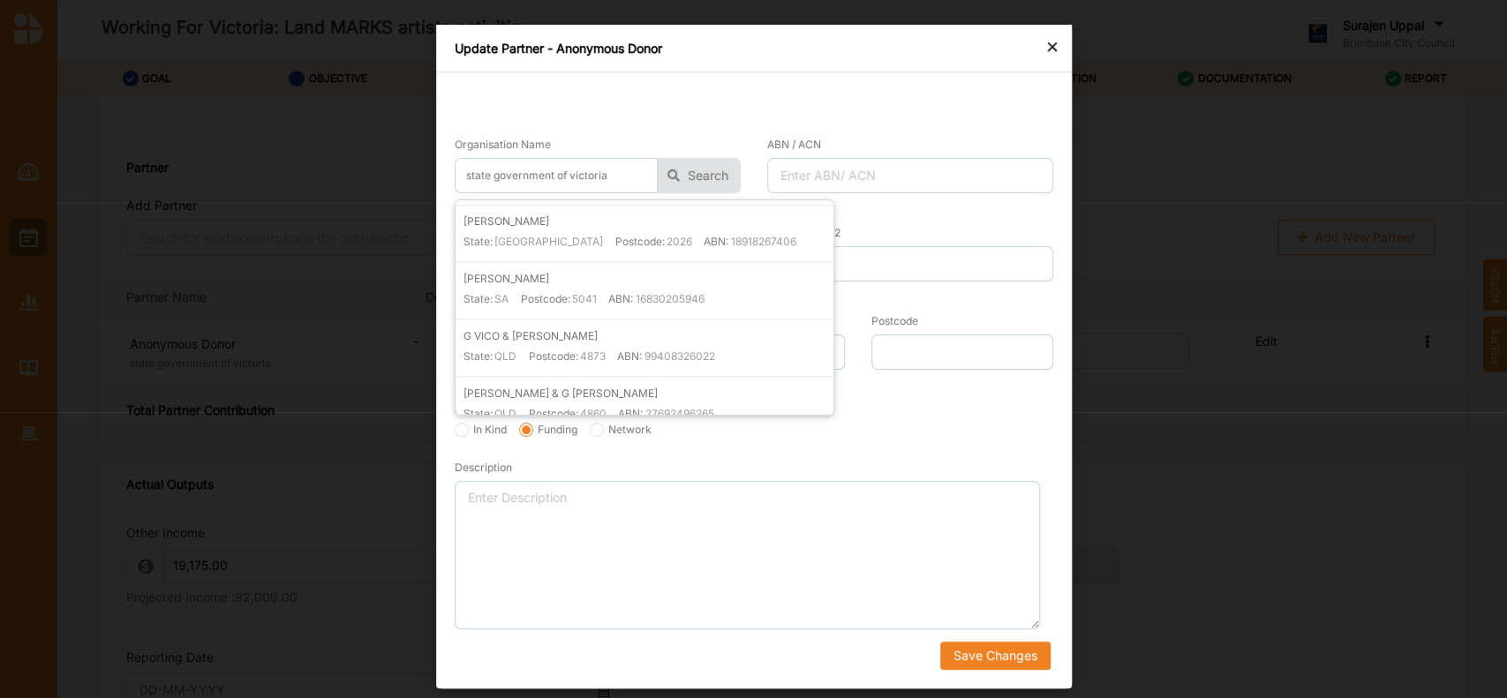
click at [1006, 430] on div "In Kind Funding Network" at bounding box center [754, 432] width 611 height 18
click at [1048, 53] on div "×" at bounding box center [1053, 45] width 14 height 21
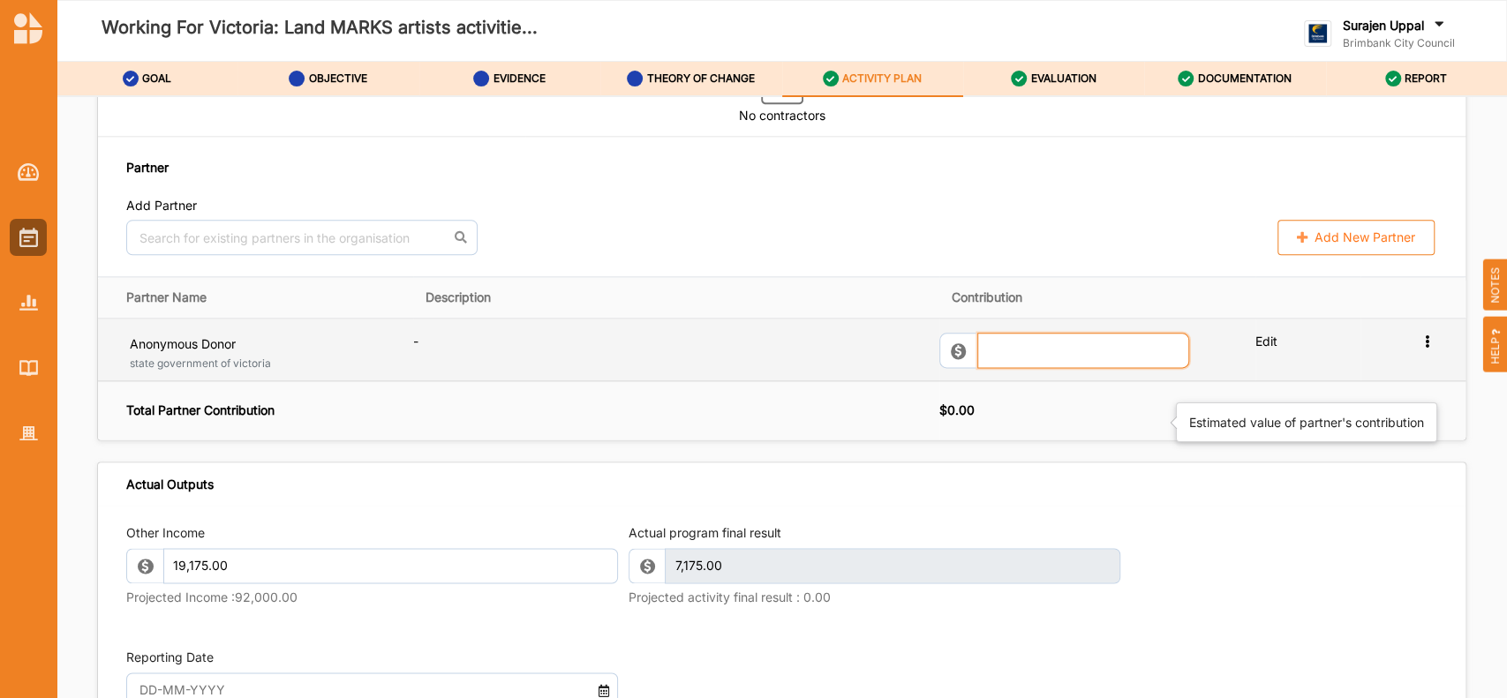
click at [1010, 368] on input "text" at bounding box center [1084, 350] width 212 height 35
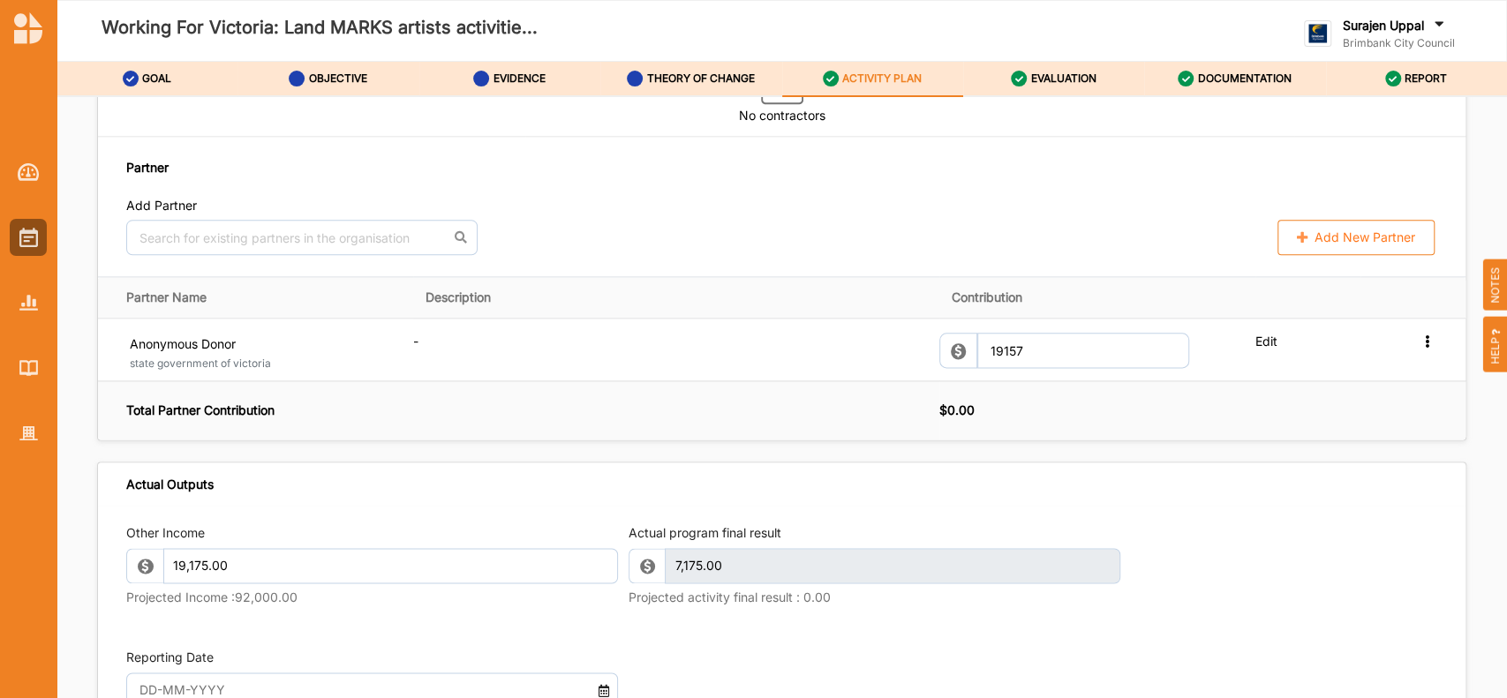
type input "19,157.00"
click at [1129, 523] on div "Other Income 19,175.00 Projected Income : 92,000.00 Actual program final result…" at bounding box center [782, 616] width 1368 height 221
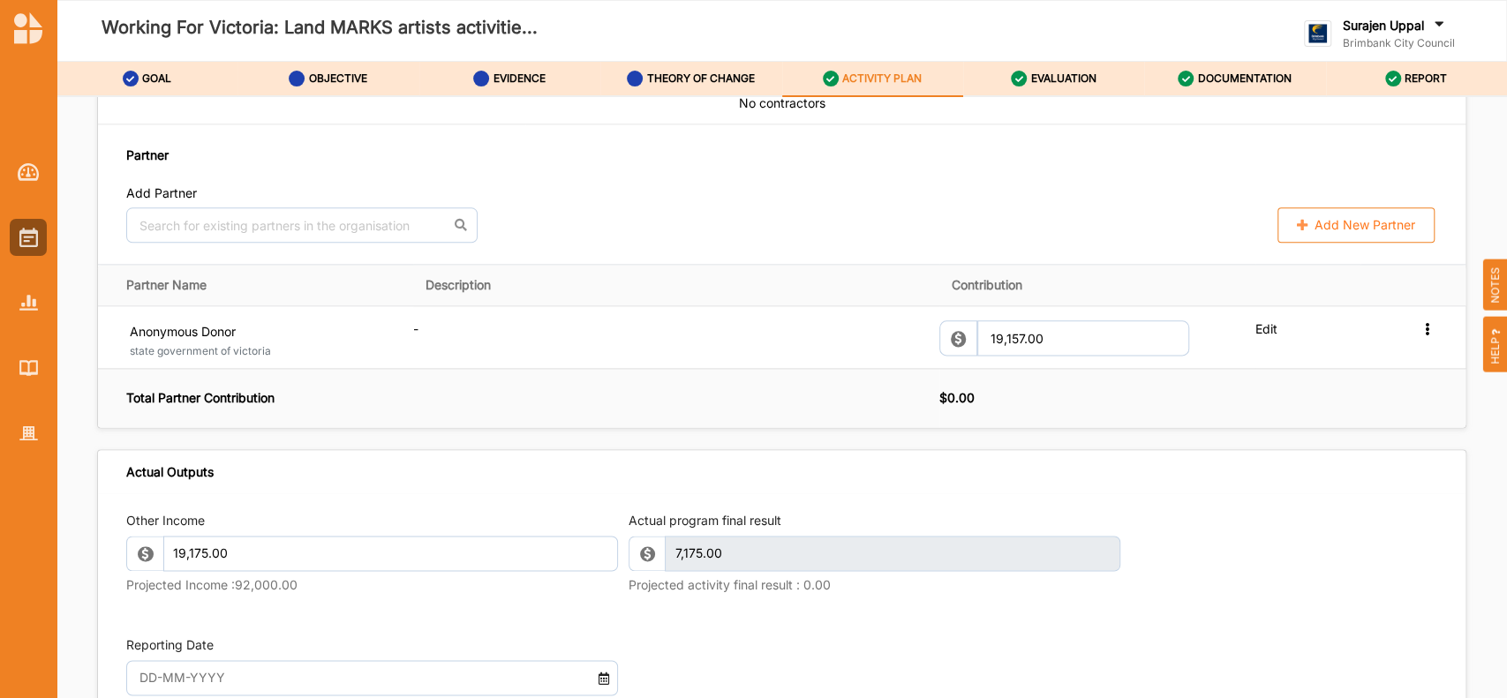
scroll to position [1445, 0]
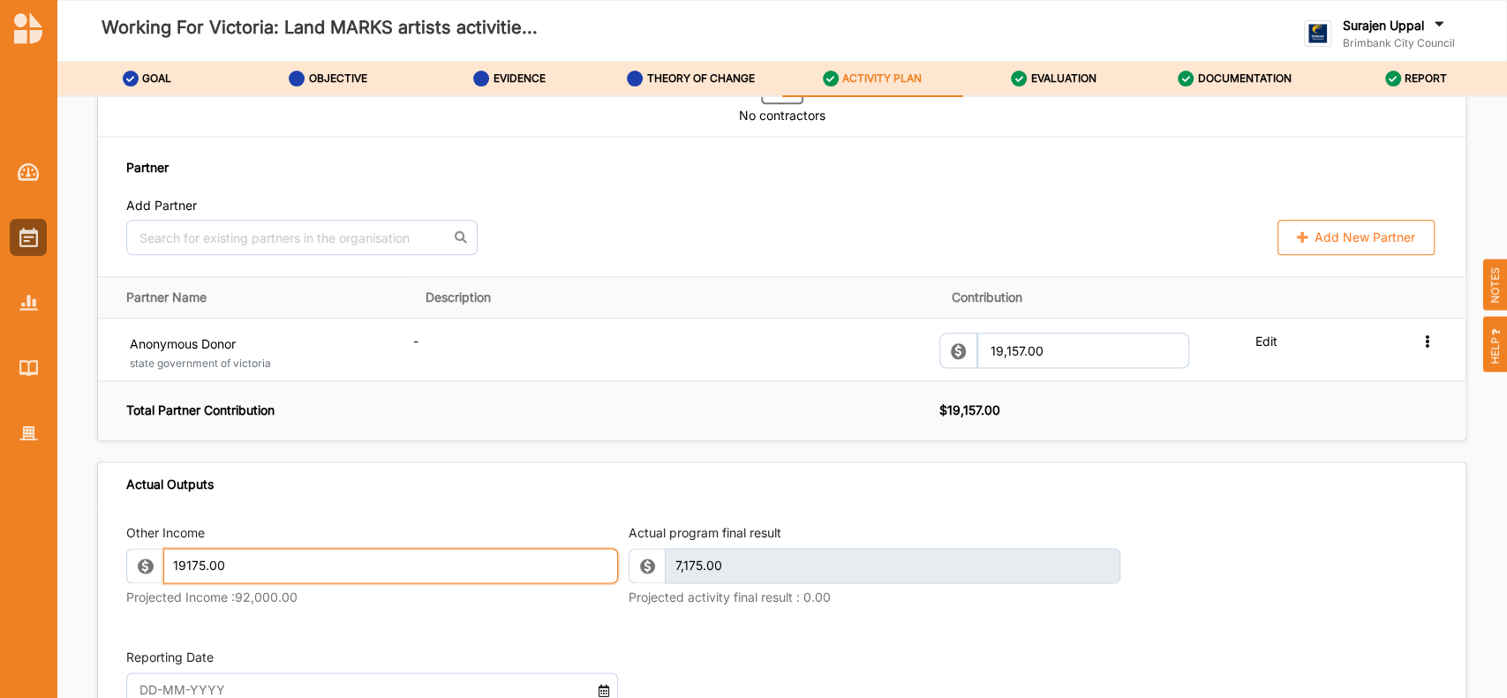
click at [246, 523] on input "19175.00" at bounding box center [390, 565] width 455 height 35
type input "1"
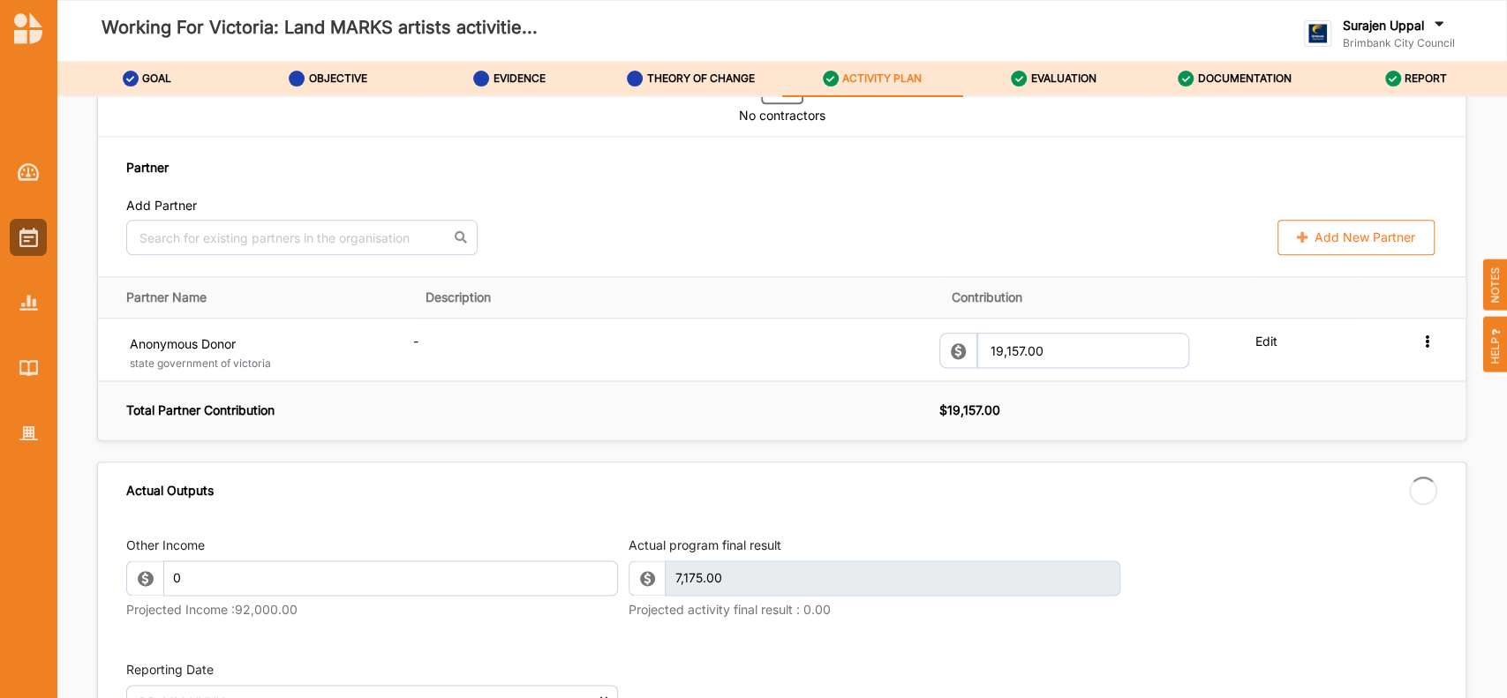
click at [1129, 441] on th "$ 19,157.00" at bounding box center [1203, 410] width 526 height 59
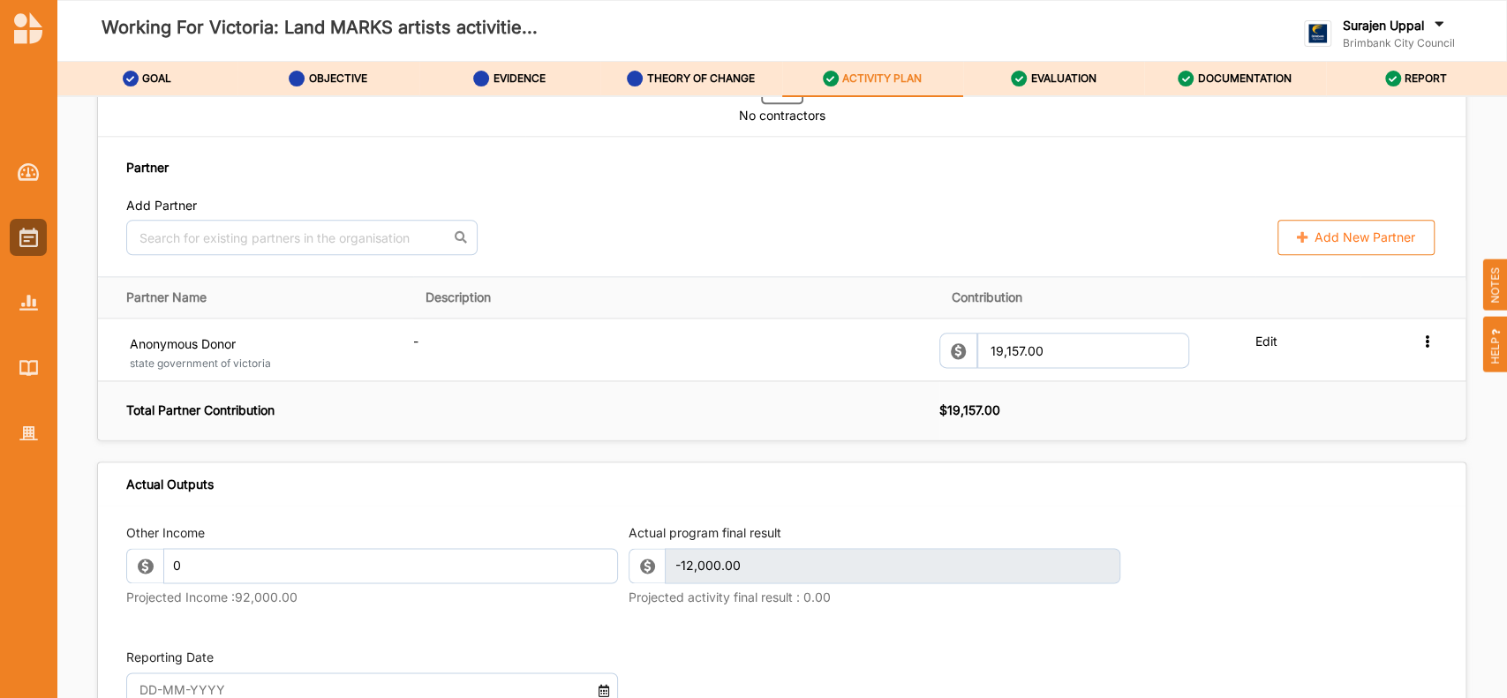
type input "0.00"
type input "-12,000.00"
click at [1129, 88] on div "DOCUMENTATION" at bounding box center [1235, 79] width 114 height 32
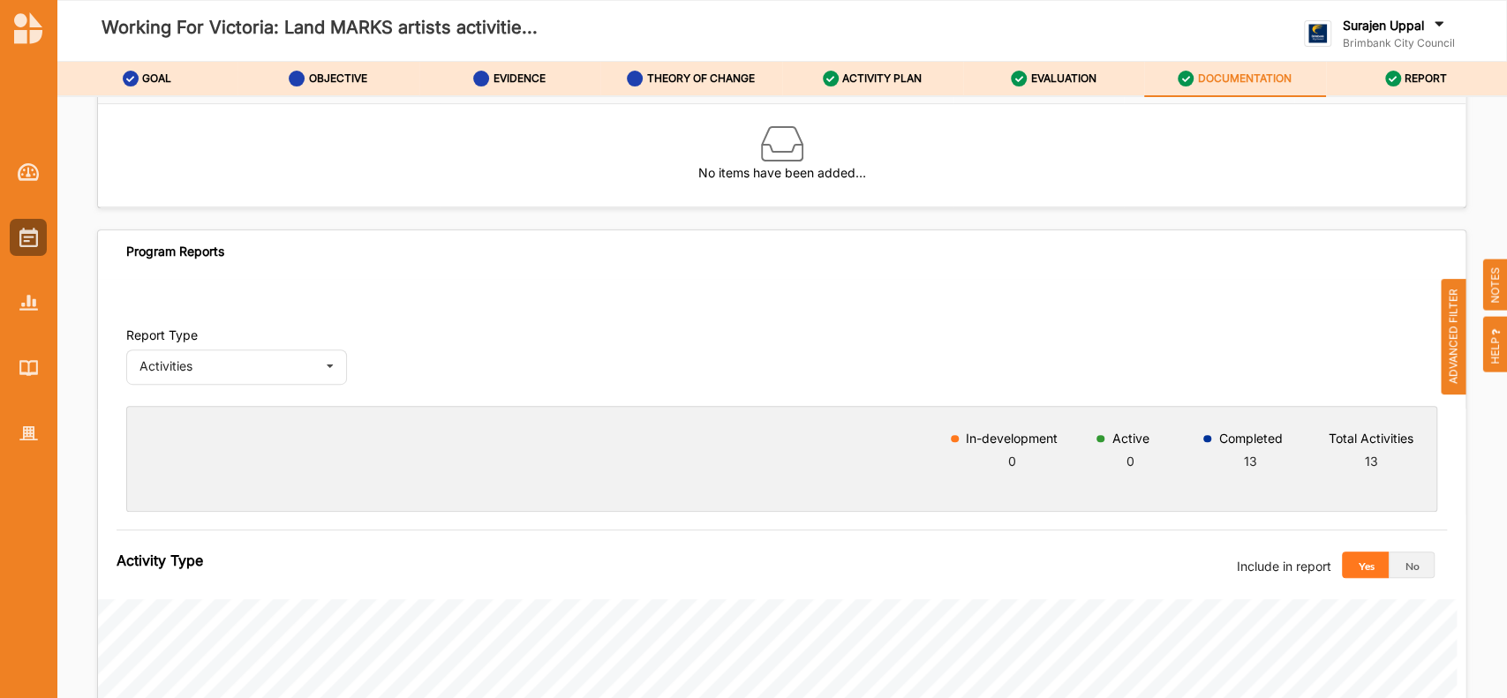
scroll to position [478, 0]
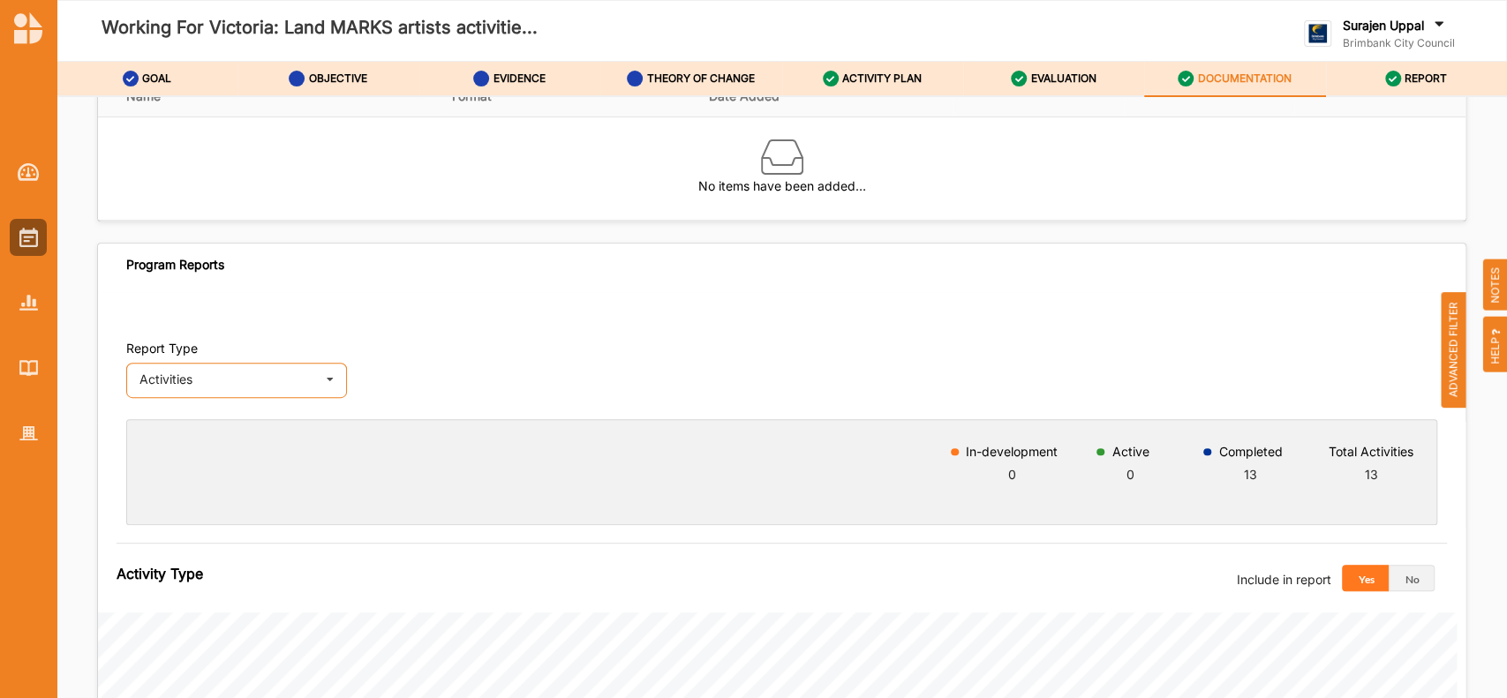
click at [290, 392] on div "Activities Activities Outcomes Inputs & Outputs" at bounding box center [236, 380] width 221 height 35
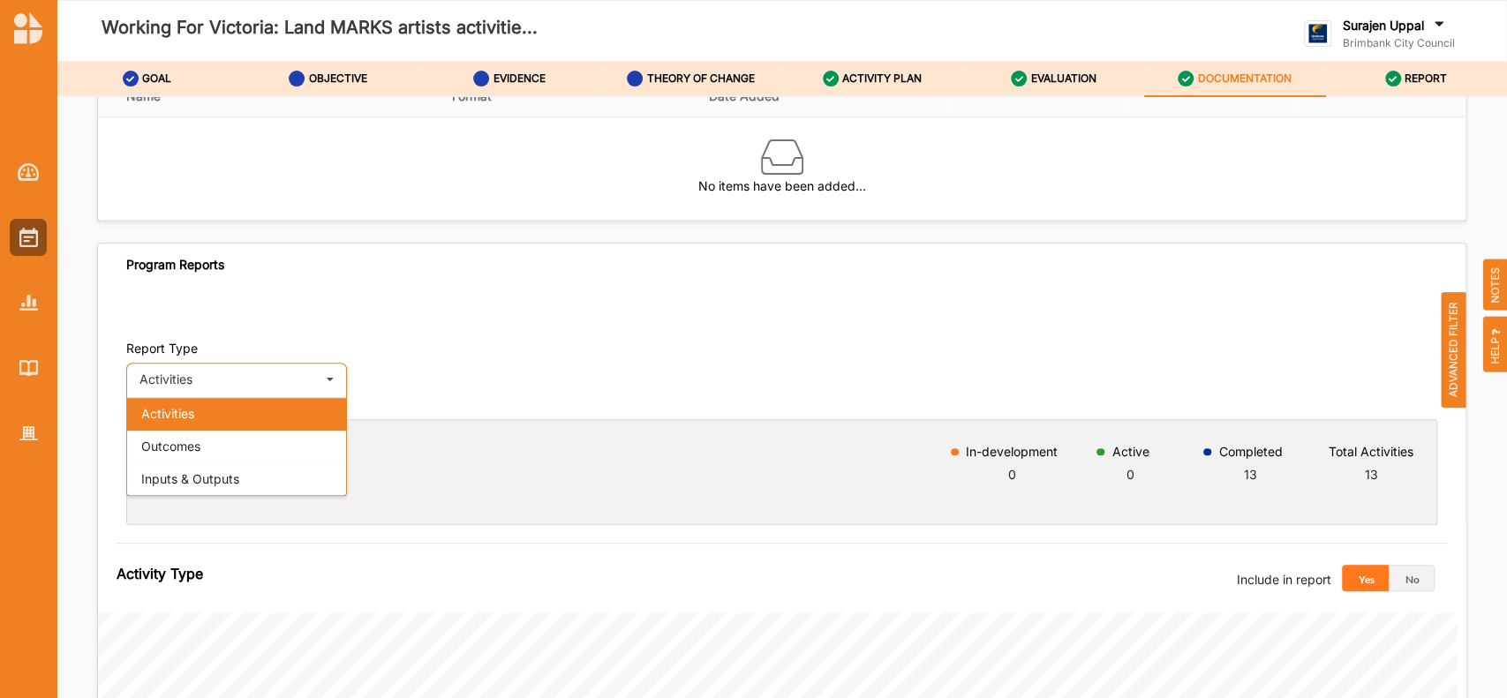
click at [290, 392] on div "Activities Activities Outcomes Inputs & Outputs" at bounding box center [236, 380] width 221 height 35
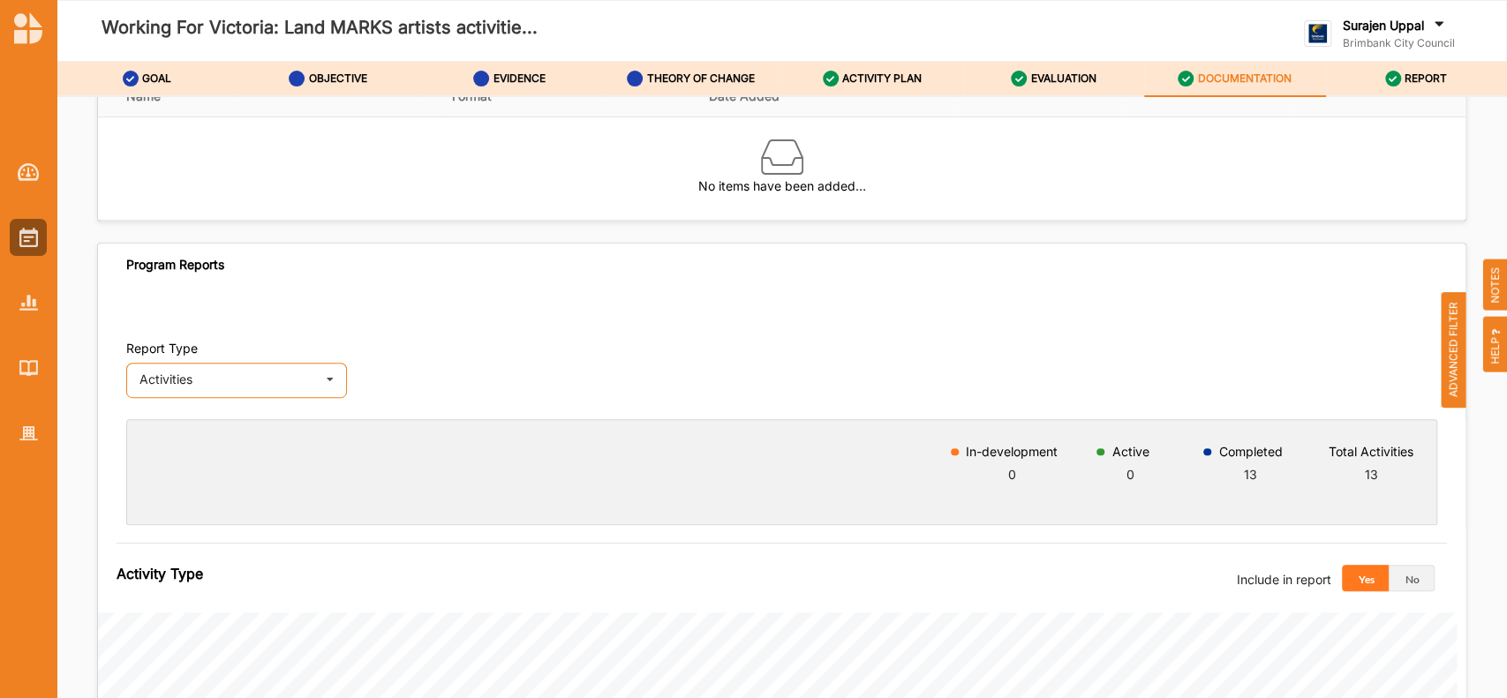
click at [291, 370] on div "Activities Activities Outcomes Inputs & Outputs" at bounding box center [236, 380] width 221 height 35
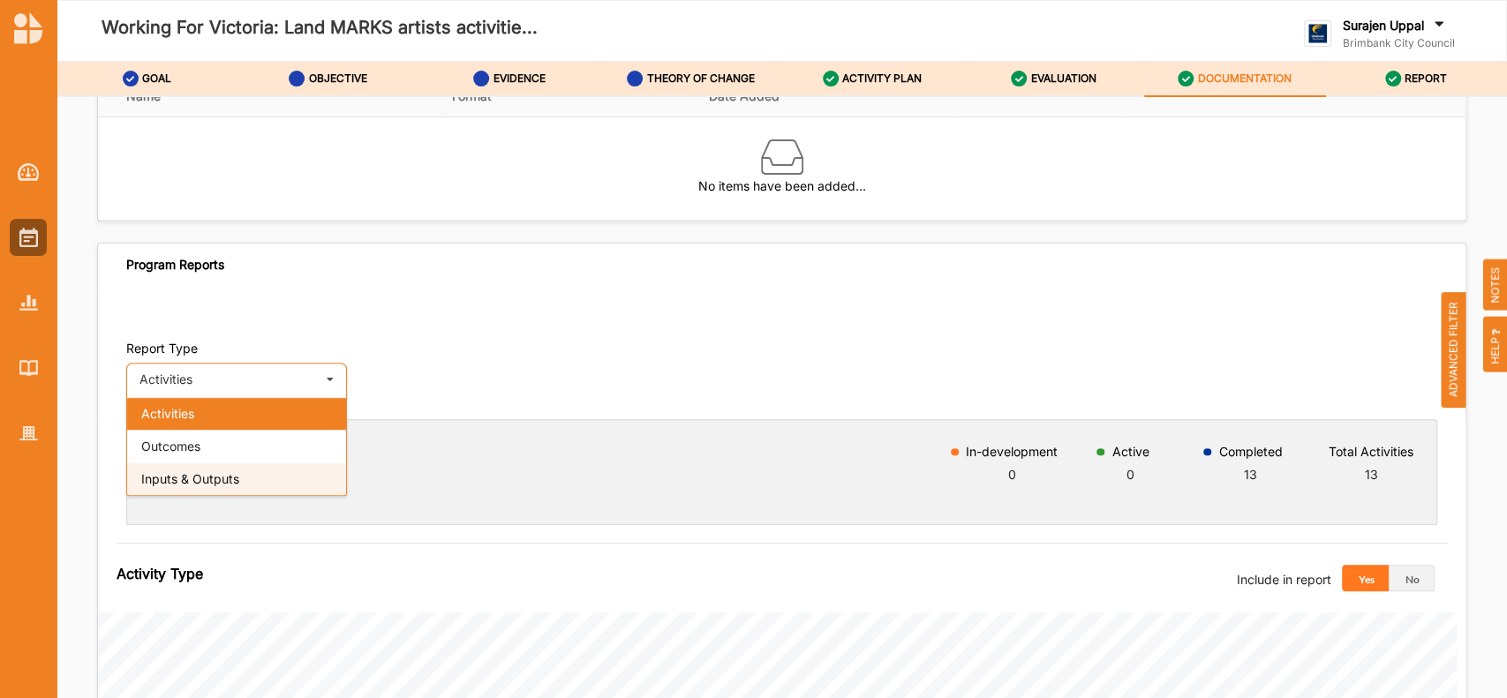
click at [226, 491] on div "Inputs & Outputs" at bounding box center [236, 479] width 219 height 33
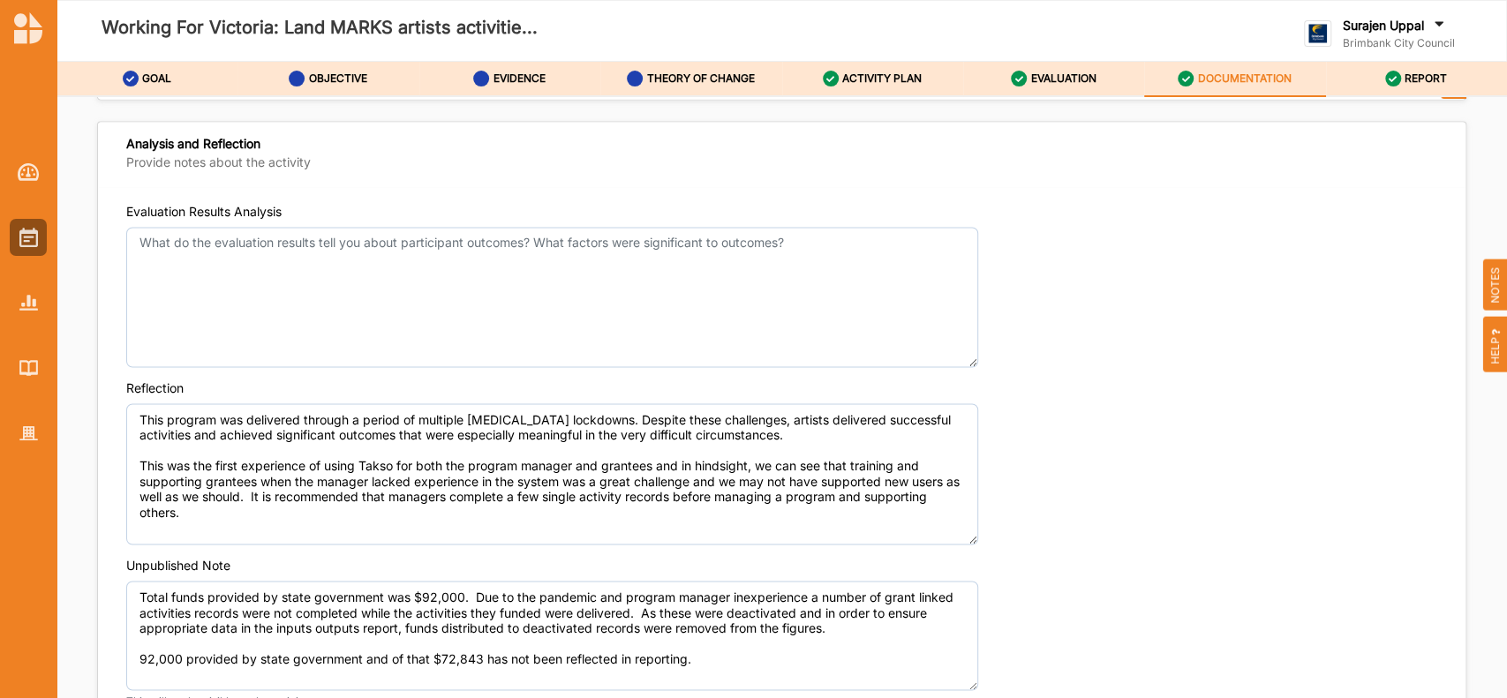
scroll to position [1873, 0]
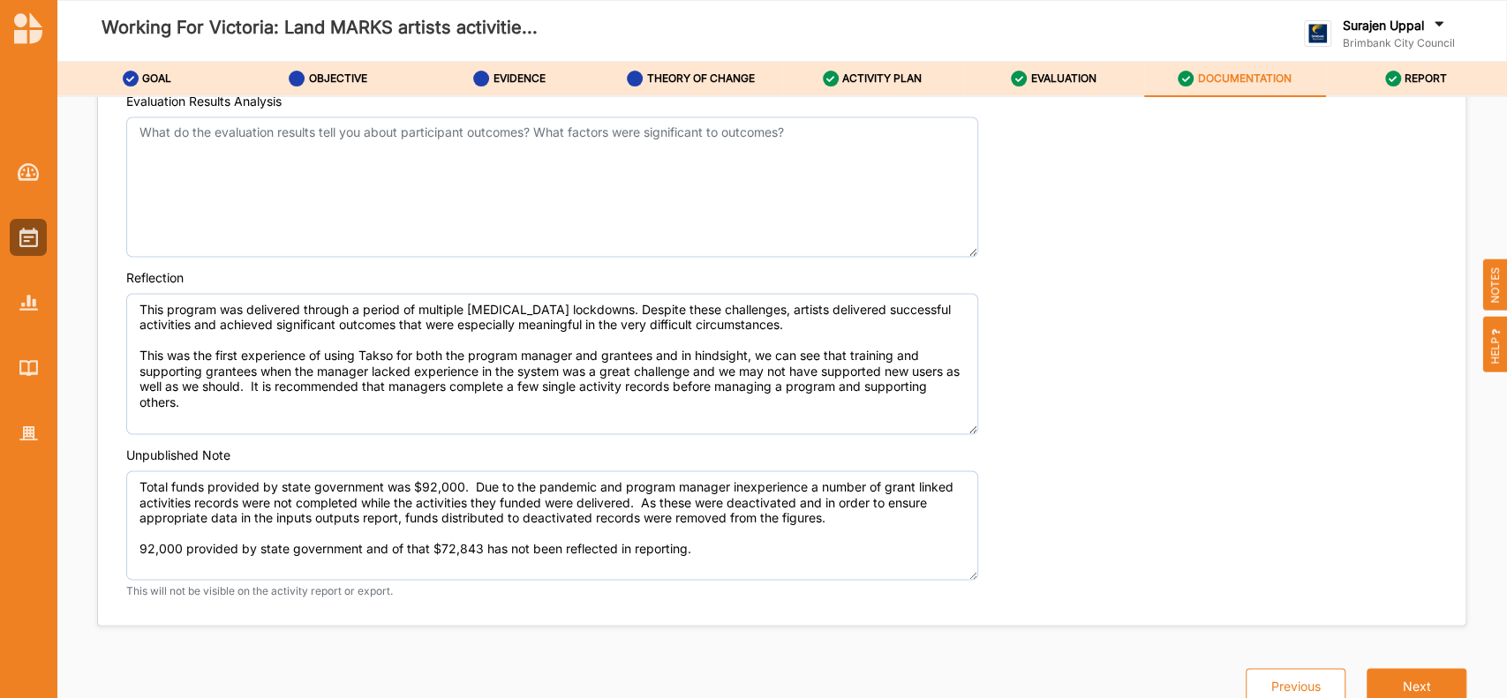
click at [1129, 371] on div "Reflection This program was delivered through a period of multiple [MEDICAL_DAT…" at bounding box center [781, 351] width 1311 height 165
click at [872, 79] on label "ACTIVITY PLAN" at bounding box center [881, 79] width 79 height 14
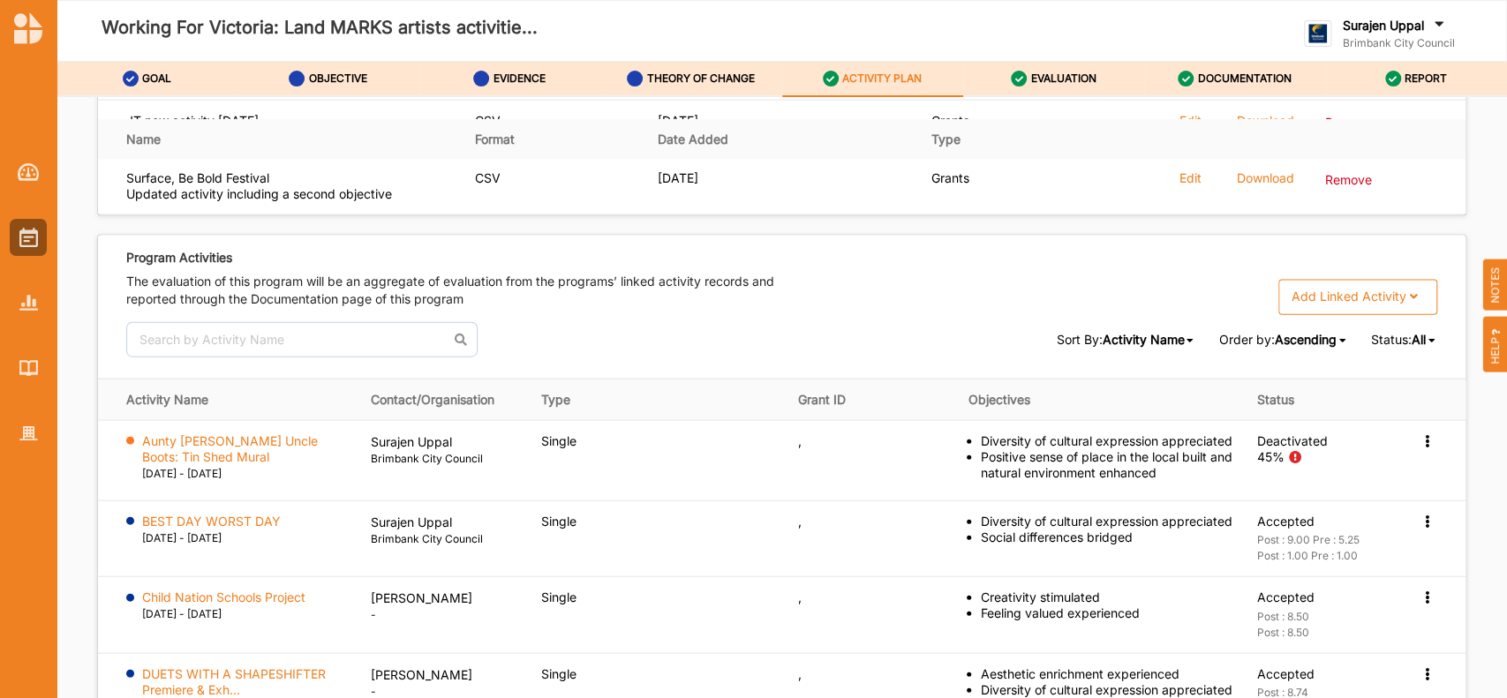
scroll to position [2612, 0]
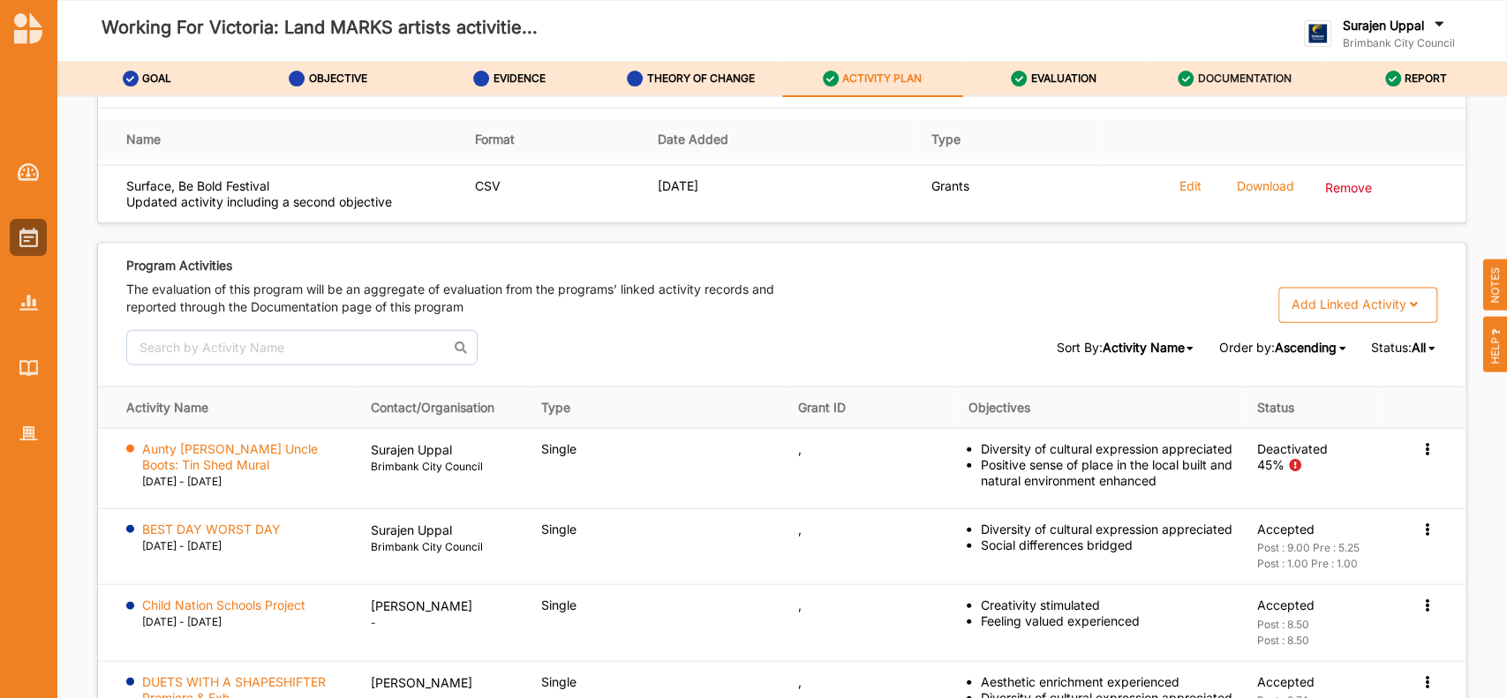
click at [1129, 81] on label "DOCUMENTATION" at bounding box center [1245, 79] width 94 height 14
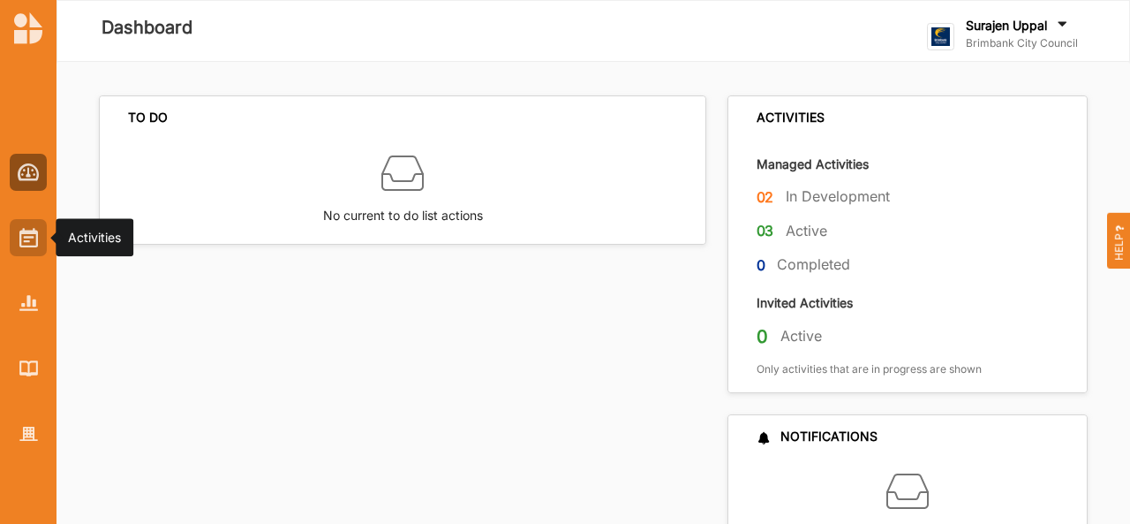
click at [24, 248] on div at bounding box center [28, 237] width 37 height 37
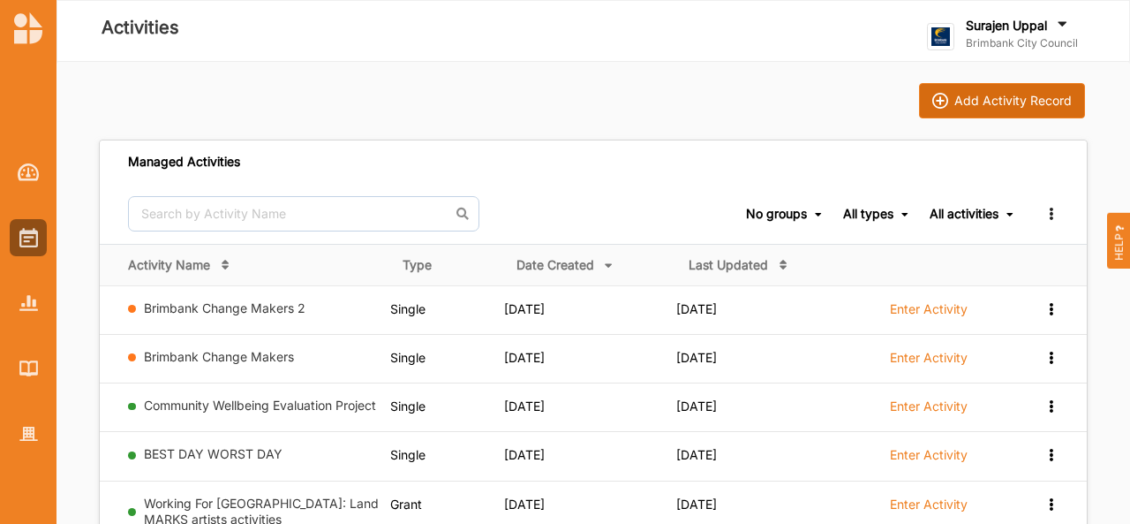
click at [991, 110] on button "Add Activity Record" at bounding box center [1002, 100] width 166 height 35
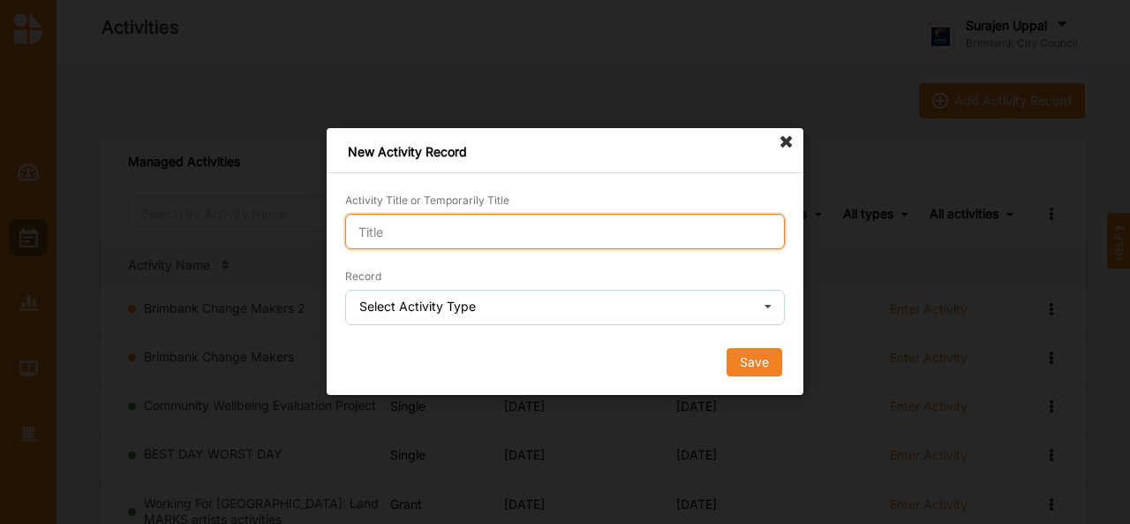
click at [502, 233] on input "Activity Title or Temporarily Title" at bounding box center [565, 231] width 440 height 35
type input "raji demo"
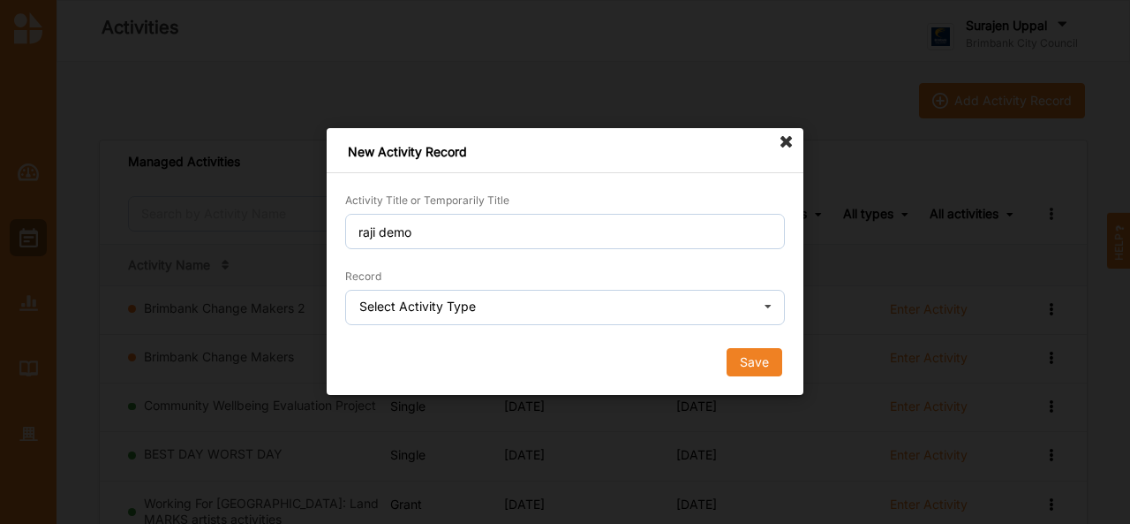
click at [462, 305] on div "Select Activity Type" at bounding box center [417, 306] width 117 height 12
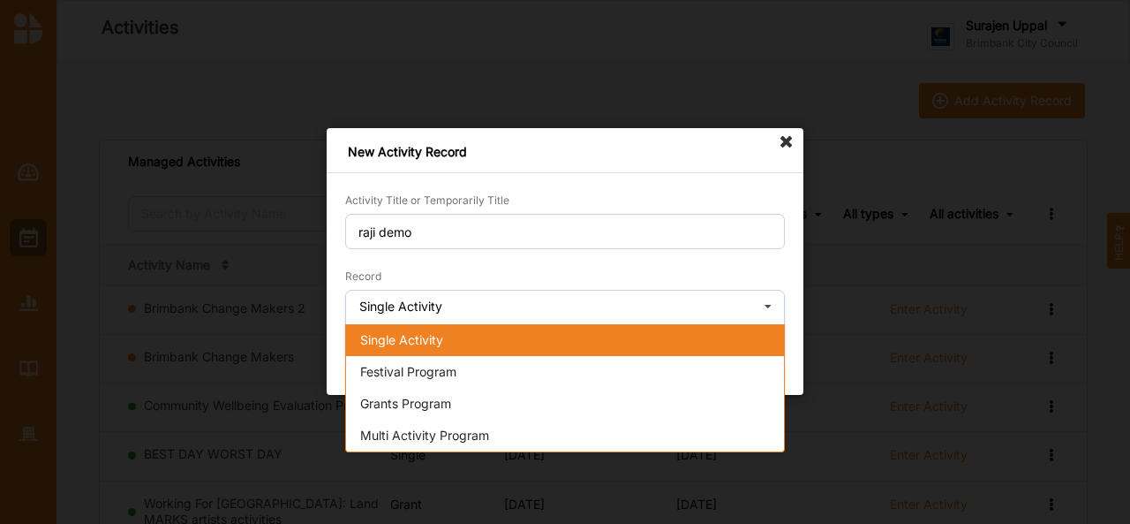
click at [434, 338] on span "Single Activity" at bounding box center [401, 339] width 83 height 15
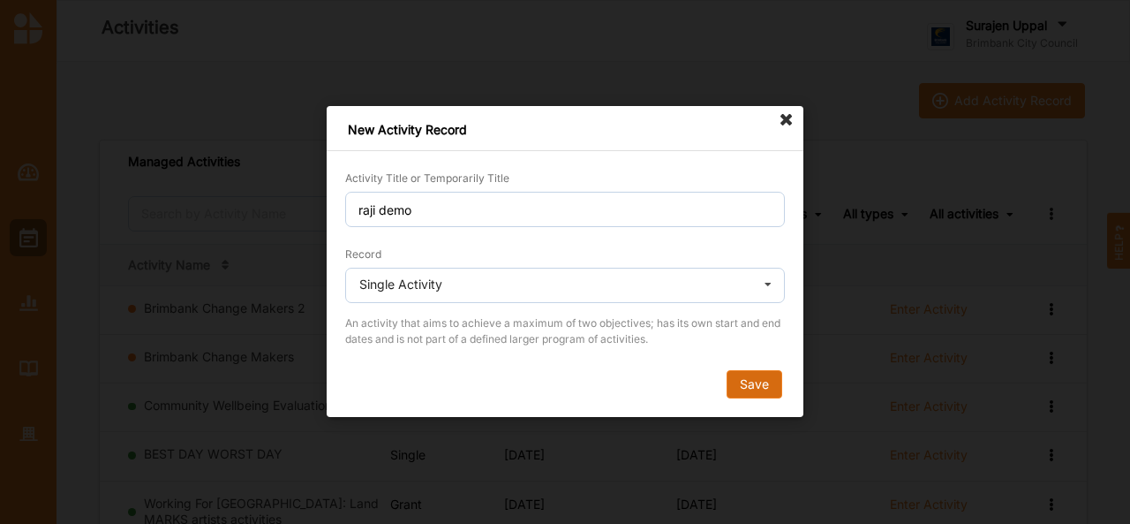
click at [759, 386] on button "Save" at bounding box center [755, 385] width 56 height 28
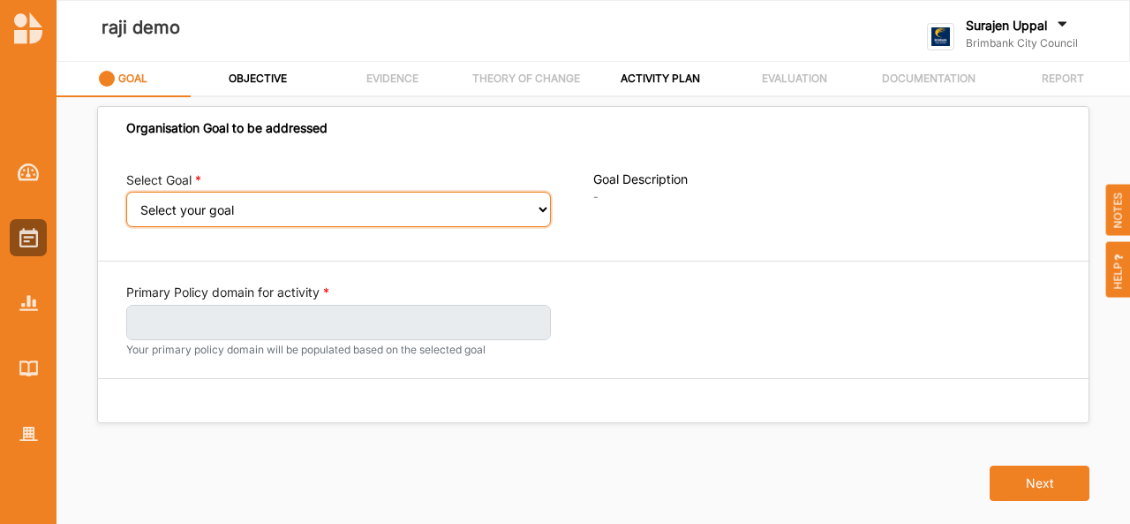
click at [236, 208] on select "Select your goal People and Community – a welcoming, safe and supported communi…" at bounding box center [338, 209] width 425 height 35
select select "240"
click at [126, 203] on select "Select your goal People and Community – a welcoming, safe and supported communi…" at bounding box center [338, 209] width 425 height 35
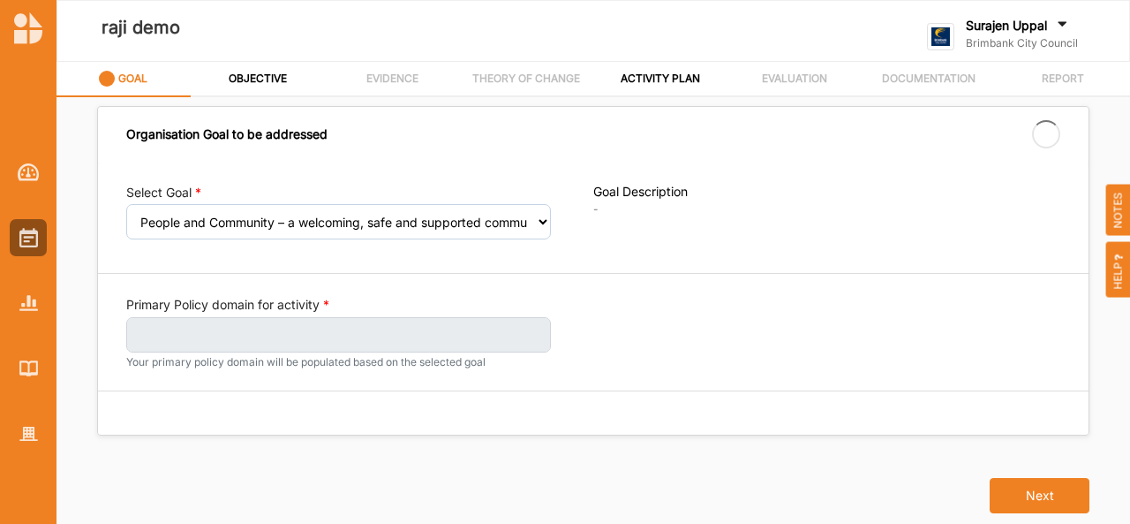
select select "240"
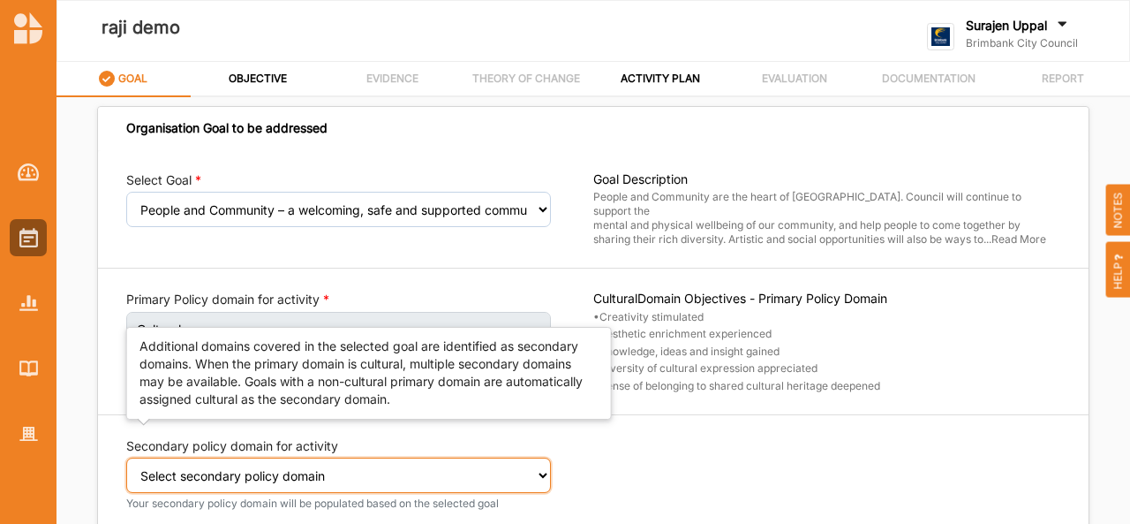
click at [247, 472] on select "Select secondary policy domain No second domain for this activity Social" at bounding box center [338, 474] width 425 height 35
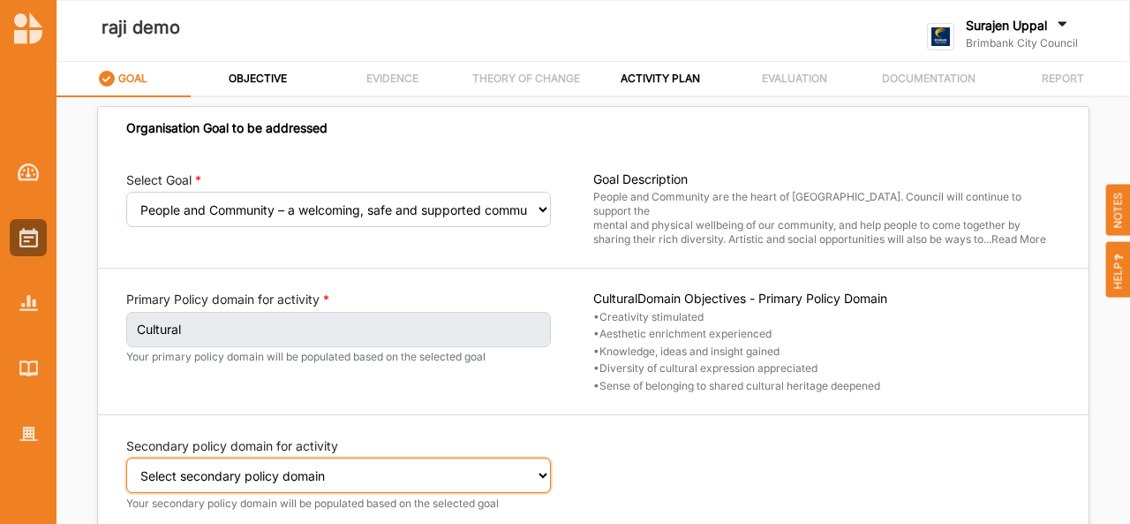
select select "2"
click at [126, 461] on select "Select secondary policy domain No second domain for this activity Social" at bounding box center [338, 474] width 425 height 35
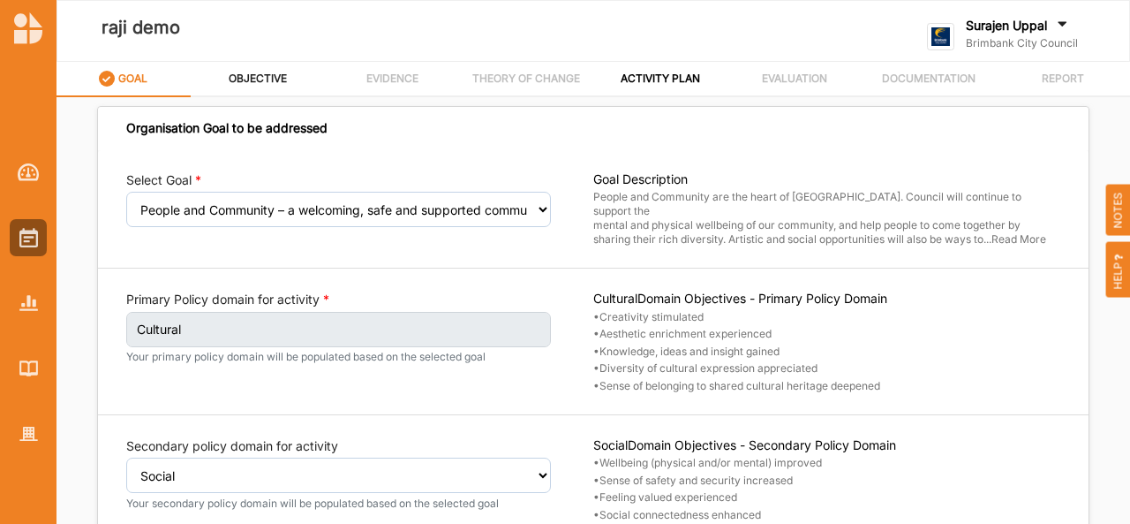
click at [257, 77] on label "OBJECTIVE" at bounding box center [258, 79] width 58 height 14
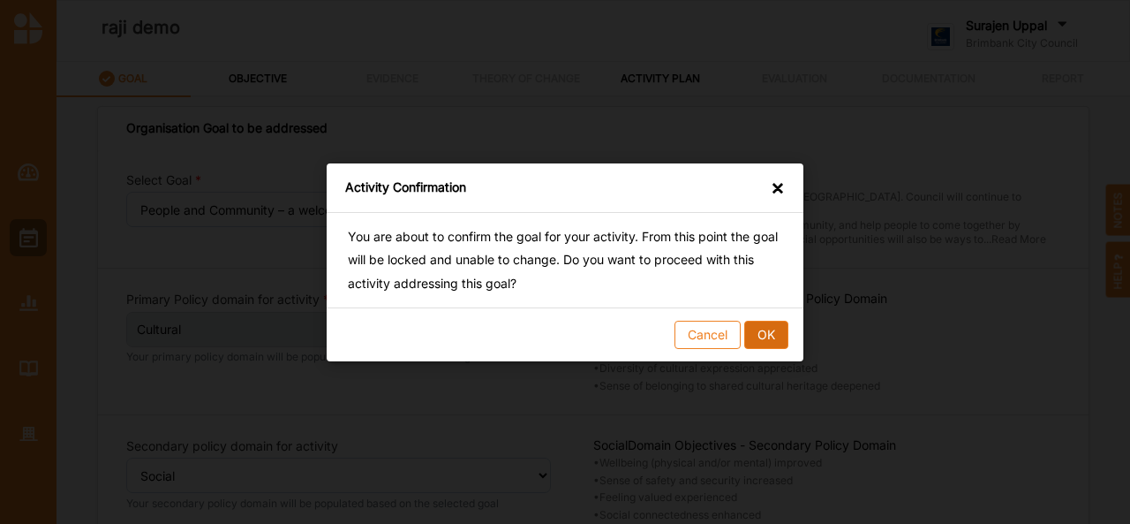
click at [763, 335] on button "OK" at bounding box center [766, 334] width 44 height 28
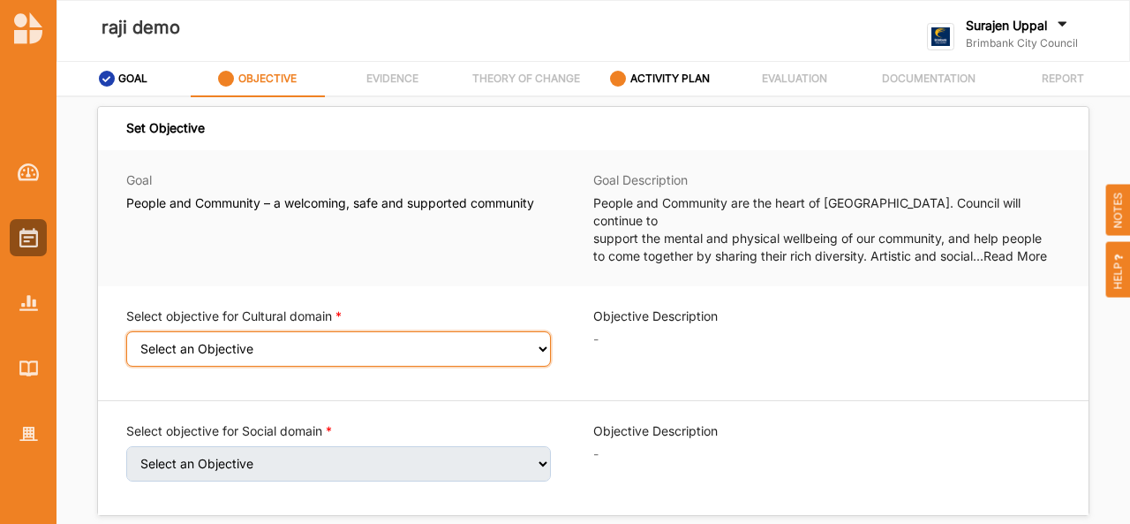
click at [382, 331] on select "Select an Objective Creativity stimulated Aesthetic enrichment experienced Know…" at bounding box center [338, 348] width 425 height 35
select select "2"
click at [126, 331] on select "Select an Objective Creativity stimulated Aesthetic enrichment experienced Know…" at bounding box center [338, 348] width 425 height 35
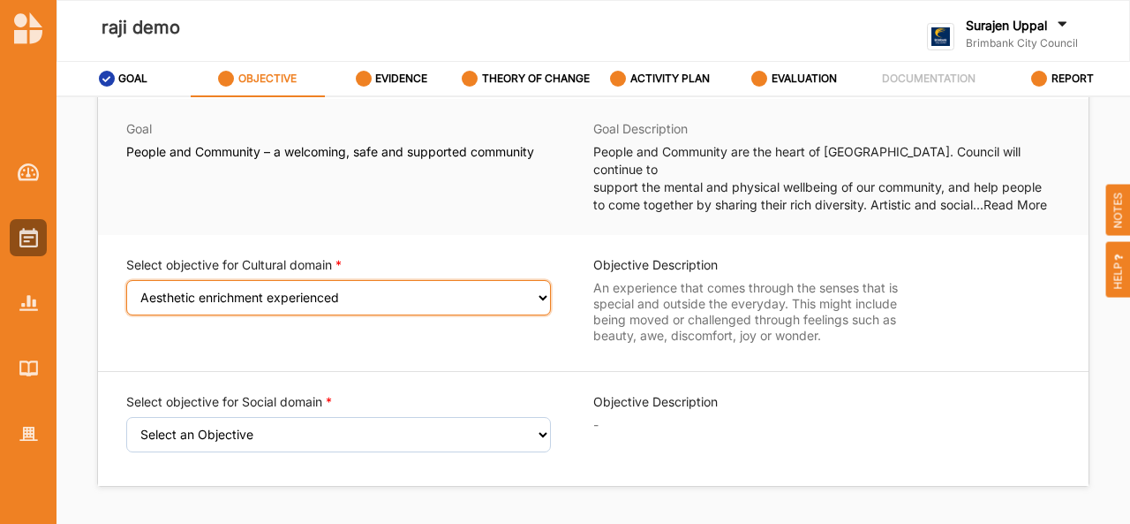
scroll to position [50, 0]
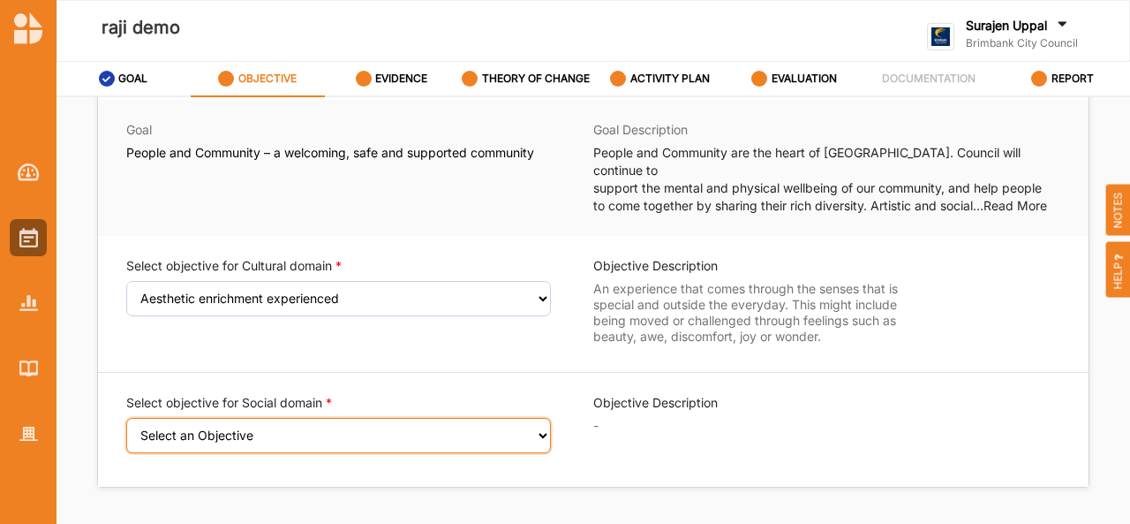
click at [545, 419] on select "Select an Objective Wellbeing (physical and/or mental) improved Sense of safety…" at bounding box center [338, 435] width 425 height 35
select select "26"
click at [126, 418] on select "Select an Objective Wellbeing (physical and/or mental) improved Sense of safety…" at bounding box center [338, 435] width 425 height 35
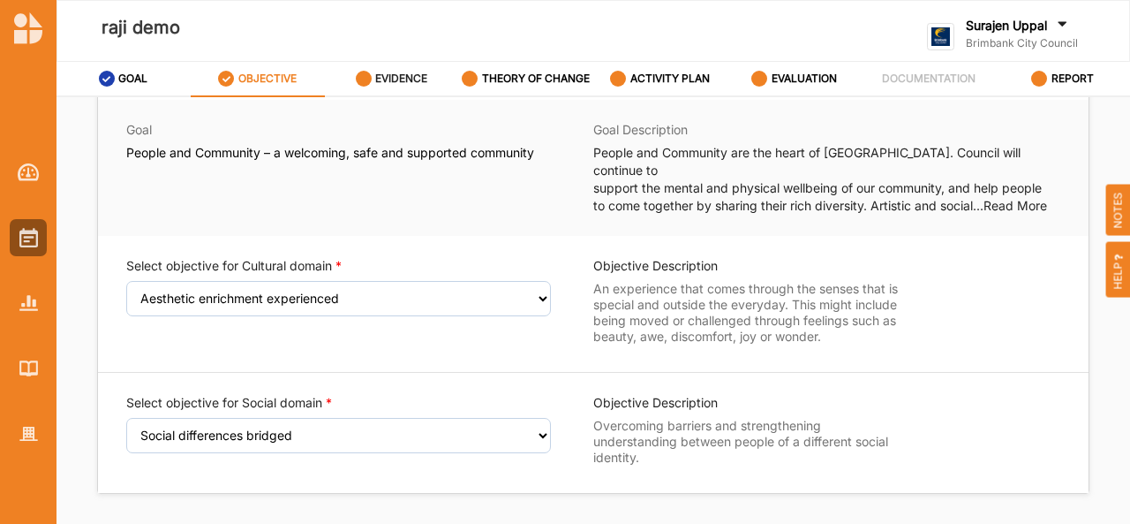
click at [403, 89] on div "EVIDENCE" at bounding box center [392, 79] width 72 height 32
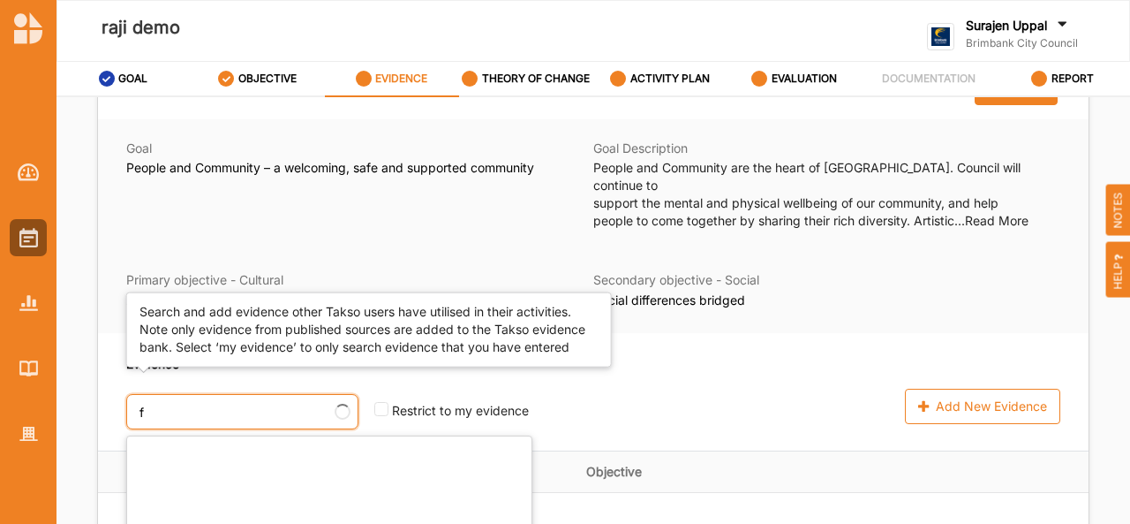
click at [228, 407] on input "f" at bounding box center [242, 411] width 232 height 35
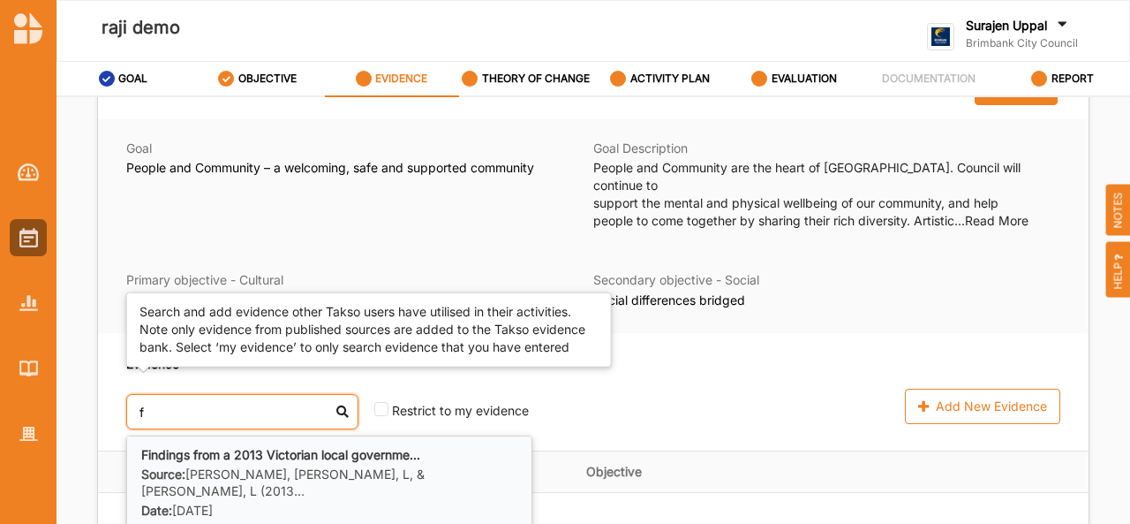
click at [214, 466] on label "Source: Dunphy, K. Metzke, L, & Tavelli, L (2013..." at bounding box center [329, 482] width 376 height 33
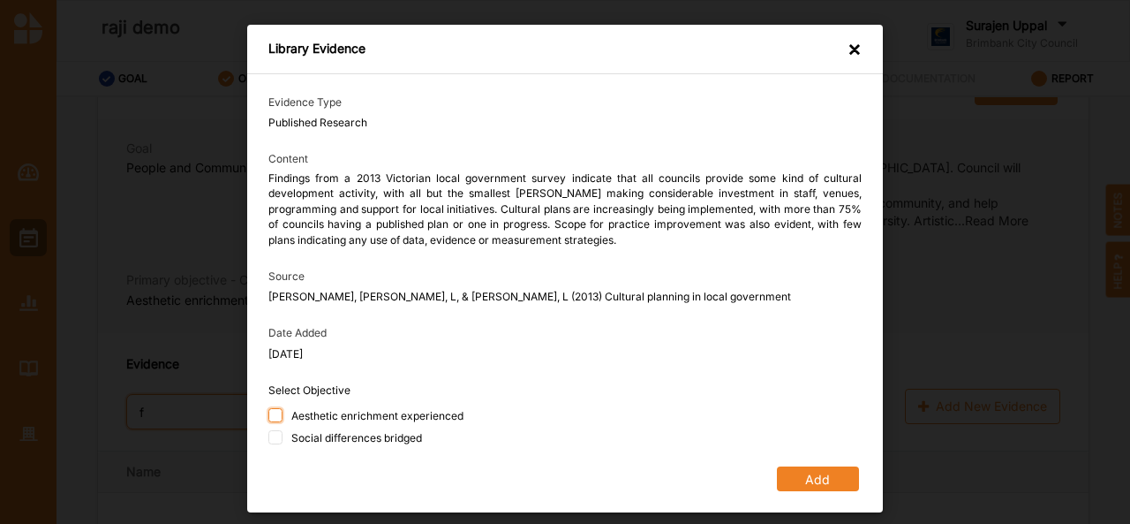
type input "f"
click at [275, 409] on input "Aesthetic enrichment experienced" at bounding box center [275, 415] width 14 height 14
checkbox input "true"
click at [277, 442] on input "Social differences bridged" at bounding box center [275, 437] width 14 height 14
checkbox input "true"
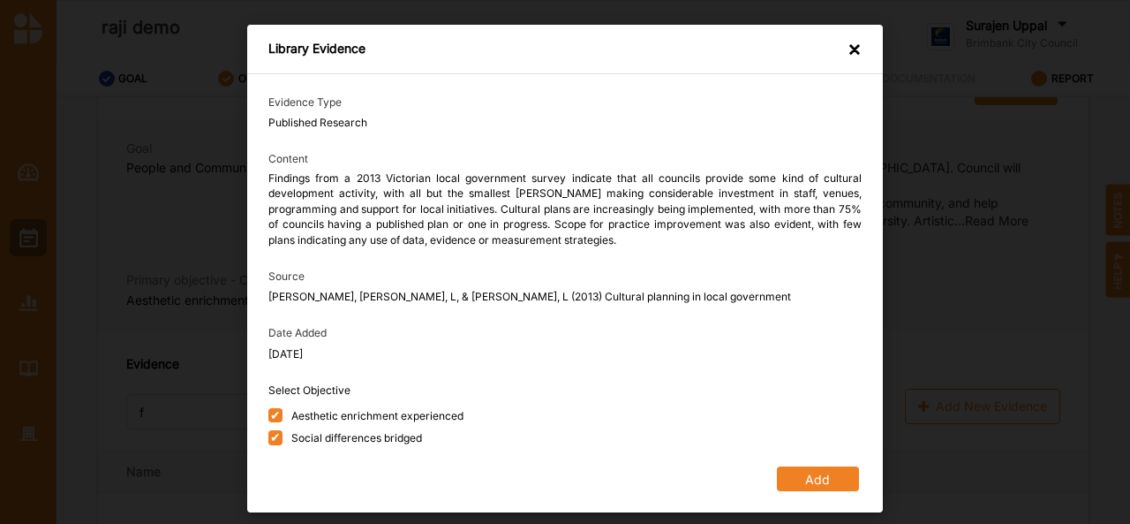
click at [825, 488] on button "Add" at bounding box center [818, 478] width 82 height 25
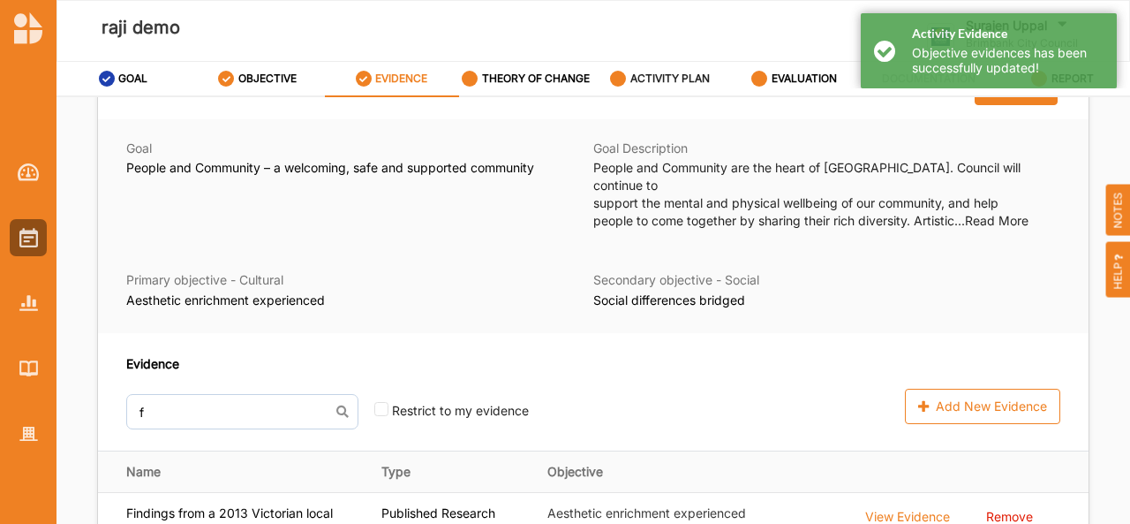
click at [659, 91] on div "ACTIVITY PLAN" at bounding box center [660, 79] width 100 height 32
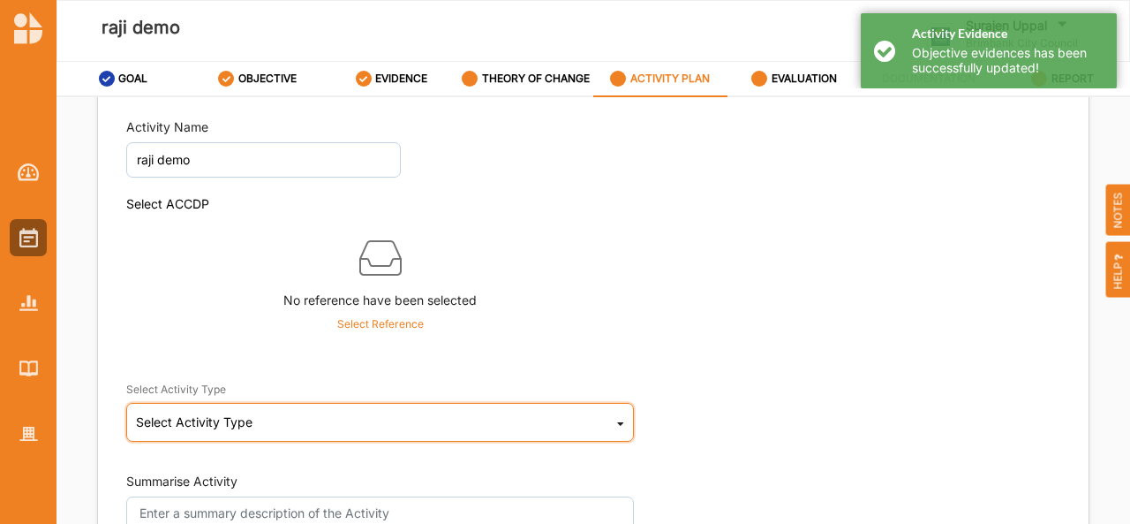
click at [269, 434] on div "Select Activity Type Cultural infrastructure development Acquisitions and Commi…" at bounding box center [380, 422] width 508 height 39
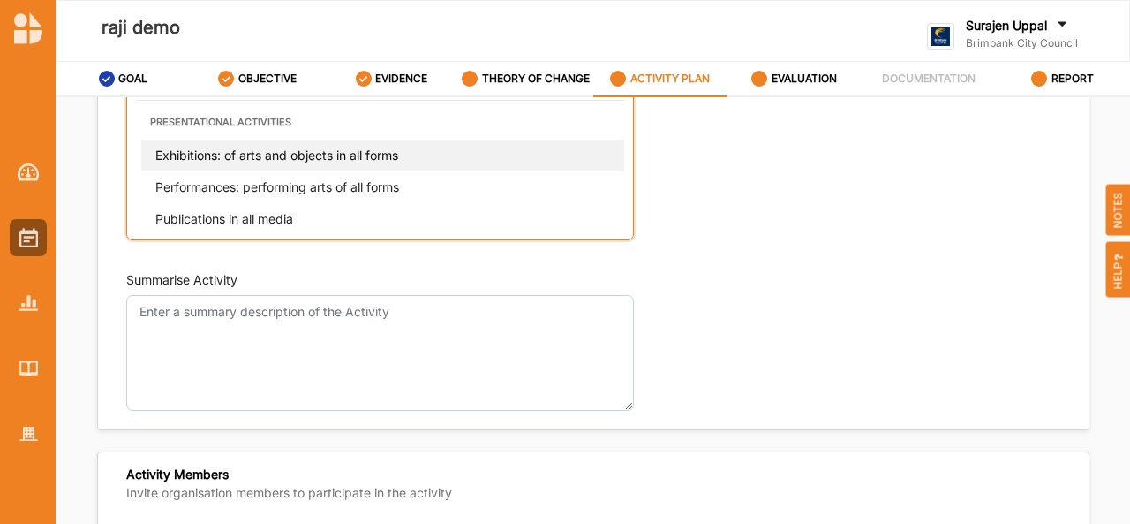
scroll to position [19, 0]
click at [268, 159] on div "Exhibitions: of arts and objects in all forms" at bounding box center [385, 154] width 488 height 32
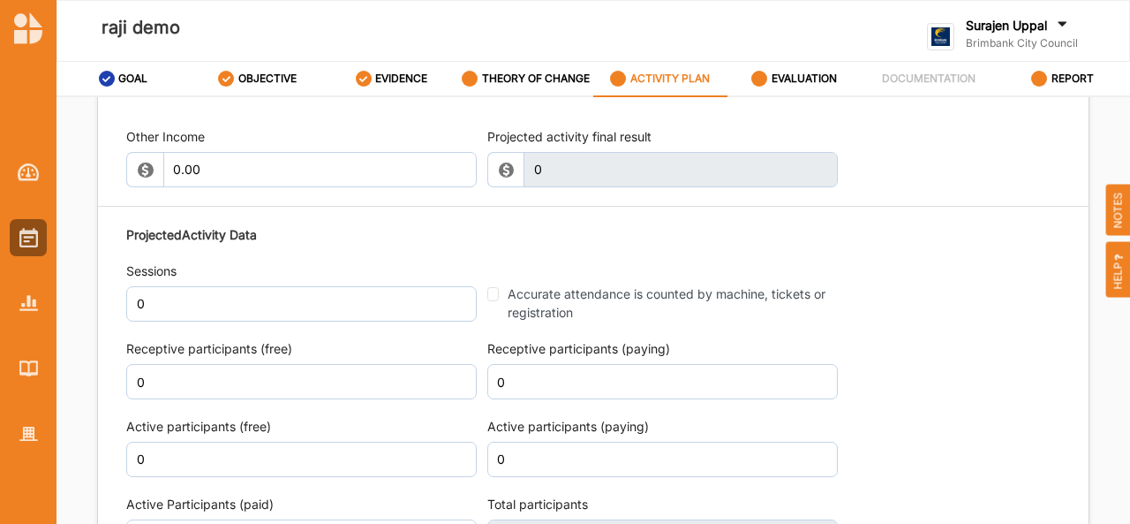
scroll to position [1993, 0]
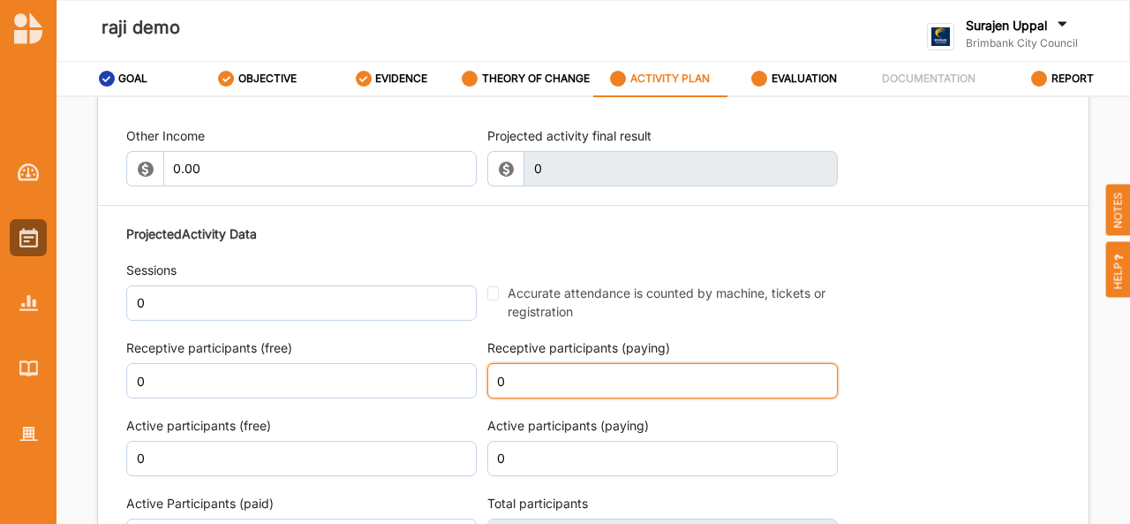
click at [561, 396] on input "0" at bounding box center [662, 380] width 351 height 35
type input "0"
type input "50"
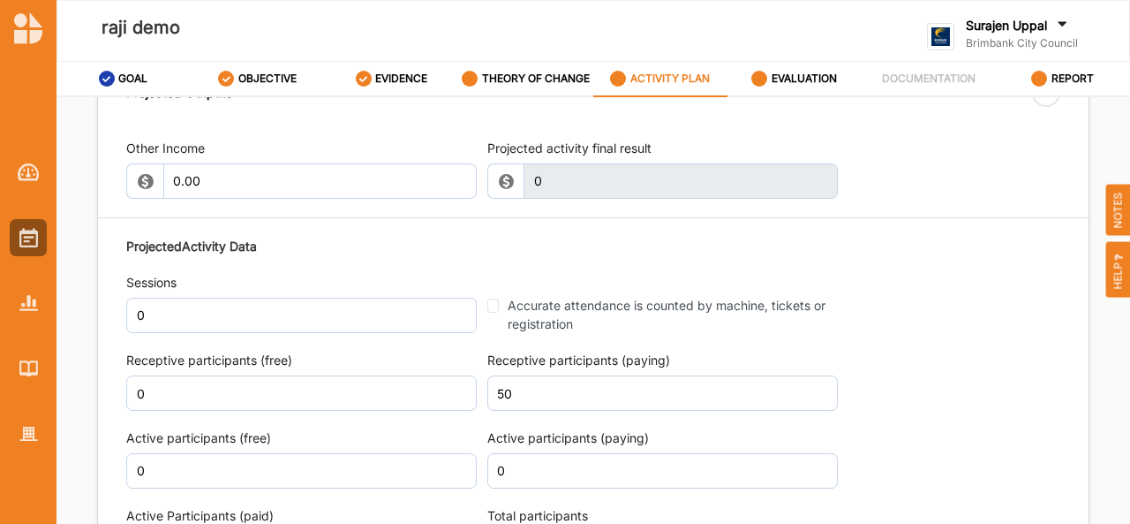
click at [989, 292] on div "Projected Activity Data Sessions 0 Accurate attendance is counted by machine, t…" at bounding box center [593, 440] width 934 height 425
click at [789, 87] on div "EVALUATION" at bounding box center [794, 79] width 86 height 32
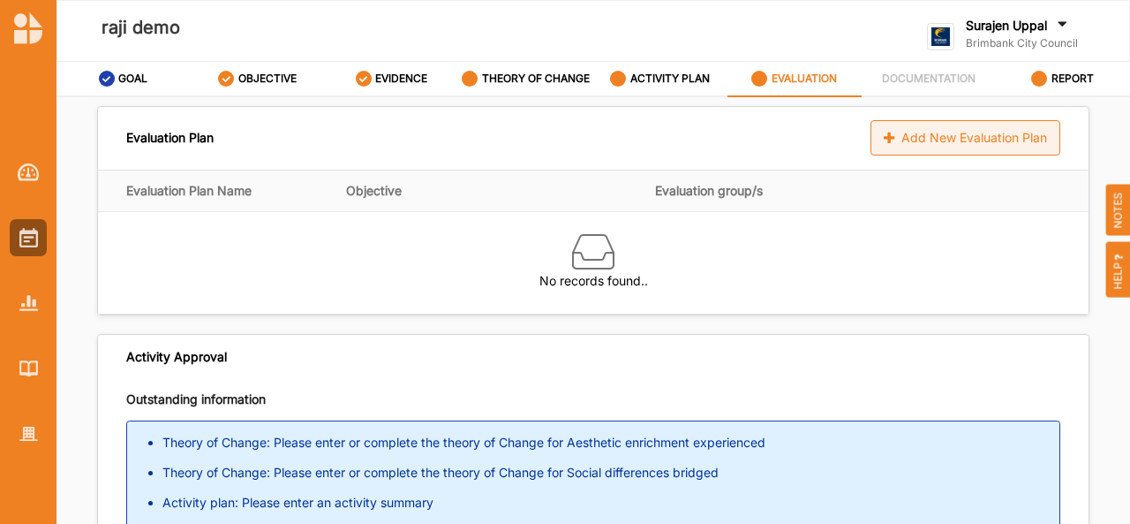
click at [892, 142] on div "Add New Evaluation Plan" at bounding box center [966, 137] width 190 height 35
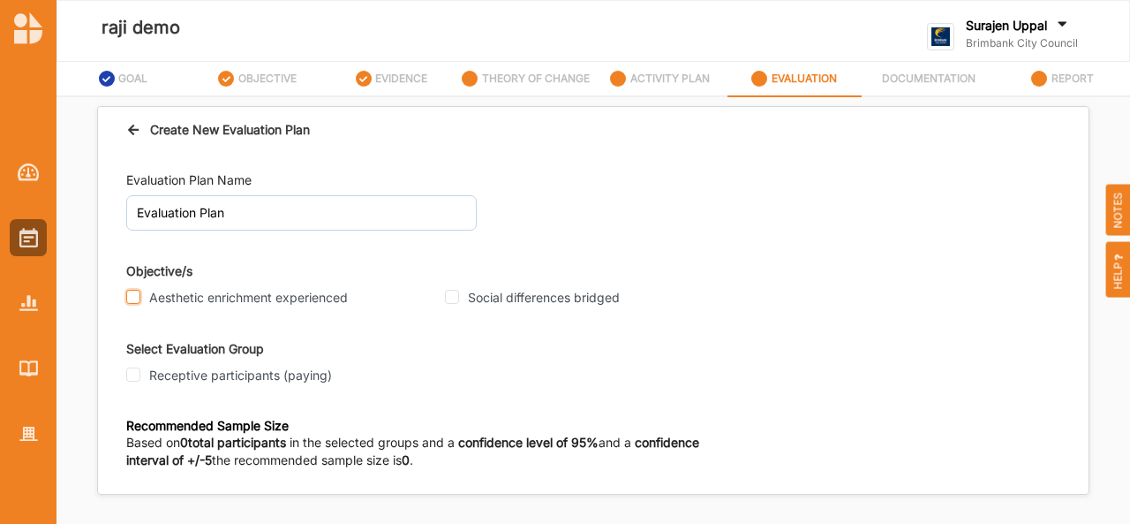
click at [132, 302] on input "Aesthetic enrichment experienced" at bounding box center [133, 297] width 14 height 14
checkbox input "false"
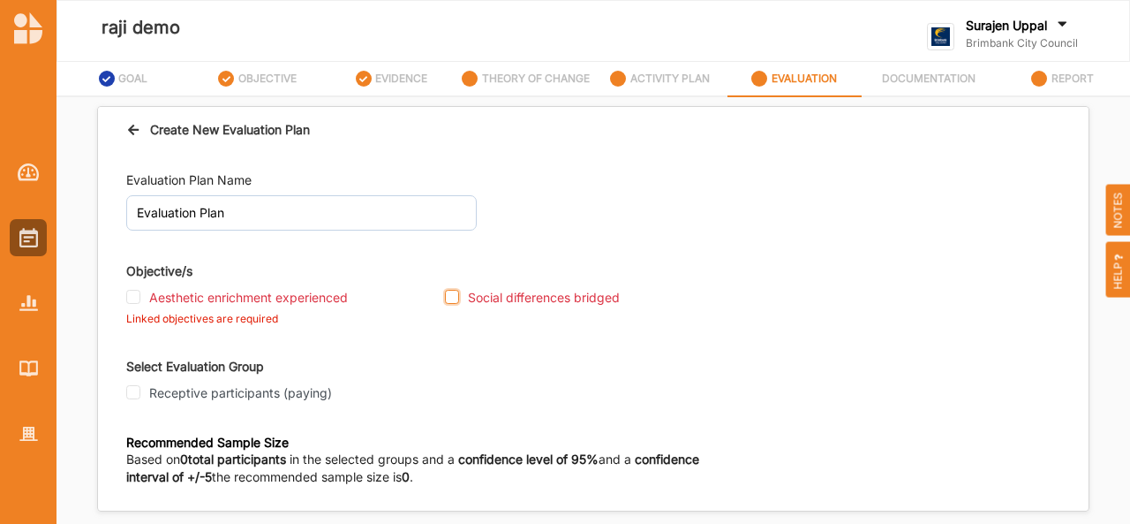
click at [456, 299] on input "Social differences bridged" at bounding box center [452, 297] width 14 height 14
checkbox input "true"
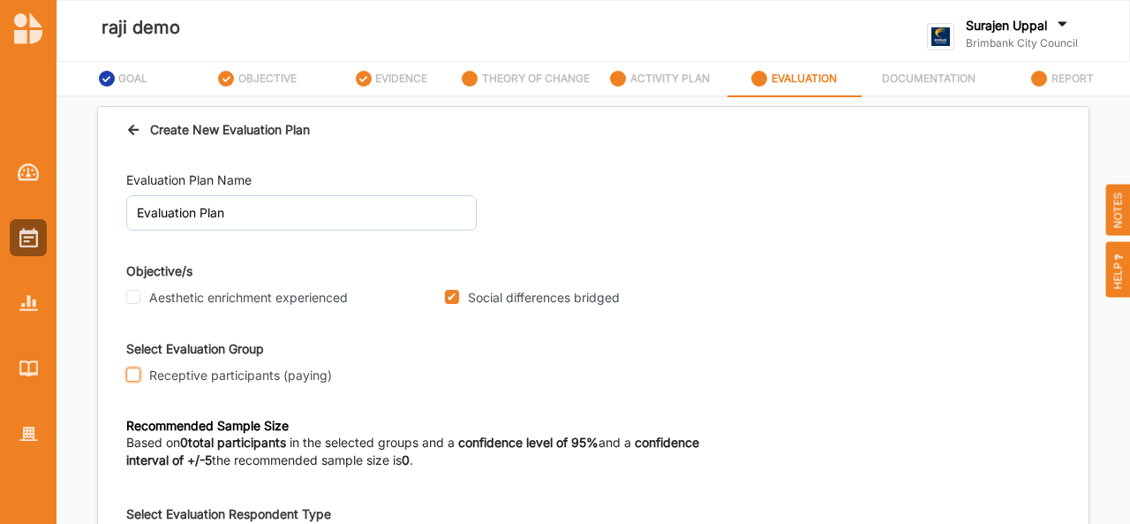
click at [139, 377] on input "Receptive participants (paying)" at bounding box center [133, 374] width 14 height 14
checkbox input "true"
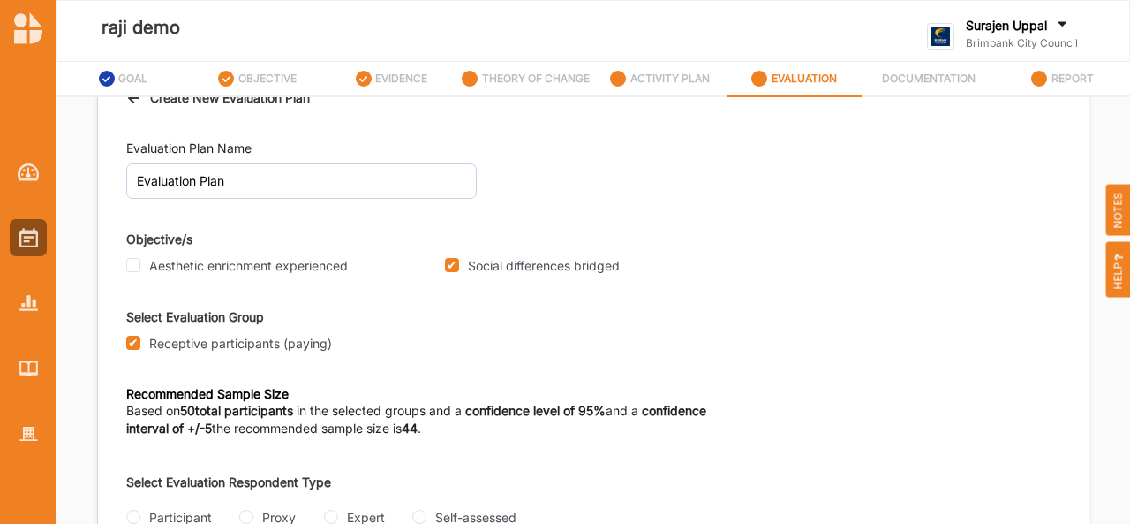
scroll to position [74, 0]
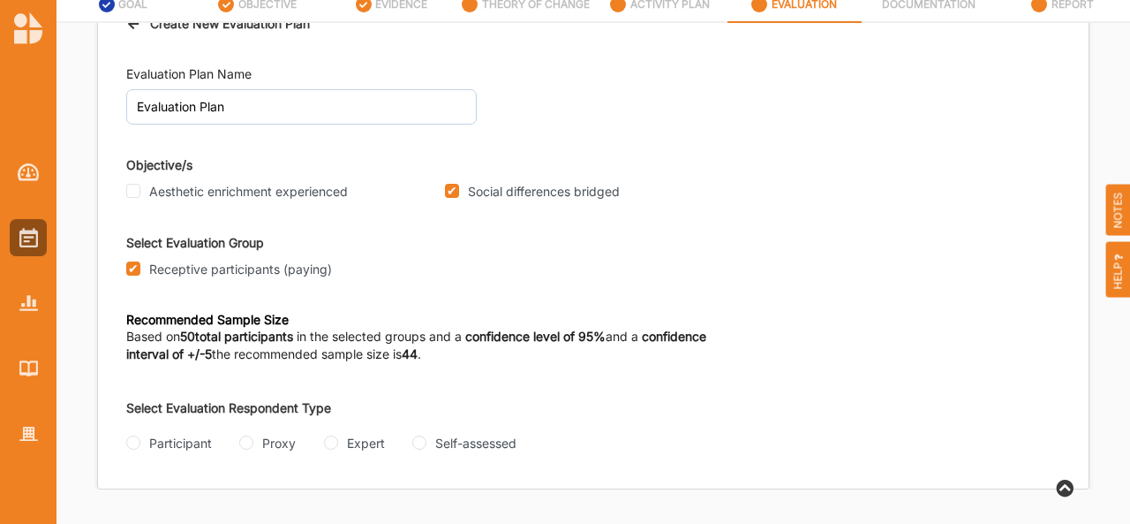
click at [125, 449] on div "Evaluation Plan Name Evaluation Plan Objective/s Aesthetic enrichment experienc…" at bounding box center [593, 268] width 991 height 442
click at [137, 440] on input "Participant" at bounding box center [133, 442] width 14 height 14
radio input "true"
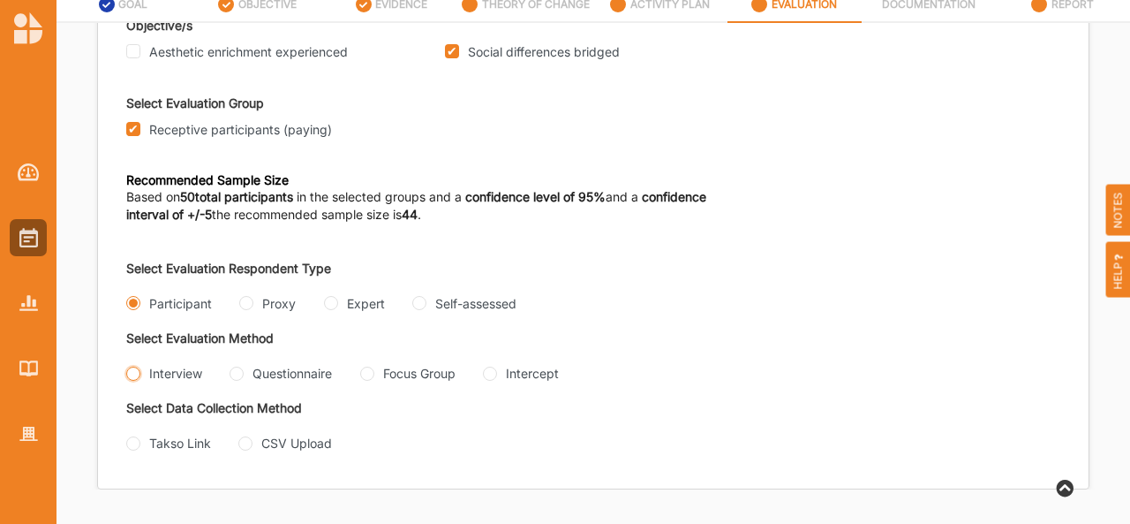
click at [132, 366] on input "Interview" at bounding box center [133, 373] width 14 height 14
radio input "true"
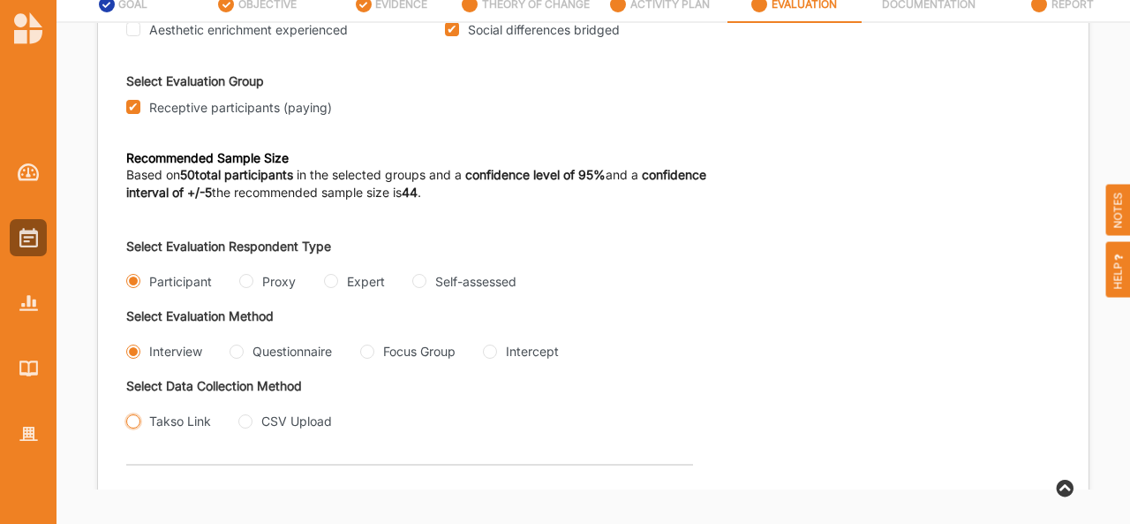
click at [133, 428] on input "Takso Link" at bounding box center [133, 421] width 14 height 14
radio input "true"
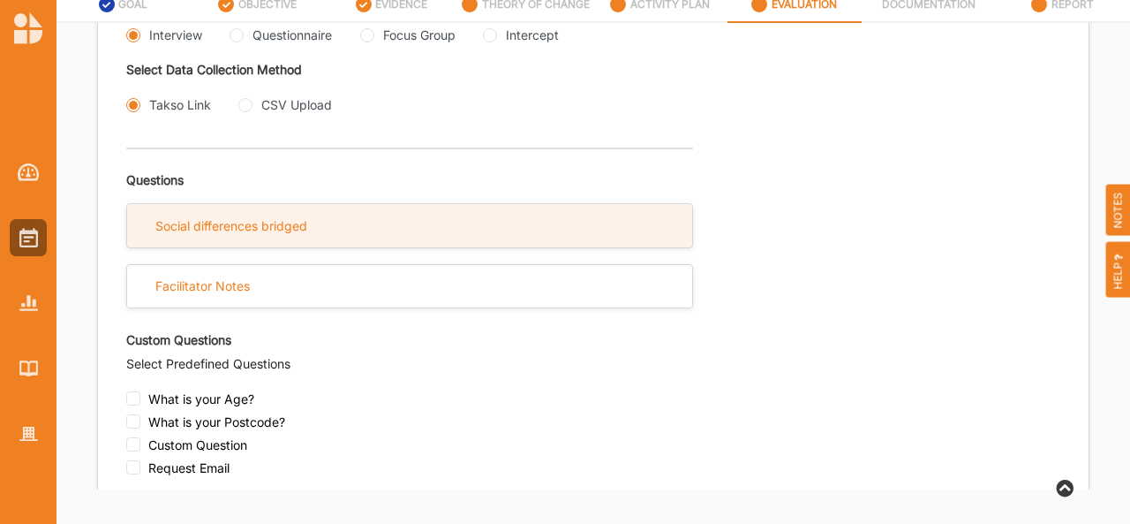
scroll to position [515, 0]
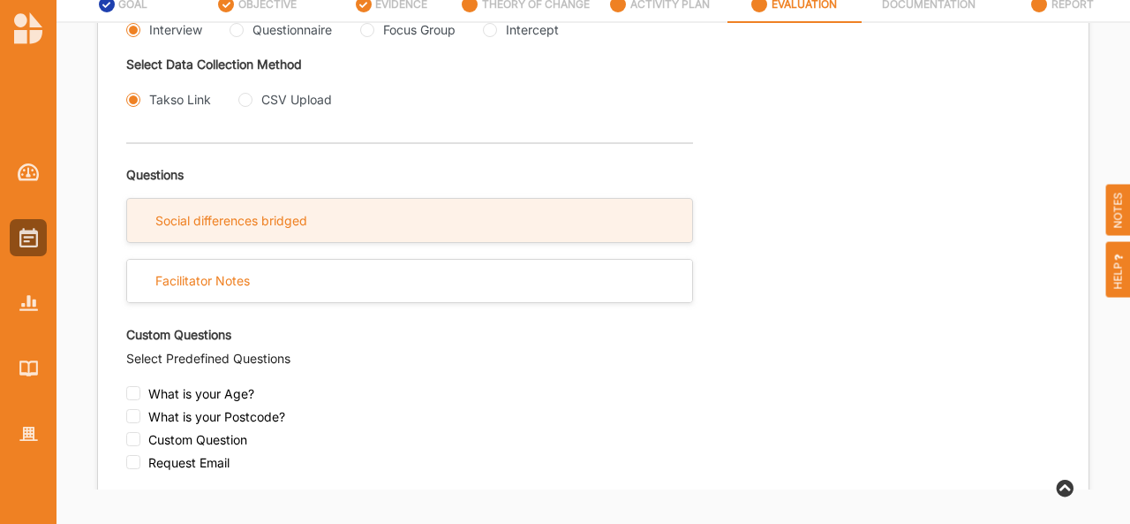
click at [381, 239] on div "Social differences bridged" at bounding box center [409, 220] width 565 height 43
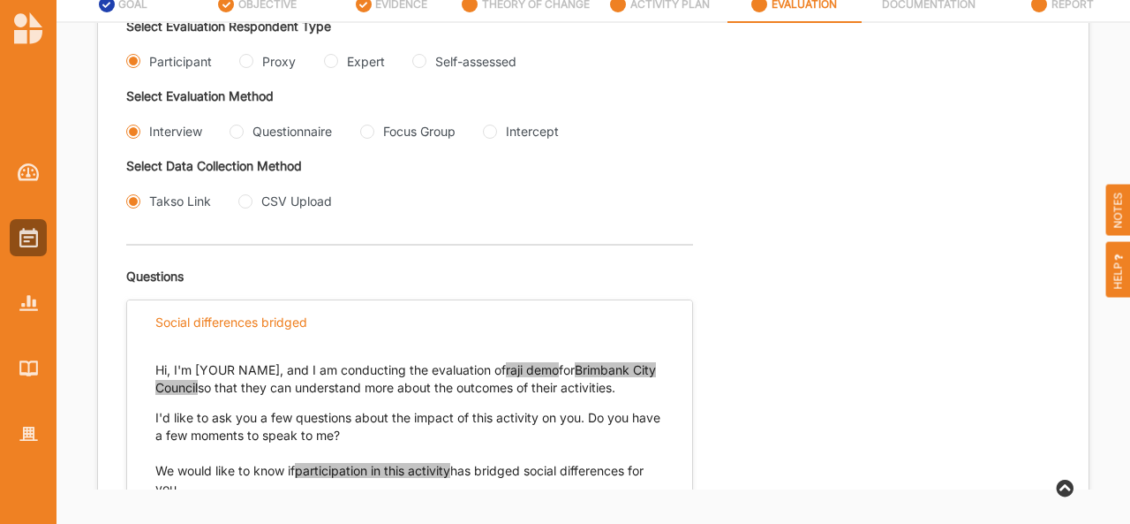
scroll to position [412, 0]
click at [426, 64] on div "Self-assessed" at bounding box center [464, 62] width 104 height 19
click at [420, 63] on input "Self-assessed" at bounding box center [419, 62] width 14 height 14
radio input "true"
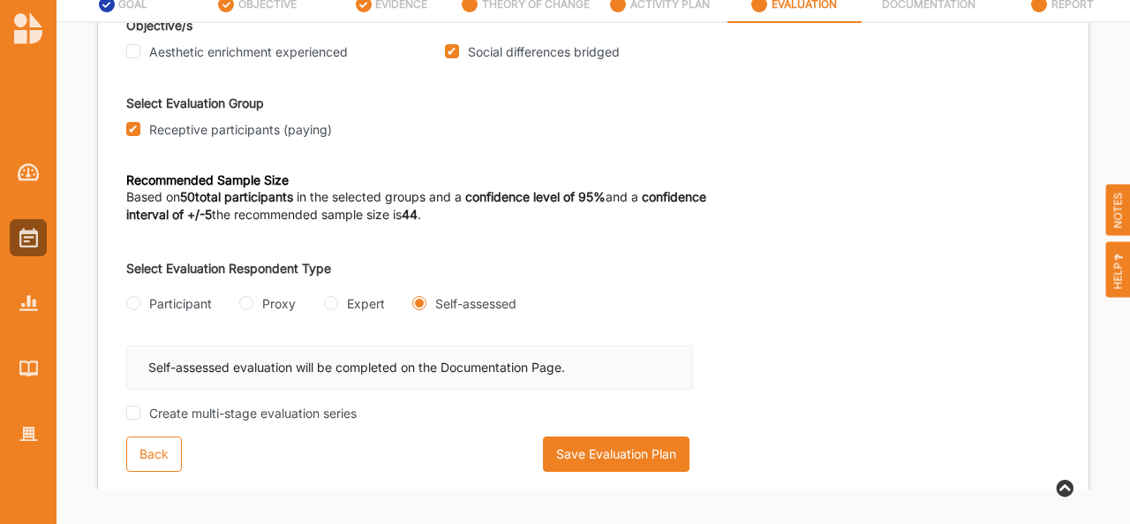
scroll to position [172, 0]
click at [606, 450] on button "Save Evaluation Plan" at bounding box center [616, 452] width 147 height 35
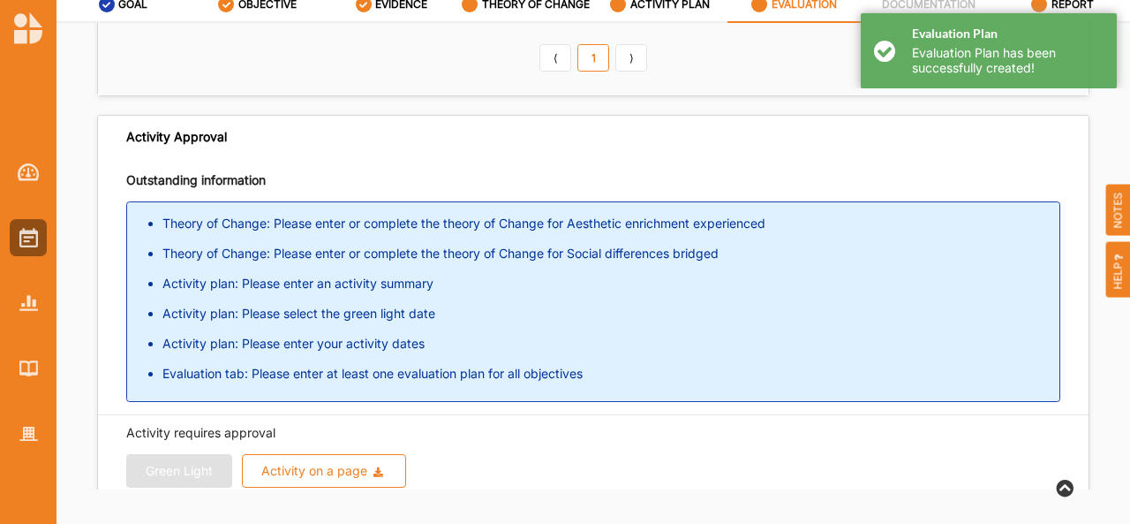
scroll to position [0, 0]
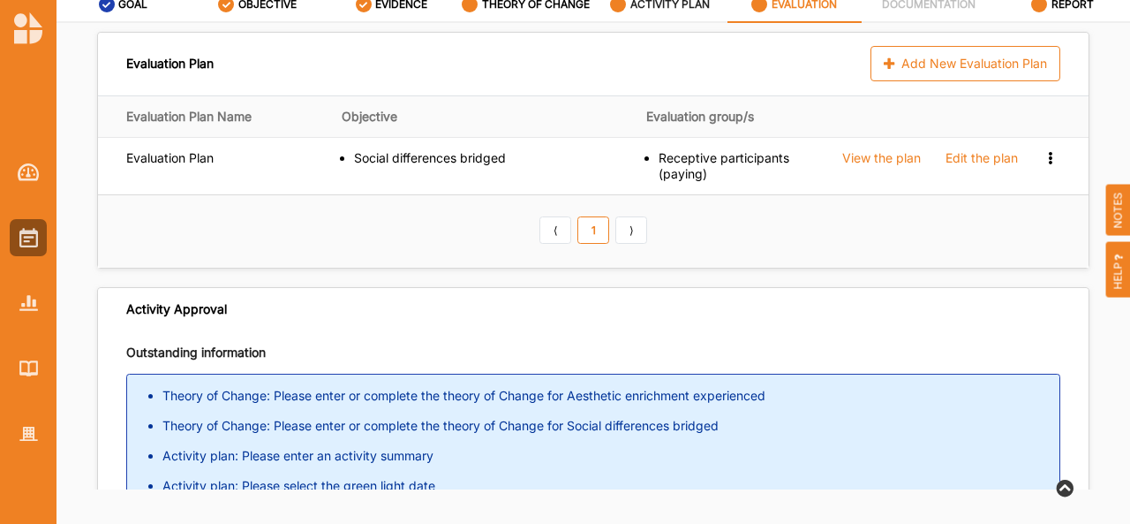
click at [664, 6] on label "ACTIVITY PLAN" at bounding box center [669, 4] width 79 height 14
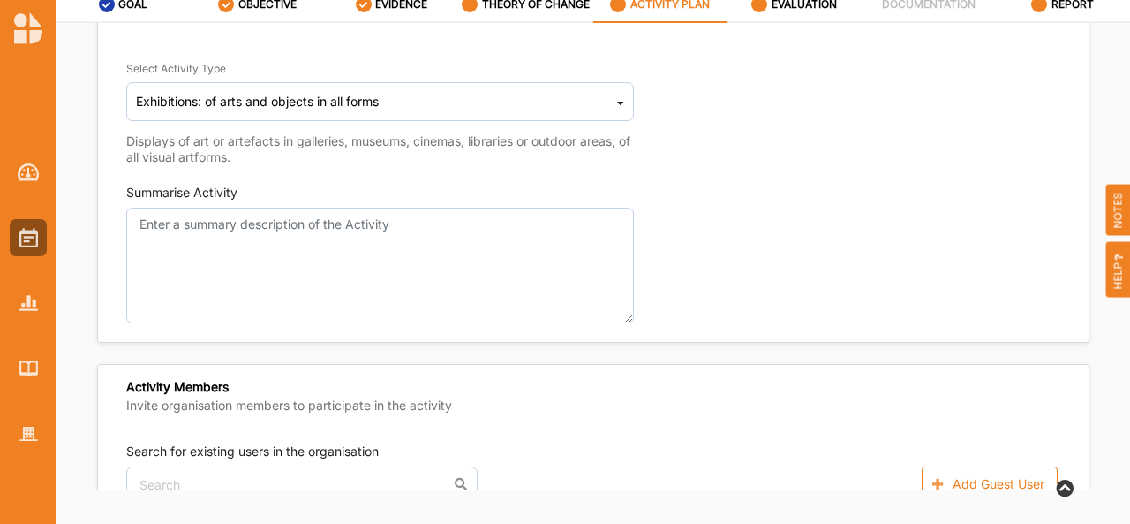
scroll to position [301, 0]
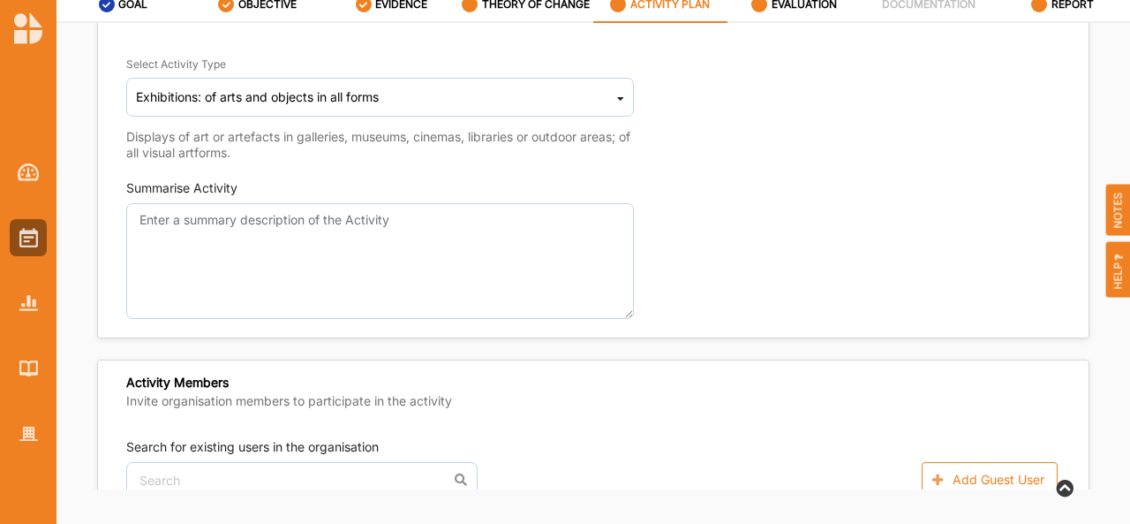
click at [221, 326] on div "Activity Name raji demo Select ACCDP No reference have been selected Select Ref…" at bounding box center [593, 56] width 991 height 545
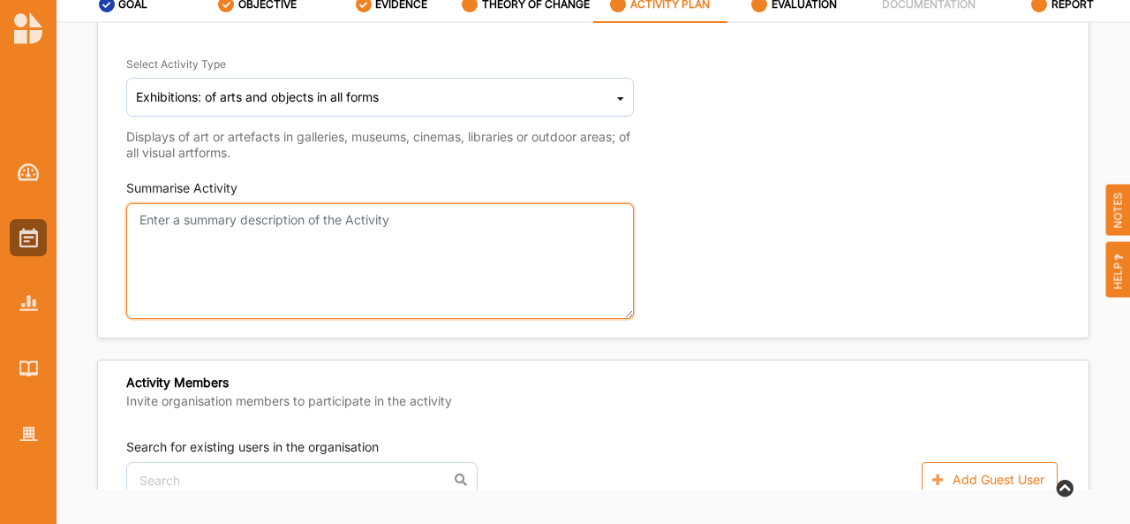
click at [224, 206] on textarea "Summarise Activity" at bounding box center [380, 261] width 508 height 116
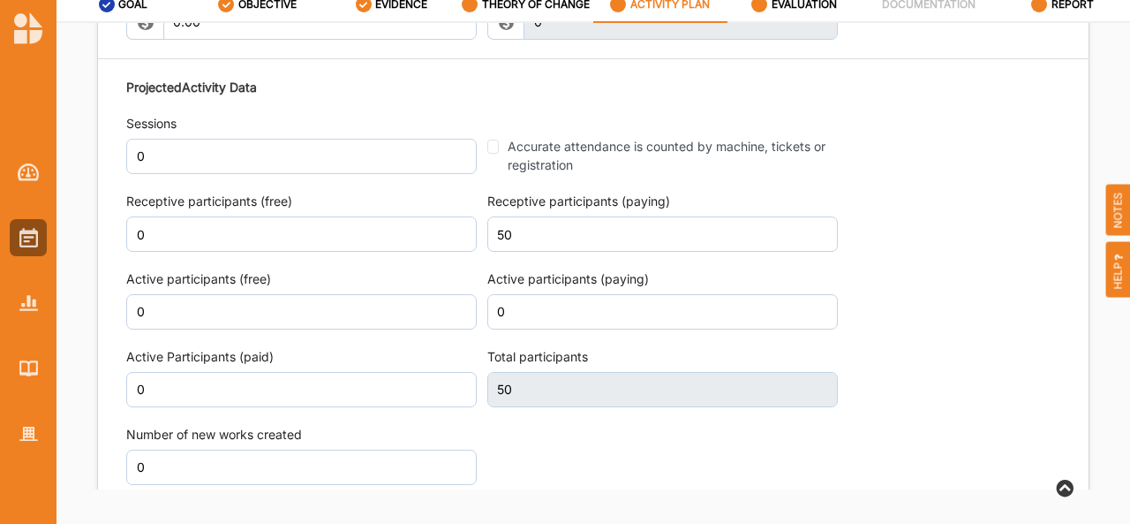
scroll to position [2044, 0]
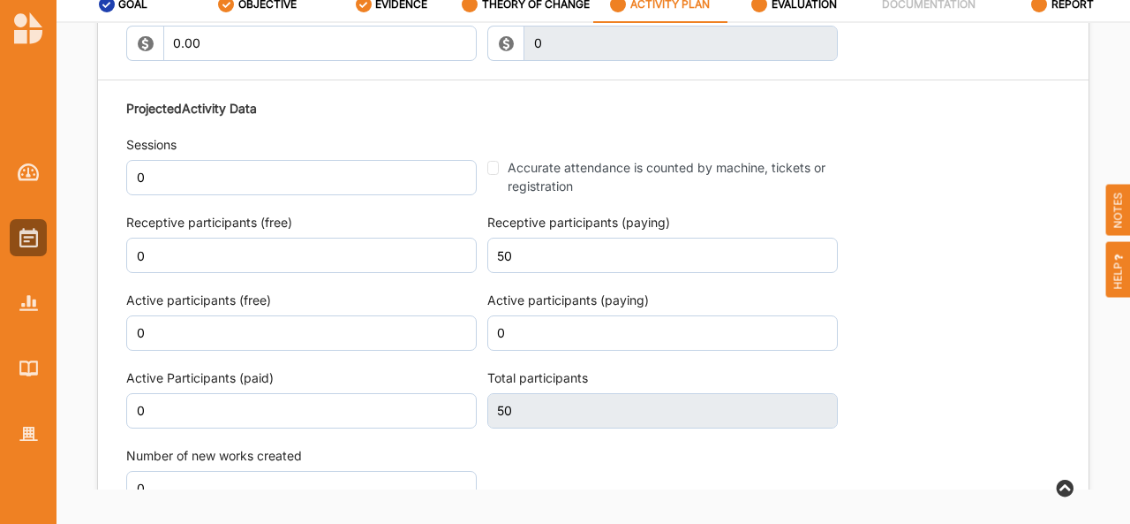
type textarea "test"
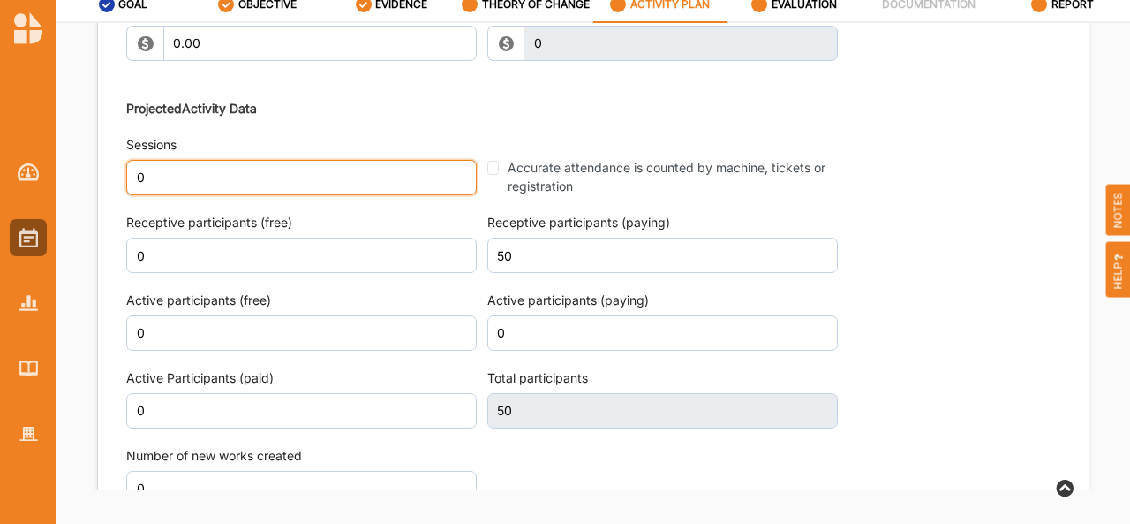
click at [173, 181] on input "0" at bounding box center [301, 177] width 351 height 35
type input "6"
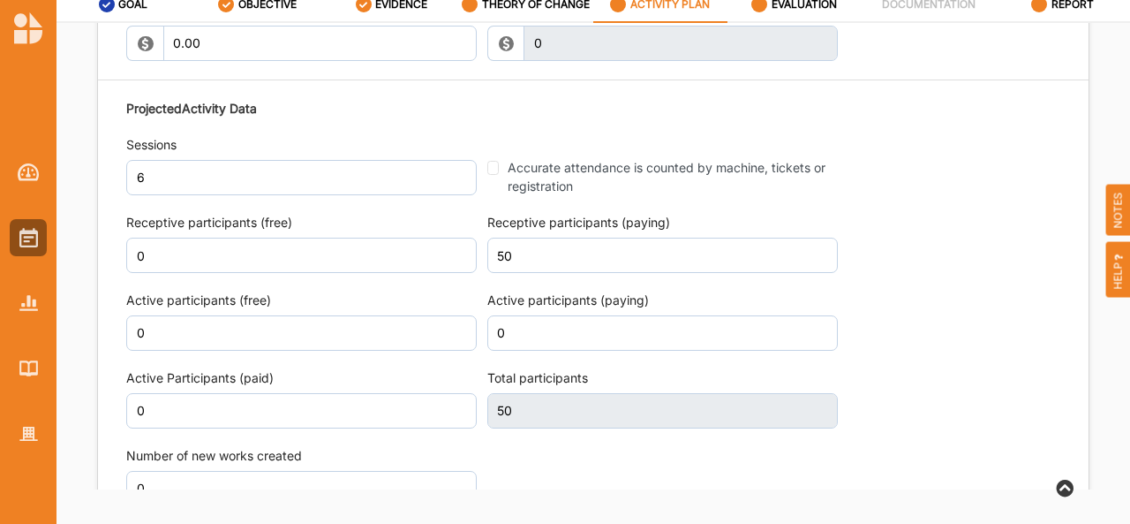
scroll to position [2057, 0]
click at [845, 160] on div "Projected Activity Data Sessions 6 Accurate attendance is counted by machine, t…" at bounding box center [593, 302] width 934 height 425
click at [990, 256] on div "Projected Activity Data Sessions 6 Accurate attendance is counted by machine, t…" at bounding box center [593, 302] width 934 height 425
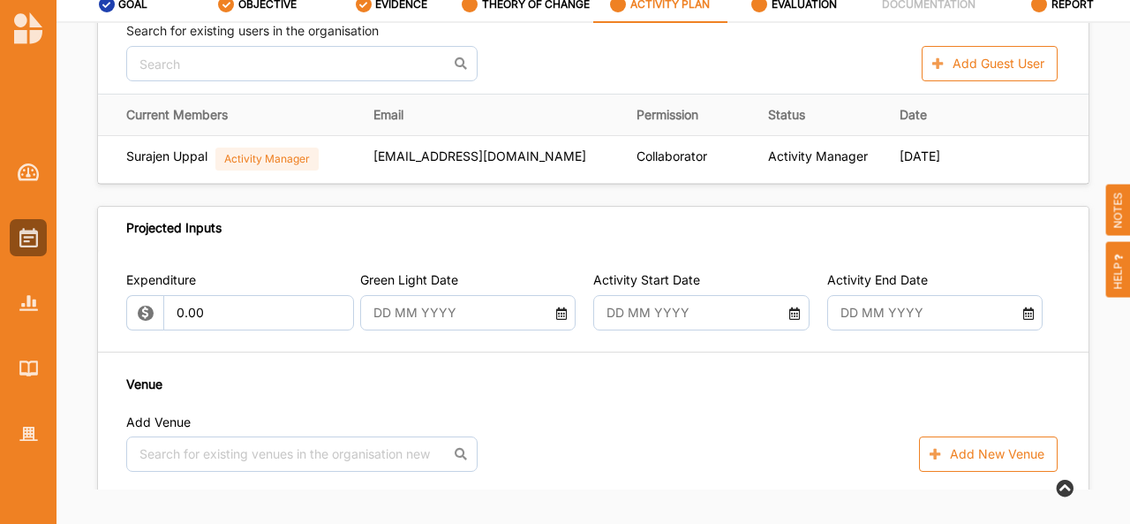
scroll to position [717, 0]
click at [483, 324] on input "text" at bounding box center [459, 312] width 191 height 35
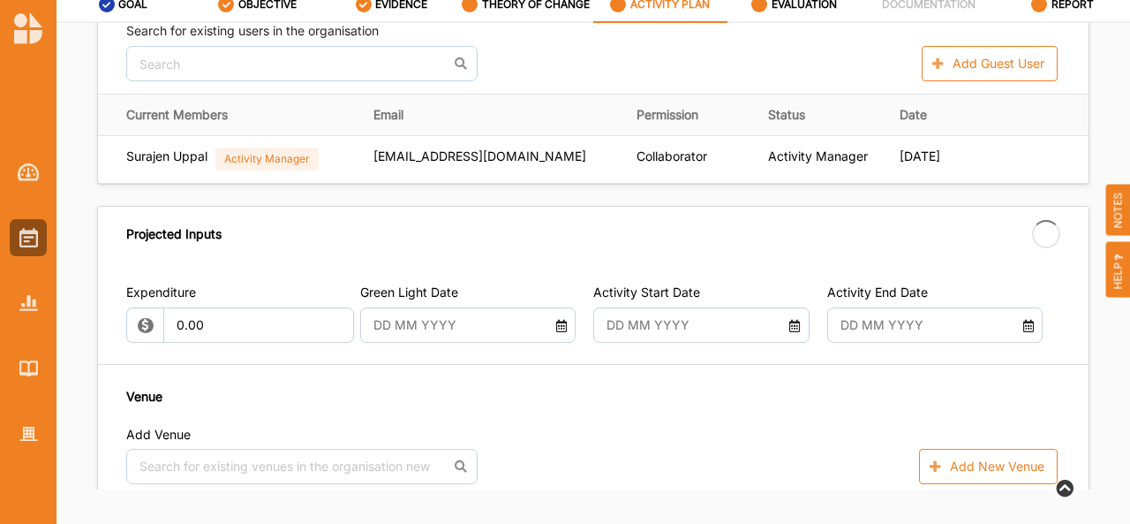
type input "01 Sep 2025"
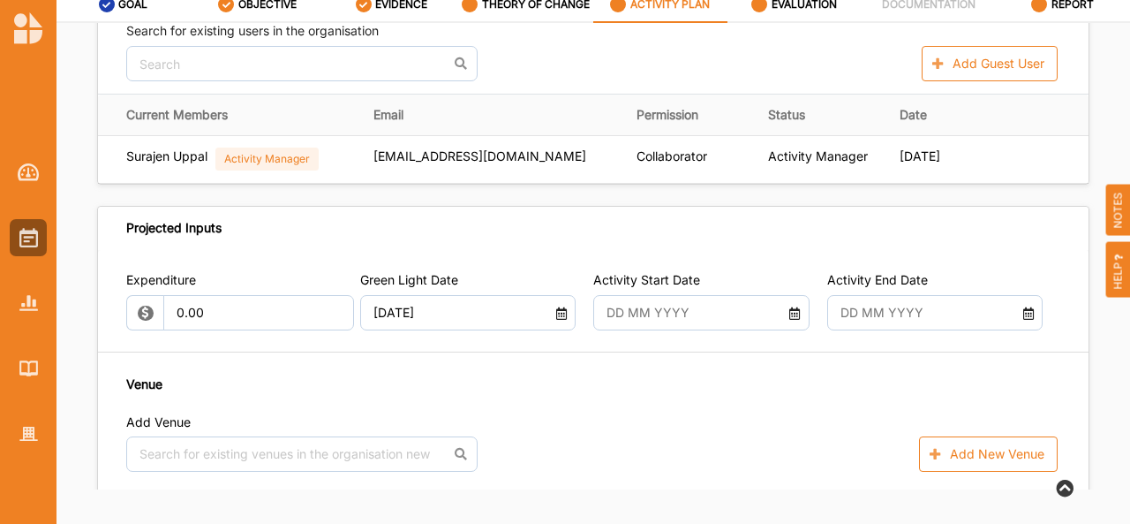
click at [683, 313] on input "text" at bounding box center [693, 312] width 191 height 35
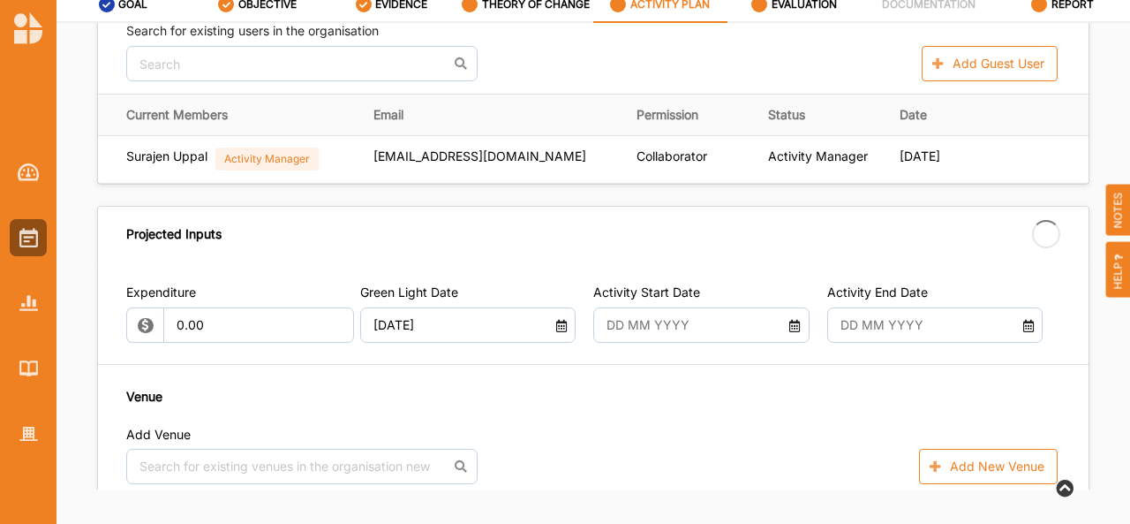
type input "12 Sep 2025"
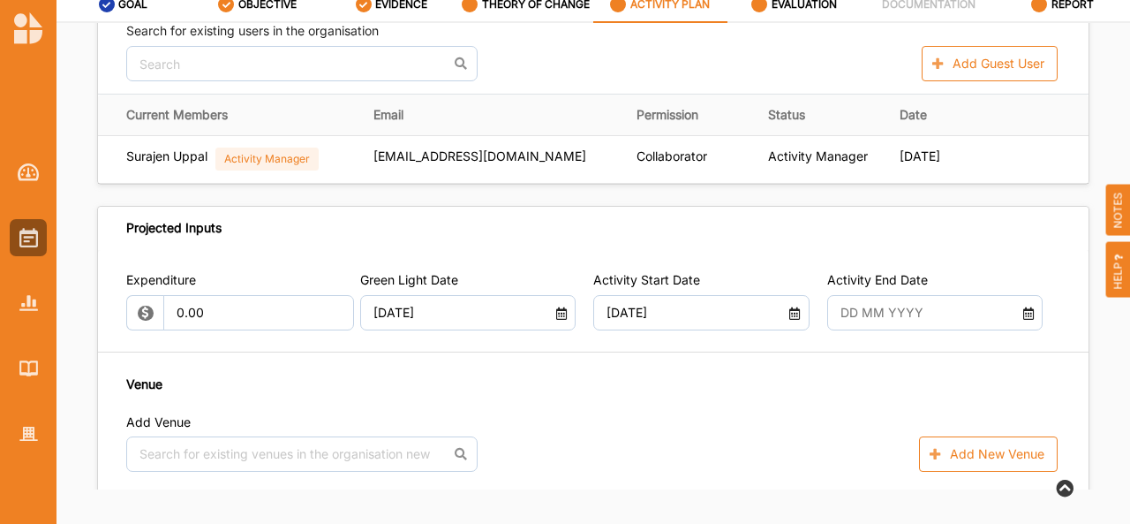
click at [902, 316] on input "text" at bounding box center [926, 312] width 191 height 35
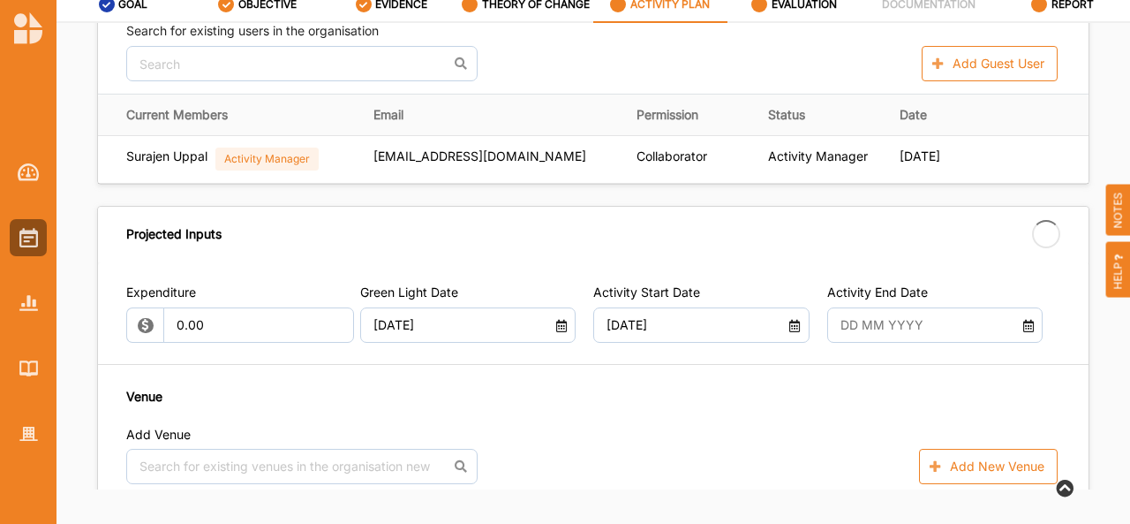
type input "22 Sep 2025"
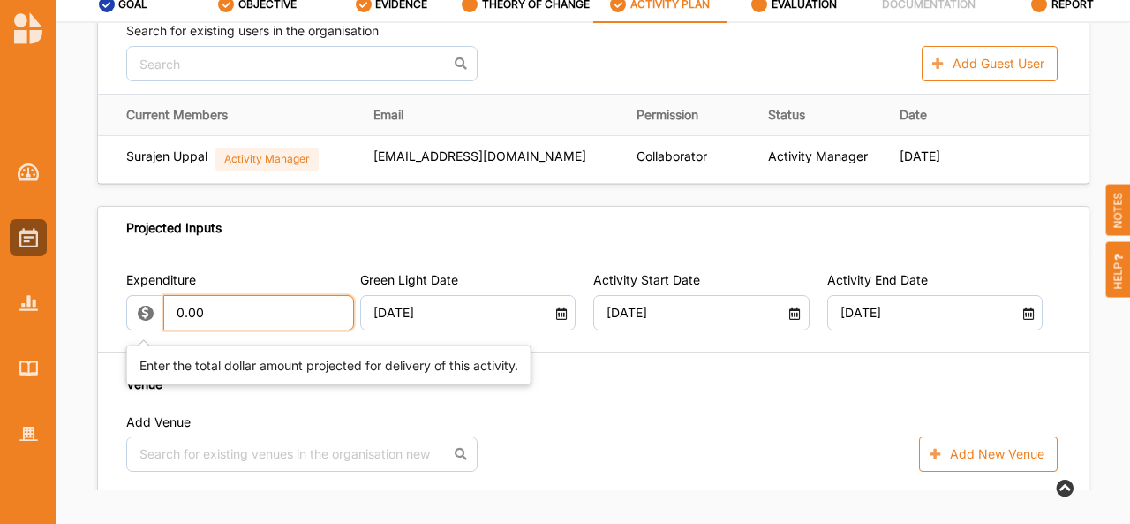
click at [241, 321] on input "0.00" at bounding box center [259, 312] width 192 height 35
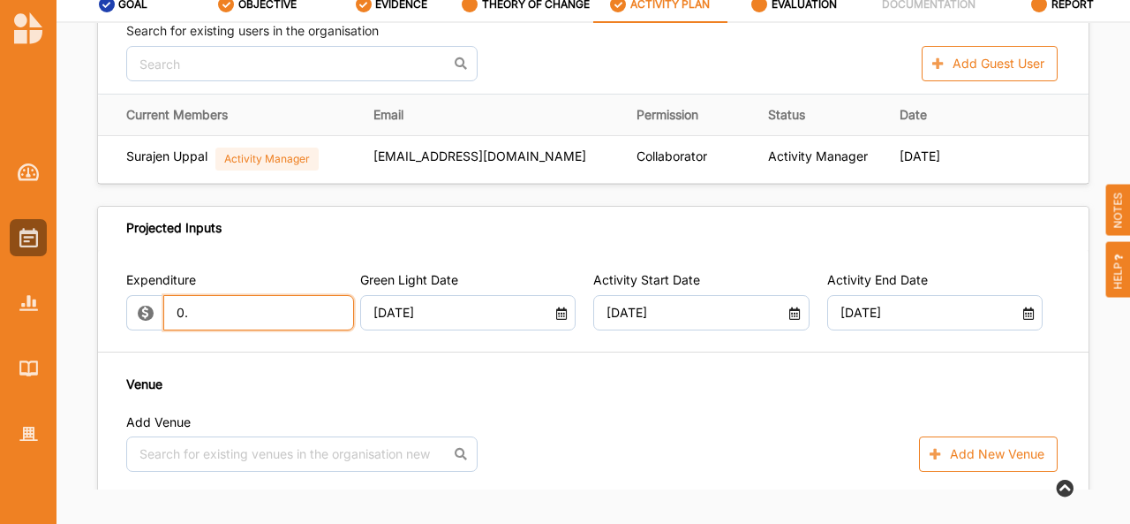
type input "0"
click at [725, 508] on div "GOAL OBJECTIVE EVIDENCE THEORY OF CHANGE ACTIVITY PLAN EVALUATION DOCUMENTATION…" at bounding box center [594, 256] width 1074 height 537
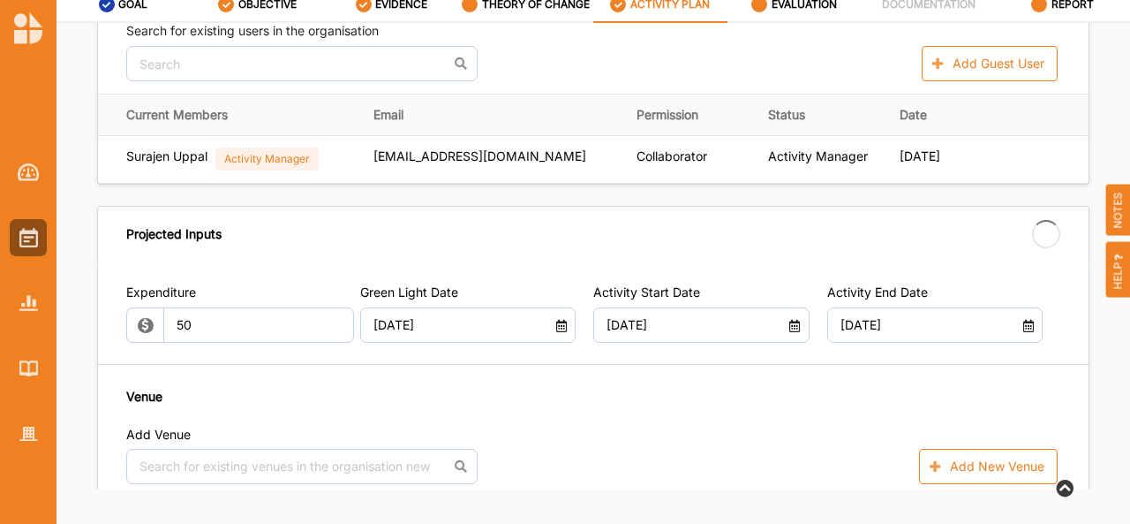
type input "50.00"
type input "-50.00"
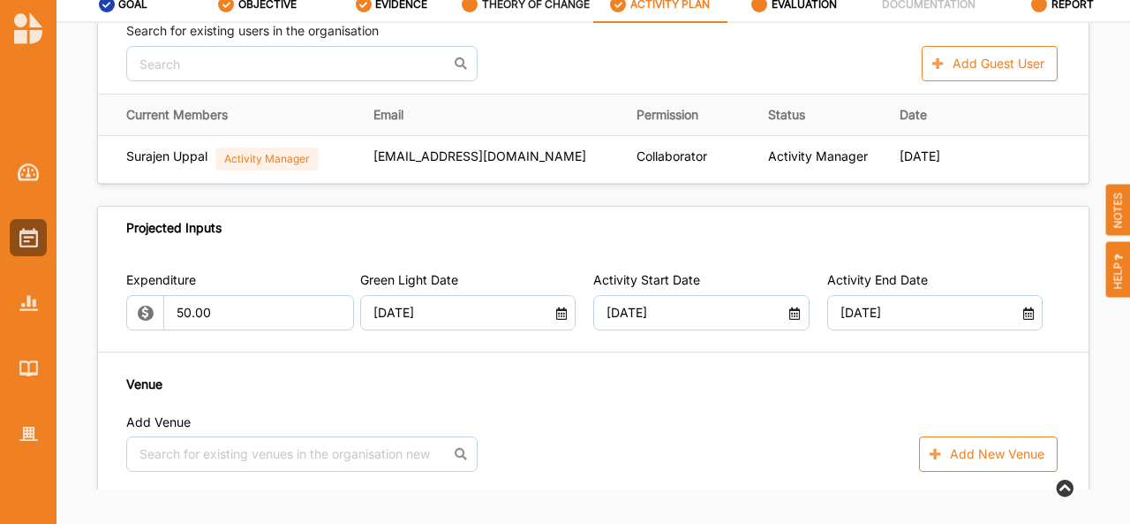
click at [500, 6] on label "THEORY OF CHANGE" at bounding box center [536, 4] width 108 height 14
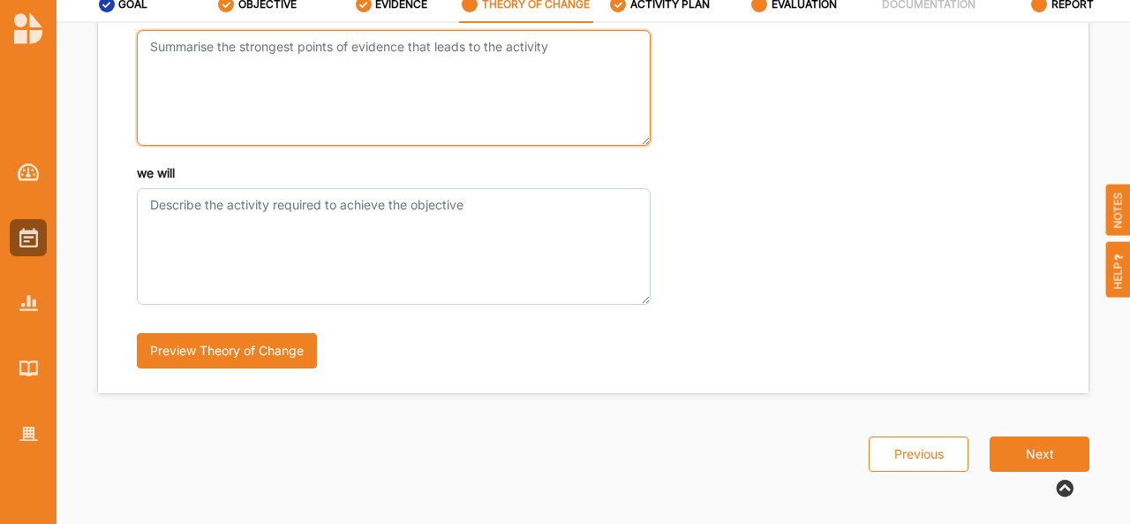
click at [238, 76] on textarea "Aiming for aesthetic enrichment and knowing" at bounding box center [394, 88] width 514 height 116
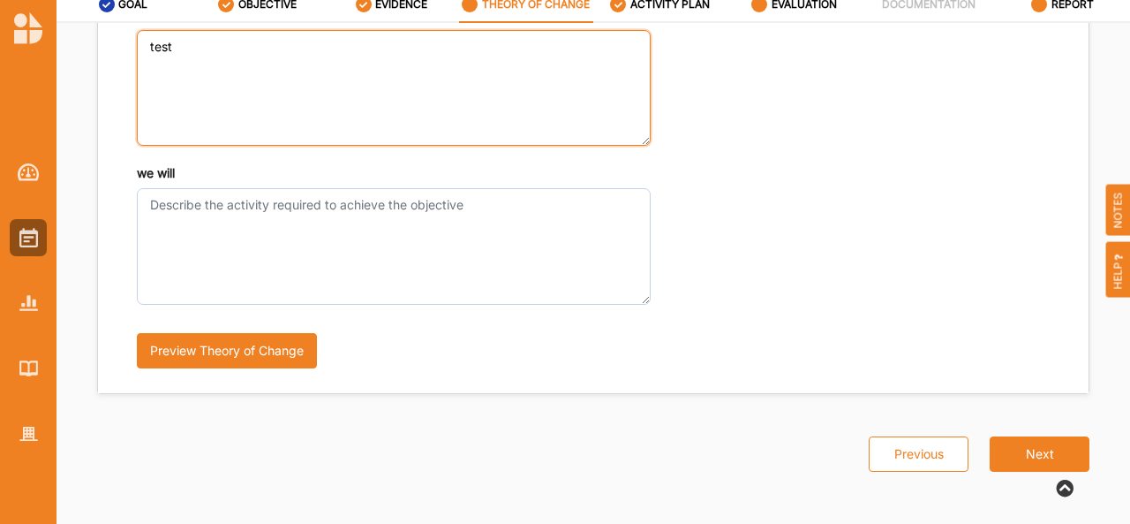
type textarea "test"
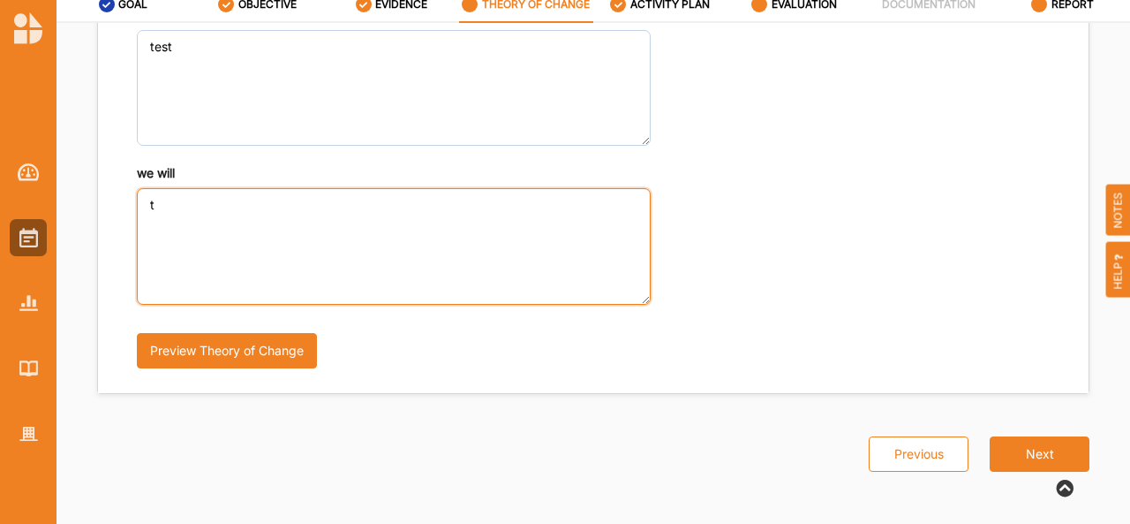
click at [216, 232] on textarea "t" at bounding box center [394, 246] width 514 height 116
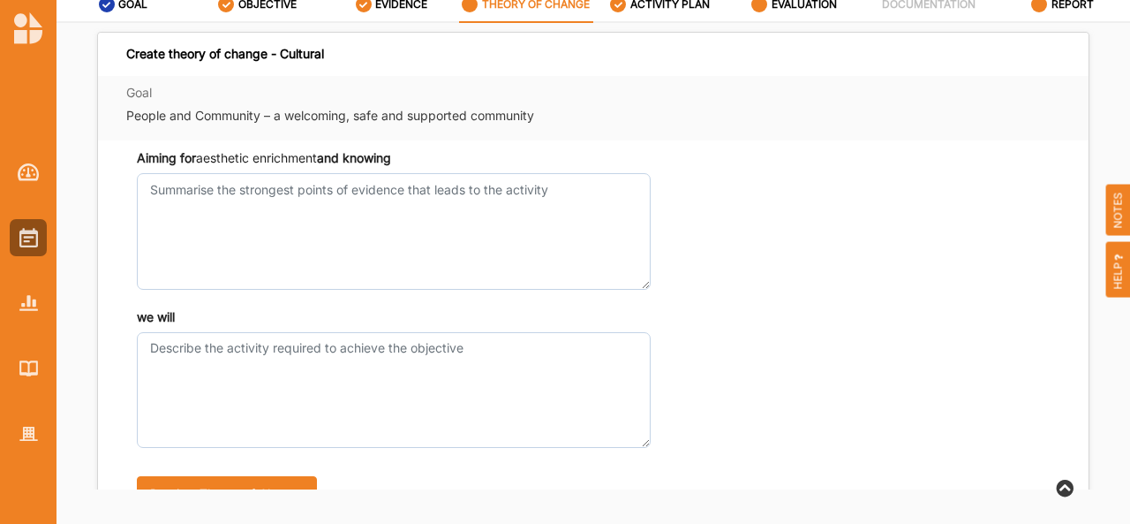
scroll to position [0, 0]
type textarea "test"
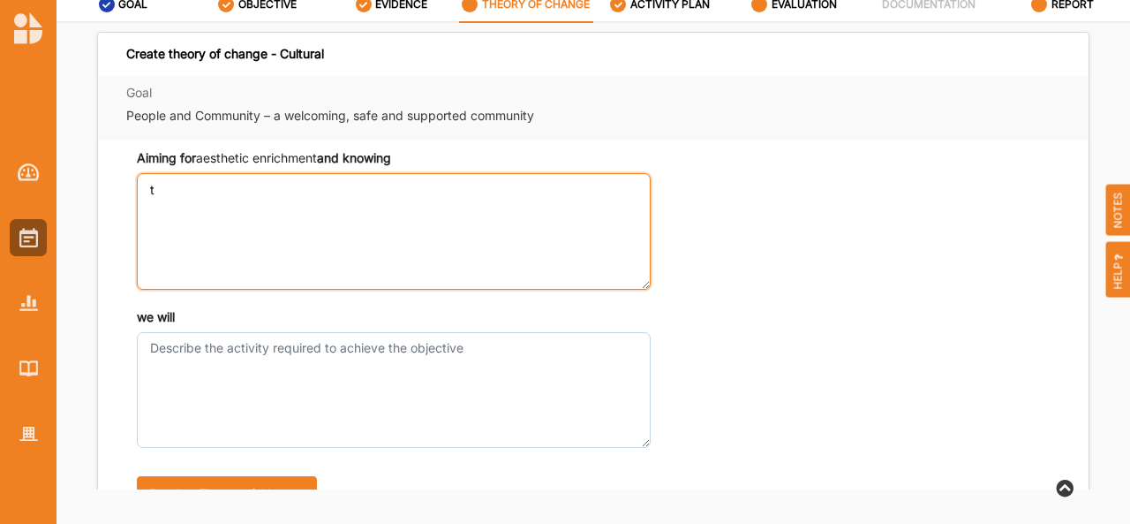
click at [205, 268] on textarea "t" at bounding box center [394, 231] width 514 height 116
type textarea "test"
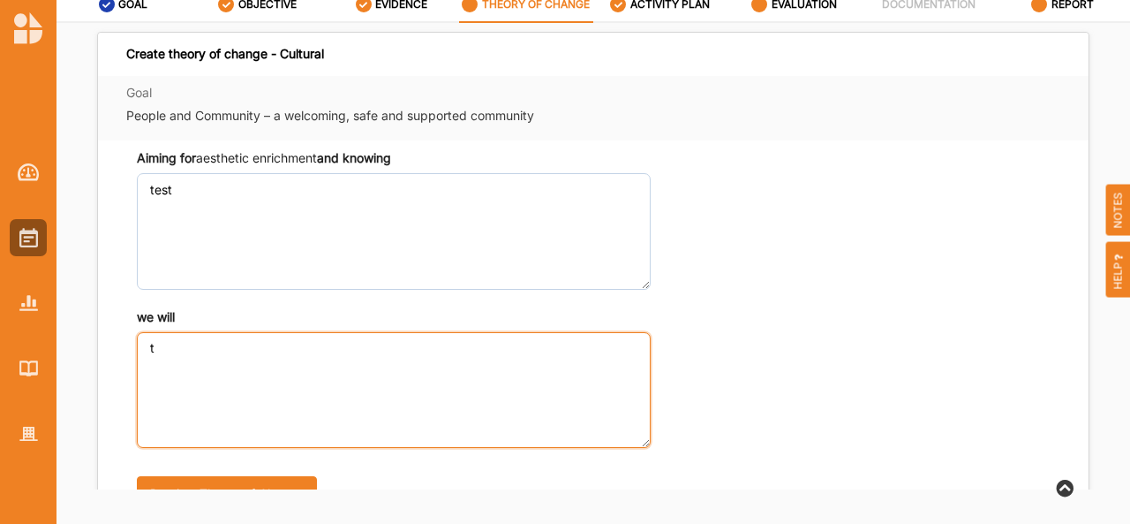
click at [177, 404] on textarea "t" at bounding box center [394, 390] width 514 height 116
type textarea "test"
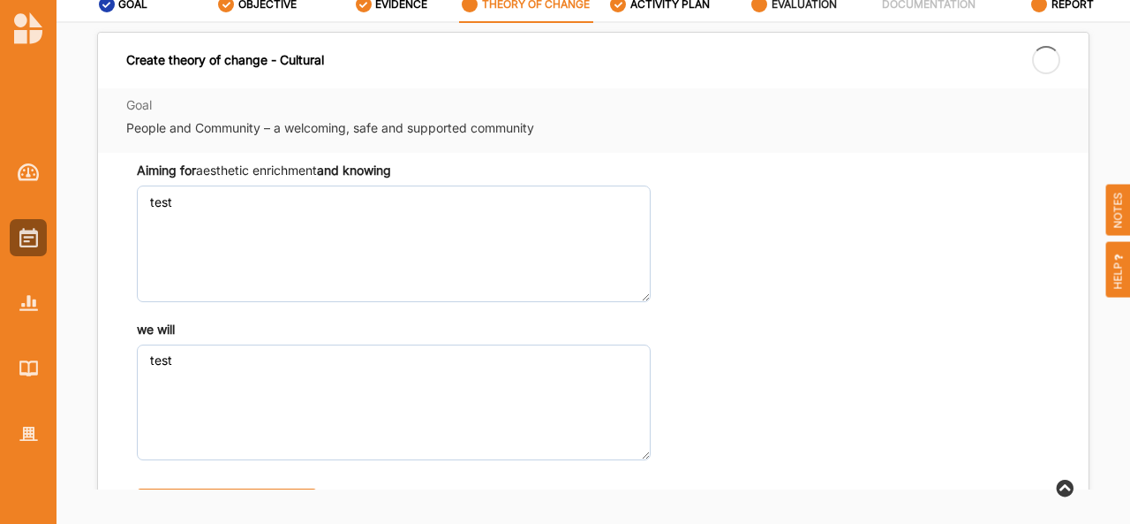
click at [802, 1] on label "EVALUATION" at bounding box center [804, 4] width 65 height 14
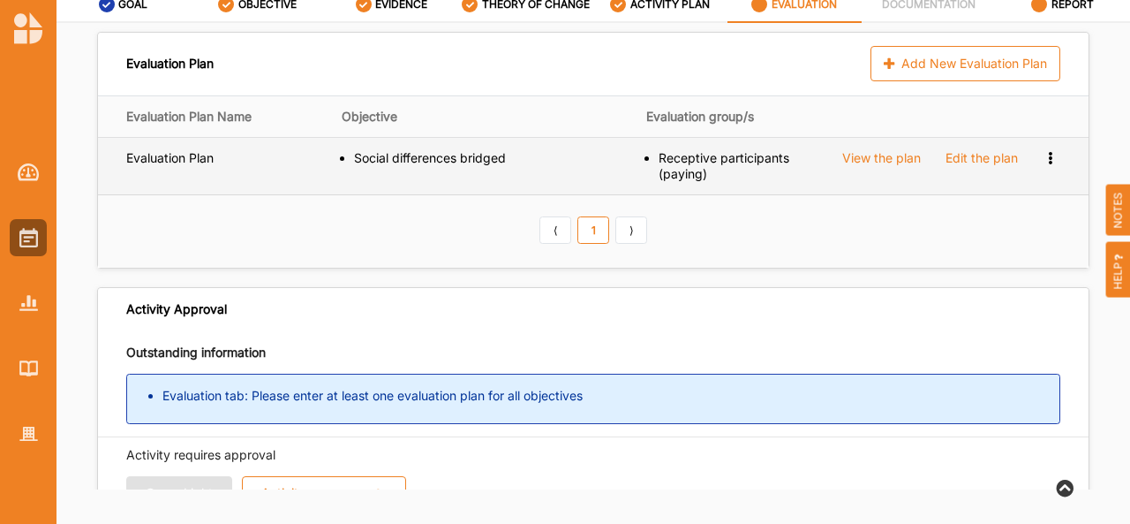
click at [941, 165] on td "Edit the plan" at bounding box center [981, 165] width 97 height 57
click at [952, 162] on div "Edit the plan" at bounding box center [982, 158] width 72 height 16
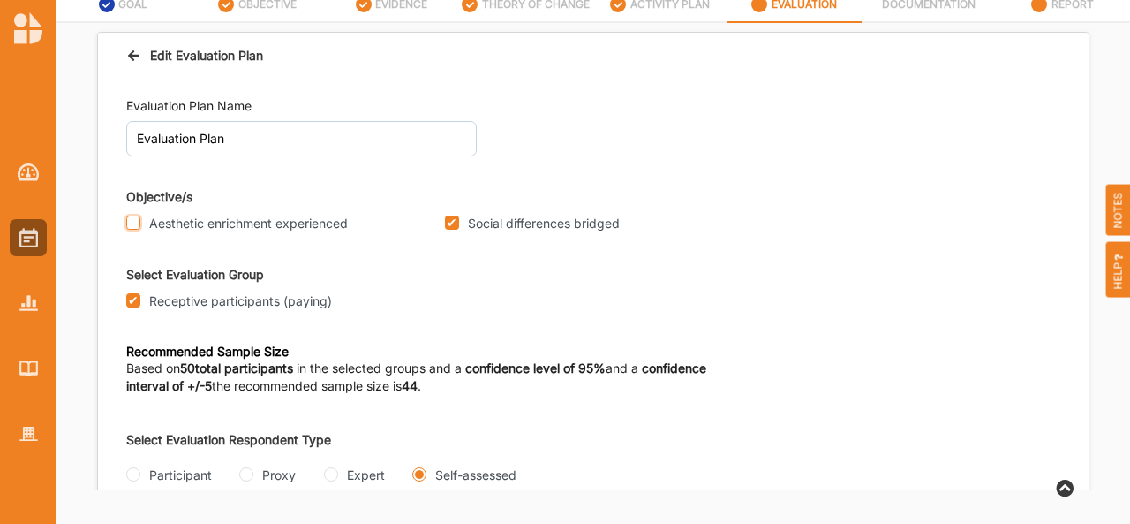
click at [126, 222] on input "Aesthetic enrichment experienced" at bounding box center [133, 222] width 14 height 14
checkbox input "true"
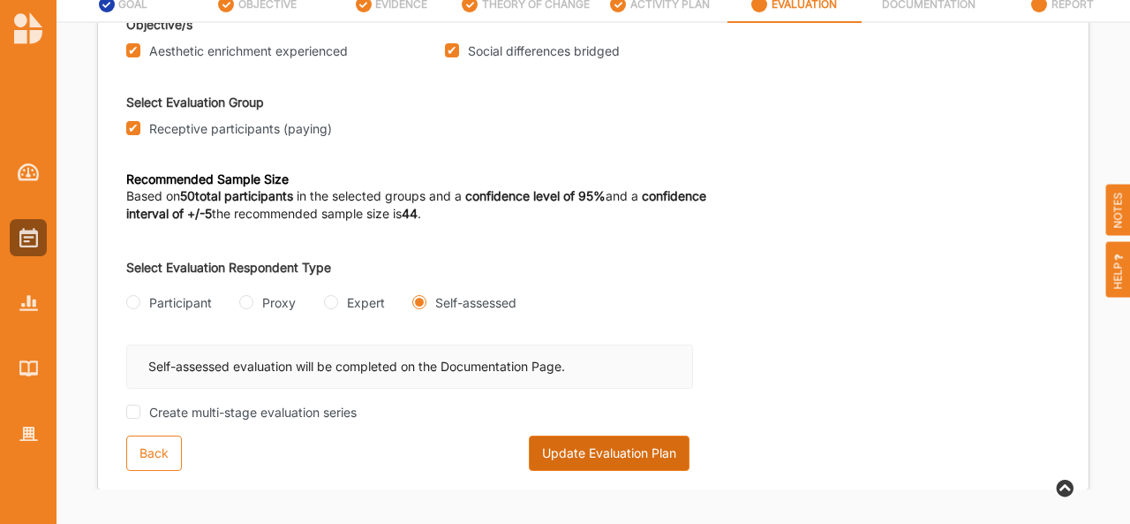
click at [651, 446] on button "Update Evaluation Plan" at bounding box center [609, 452] width 161 height 35
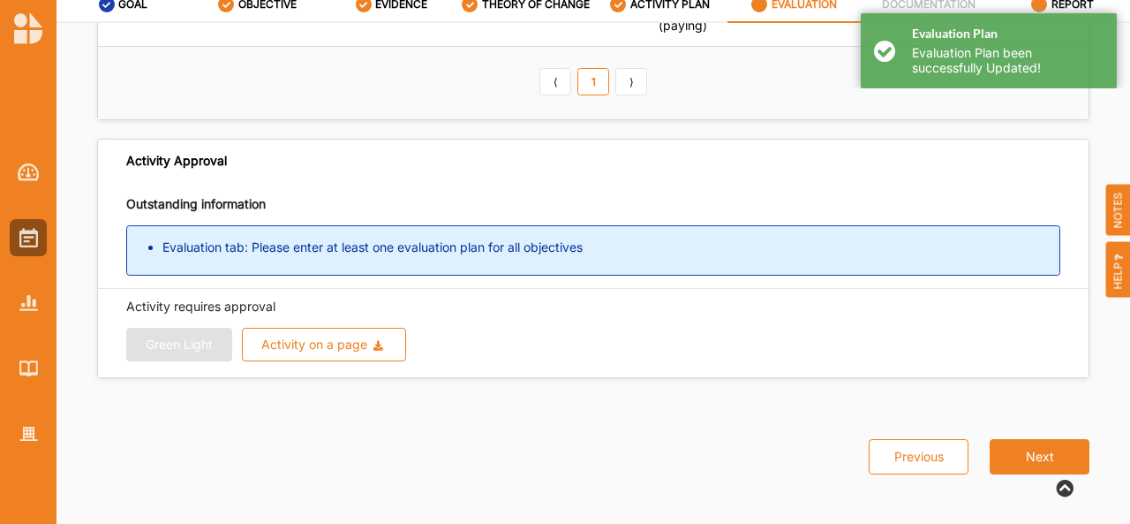
scroll to position [44, 0]
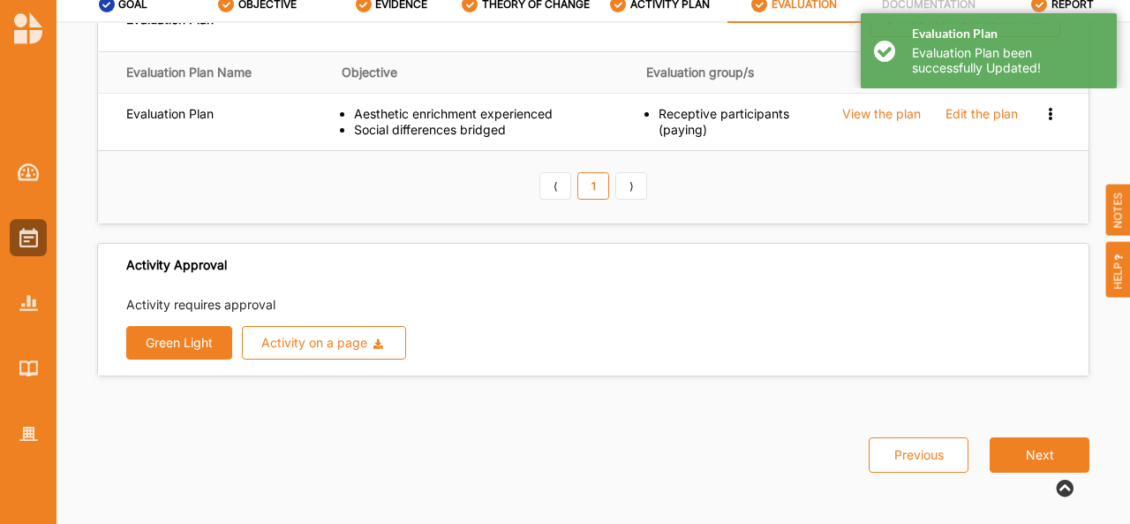
click at [170, 351] on button "Green Light" at bounding box center [179, 343] width 106 height 34
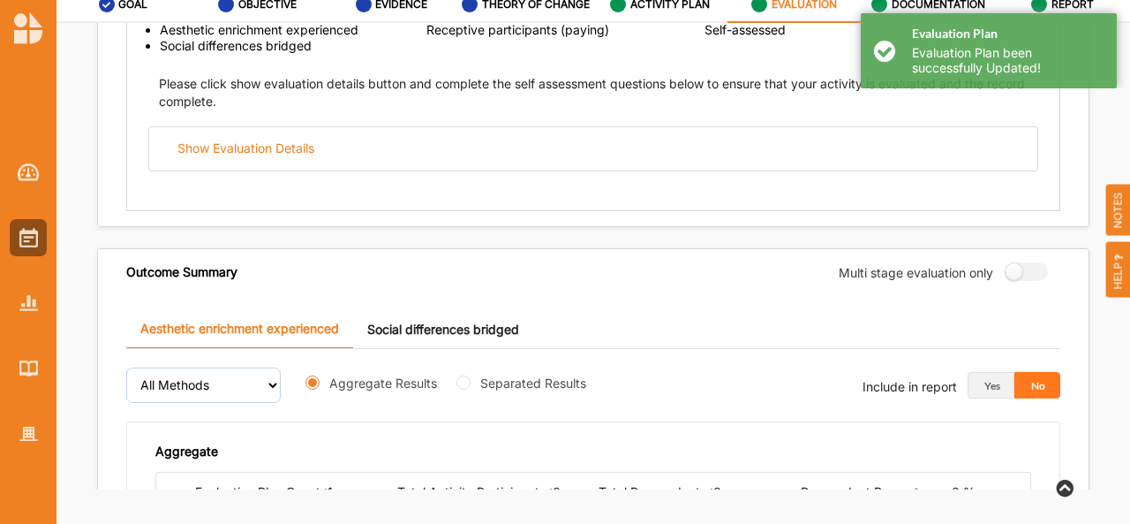
scroll to position [322, 0]
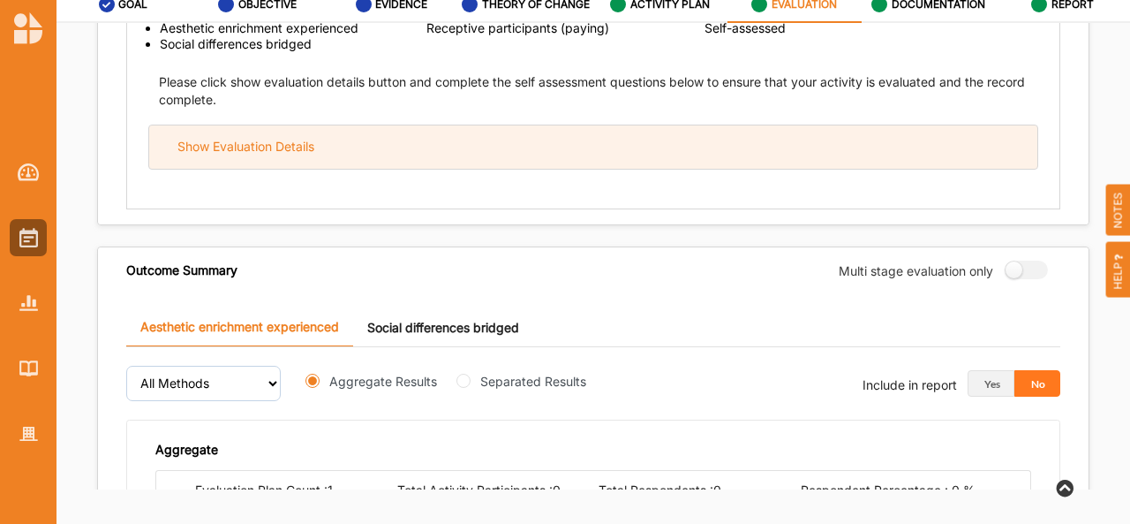
click at [446, 156] on div "Show Evaluation Details" at bounding box center [593, 146] width 888 height 43
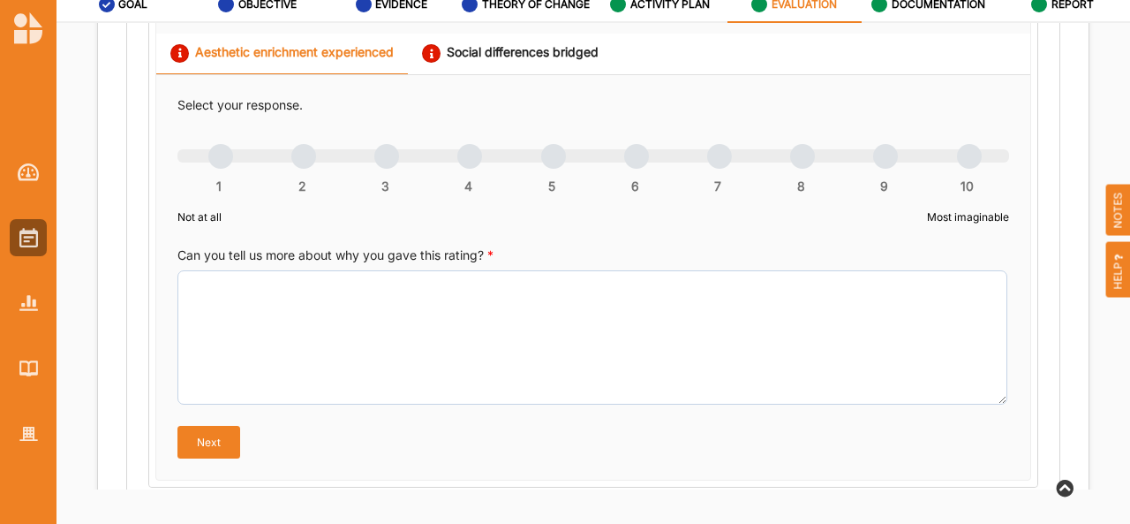
scroll to position [922, 0]
click at [492, 53] on div "Social differences bridged" at bounding box center [510, 52] width 177 height 19
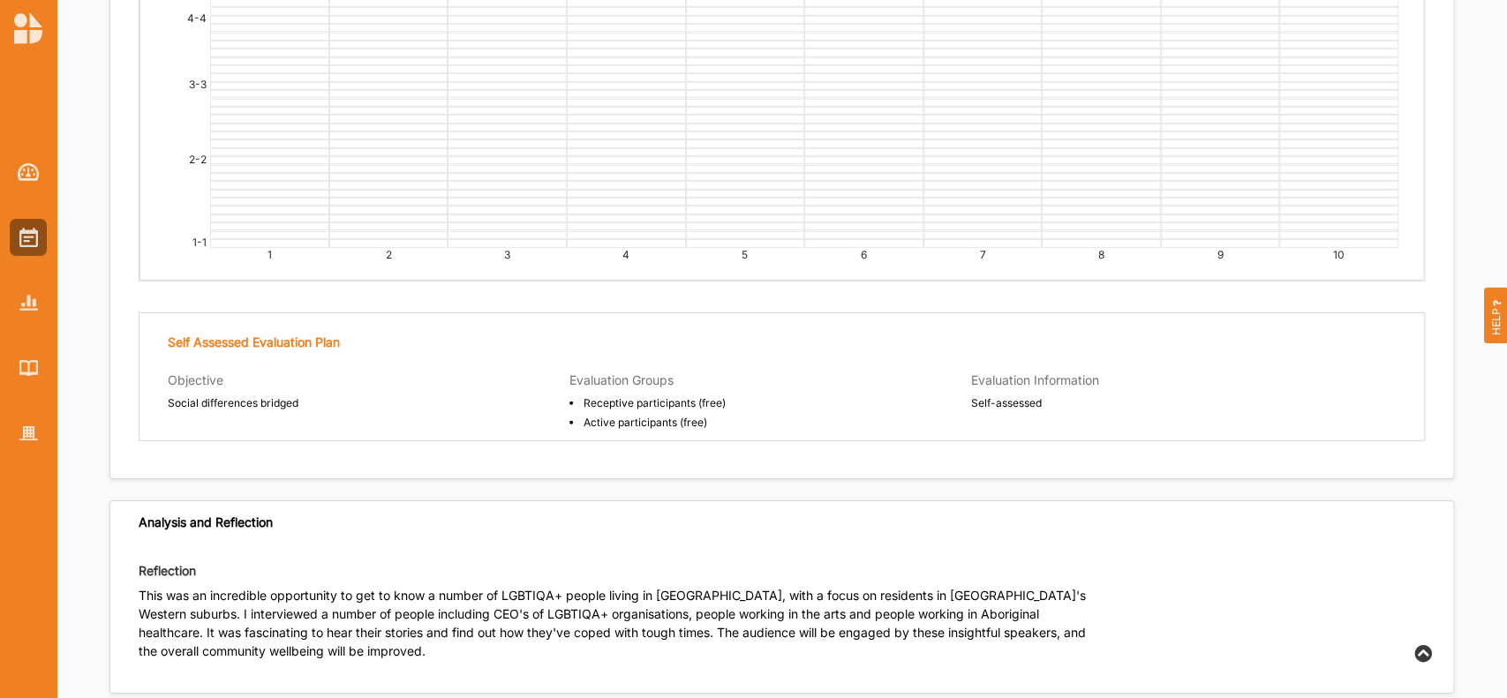
scroll to position [3744, 0]
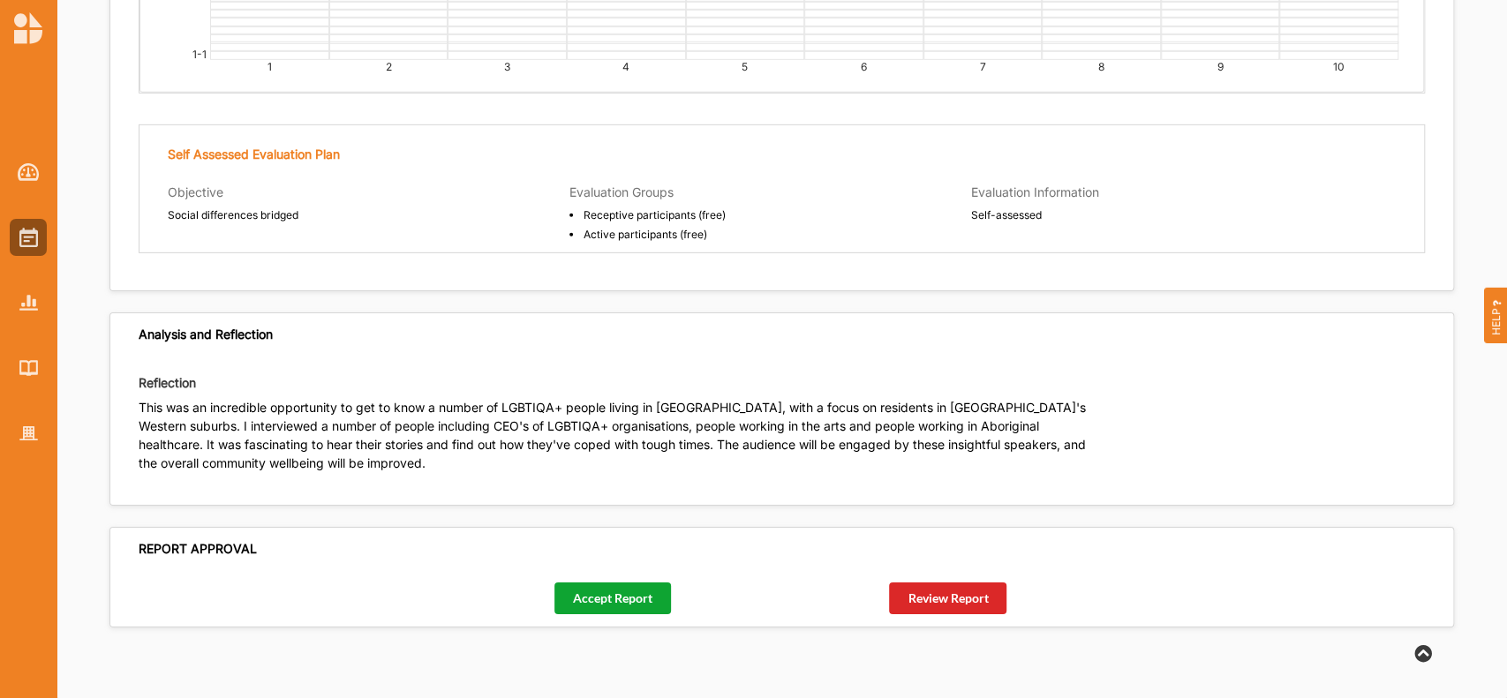
click at [614, 607] on button "Accept Report" at bounding box center [613, 599] width 117 height 32
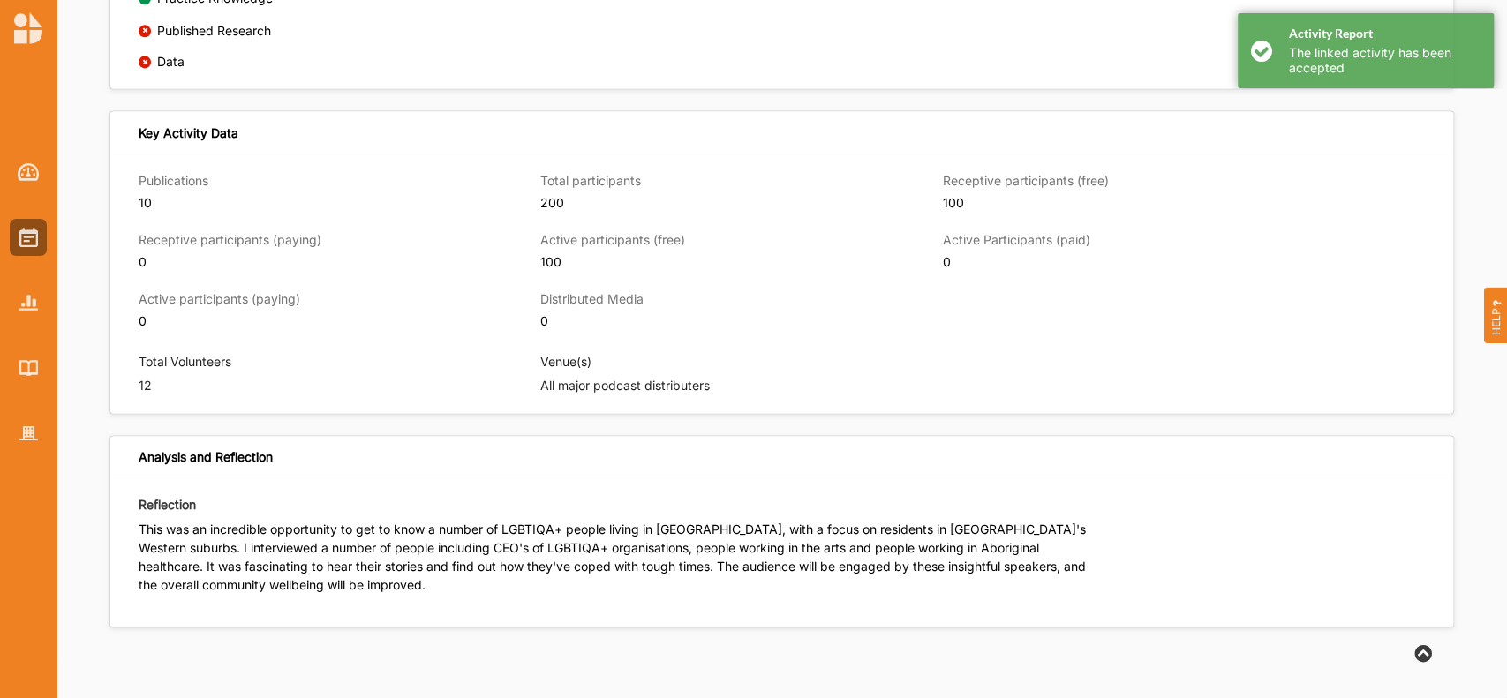
scroll to position [1680, 0]
